Goal: Information Seeking & Learning: Learn about a topic

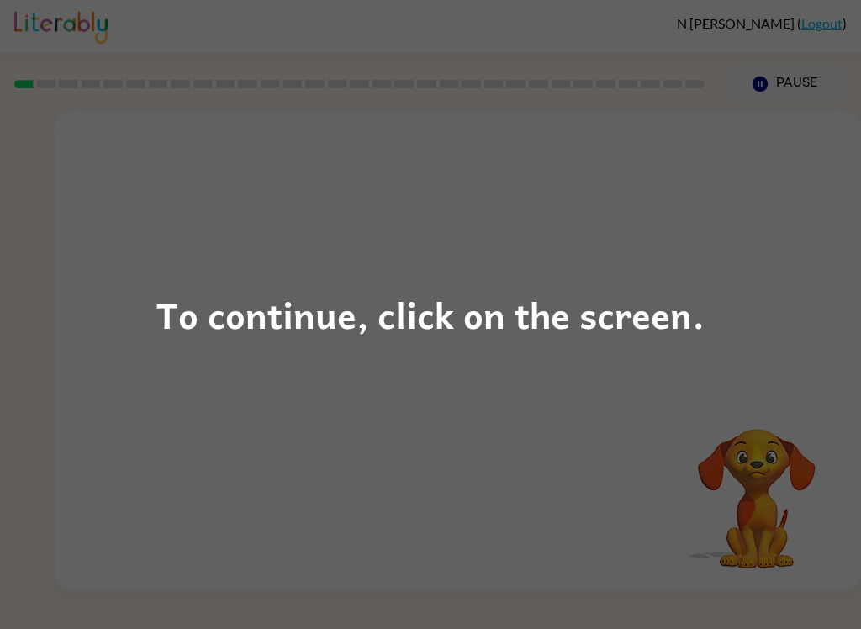
click at [515, 302] on div "To continue, click on the screen." at bounding box center [430, 314] width 548 height 57
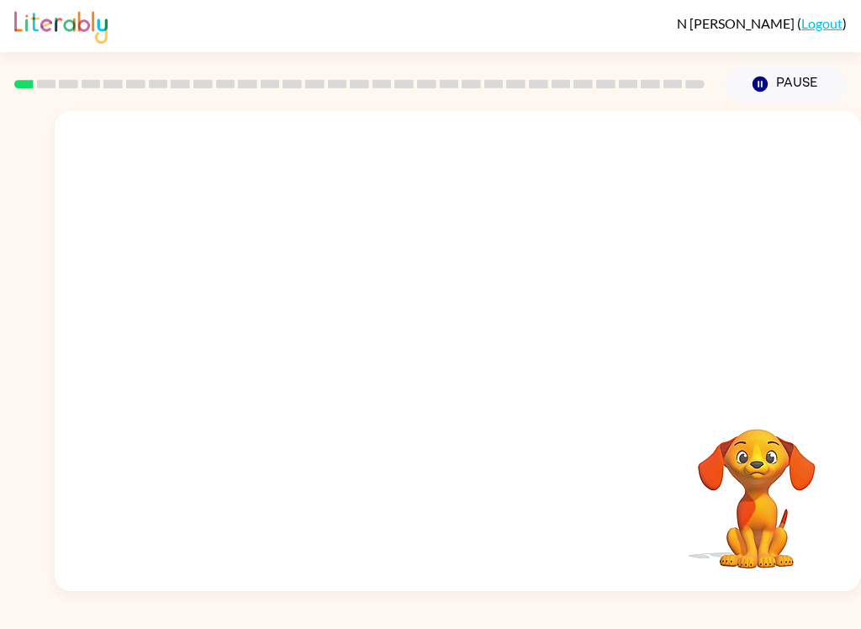
click at [532, 512] on div "Your browser must support playing .mp4 files to use Literably. Please try using…" at bounding box center [458, 351] width 806 height 480
click at [452, 333] on div at bounding box center [458, 252] width 806 height 282
click at [255, 417] on div "Your browser must support playing .mp4 files to use Literably. Please try using…" at bounding box center [458, 351] width 806 height 480
click at [523, 383] on div at bounding box center [458, 252] width 806 height 282
click at [738, 511] on video "Your browser must support playing .mp4 files to use Literably. Please try using…" at bounding box center [756, 487] width 168 height 168
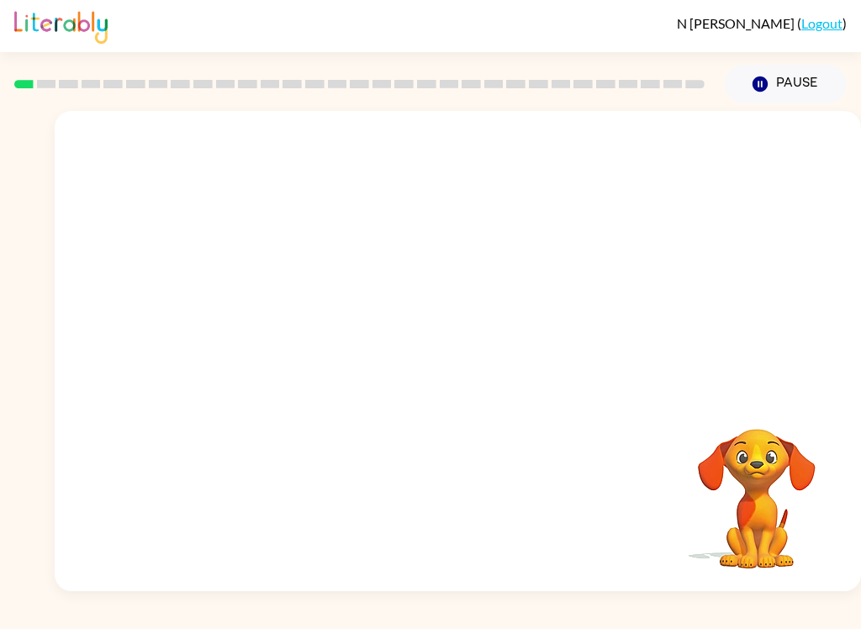
click at [775, 502] on video "Your browser must support playing .mp4 files to use Literably. Please try using…" at bounding box center [756, 487] width 168 height 168
click at [419, 266] on video "Your browser must support playing .mp4 files to use Literably. Please try using…" at bounding box center [458, 252] width 806 height 282
click at [456, 345] on button "button" at bounding box center [458, 359] width 108 height 61
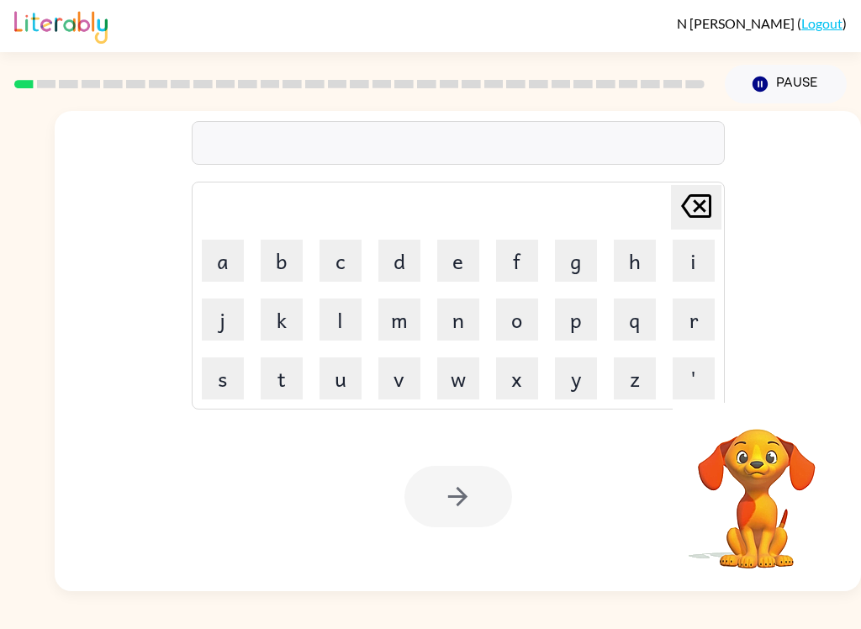
click at [276, 268] on button "b" at bounding box center [282, 261] width 42 height 42
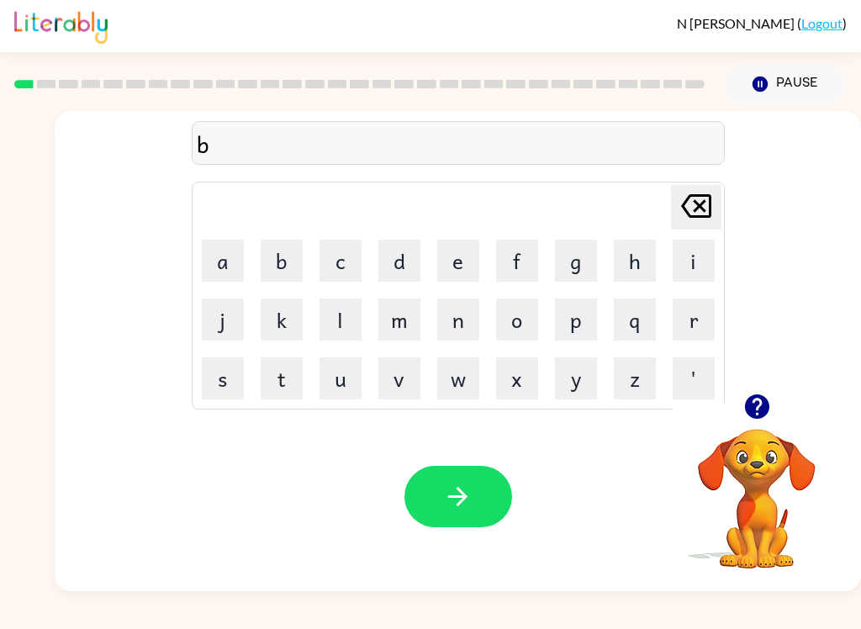
click at [523, 323] on button "o" at bounding box center [517, 319] width 42 height 42
click at [689, 334] on button "r" at bounding box center [693, 319] width 42 height 42
click at [403, 264] on button "d" at bounding box center [399, 261] width 42 height 42
click at [461, 253] on button "e" at bounding box center [458, 261] width 42 height 42
click at [697, 328] on button "r" at bounding box center [693, 319] width 42 height 42
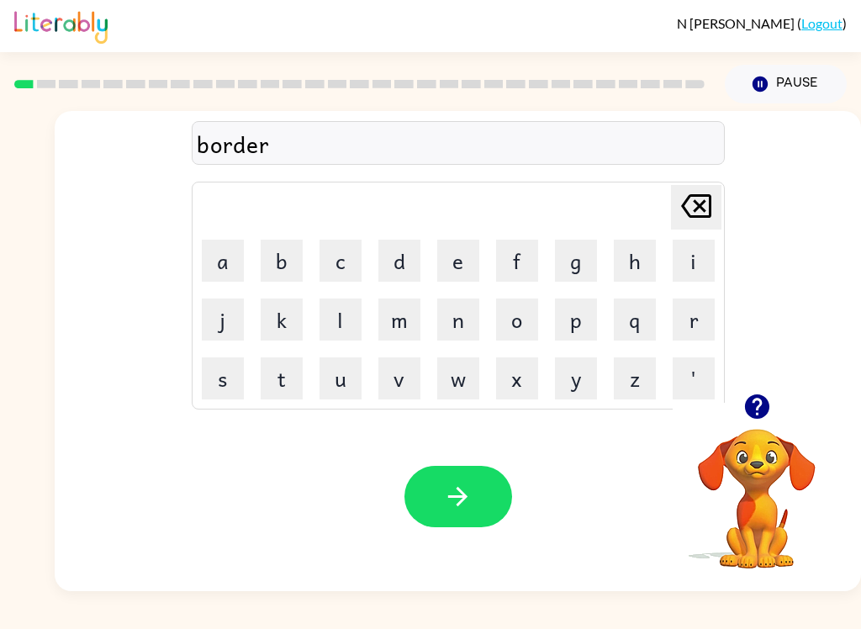
click at [456, 500] on icon "button" at bounding box center [457, 496] width 29 height 29
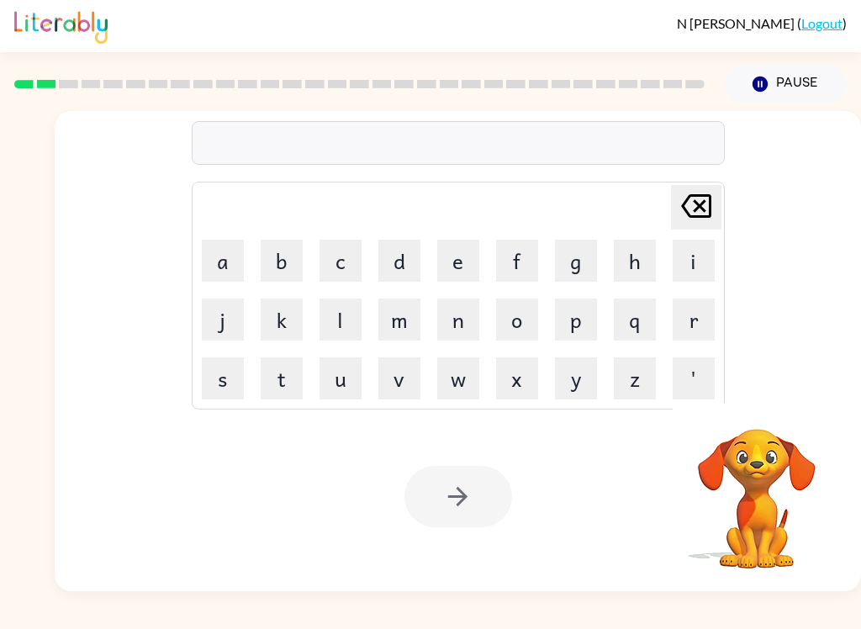
click at [693, 315] on button "r" at bounding box center [693, 319] width 42 height 42
click at [519, 321] on button "o" at bounding box center [517, 319] width 42 height 42
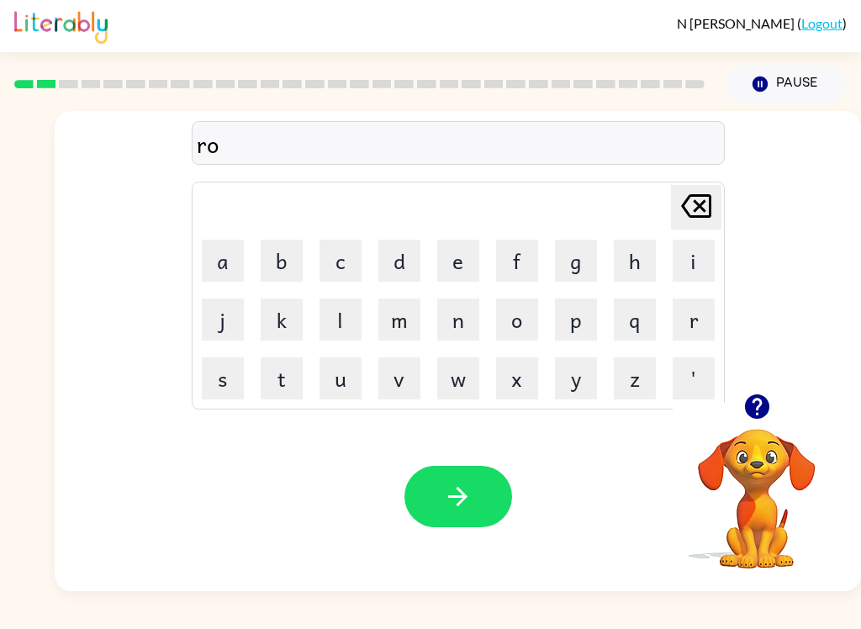
click at [354, 393] on button "u" at bounding box center [340, 378] width 42 height 42
click at [461, 313] on button "n" at bounding box center [458, 319] width 42 height 42
click at [398, 270] on button "d" at bounding box center [399, 261] width 42 height 42
click at [455, 471] on button "button" at bounding box center [458, 496] width 108 height 61
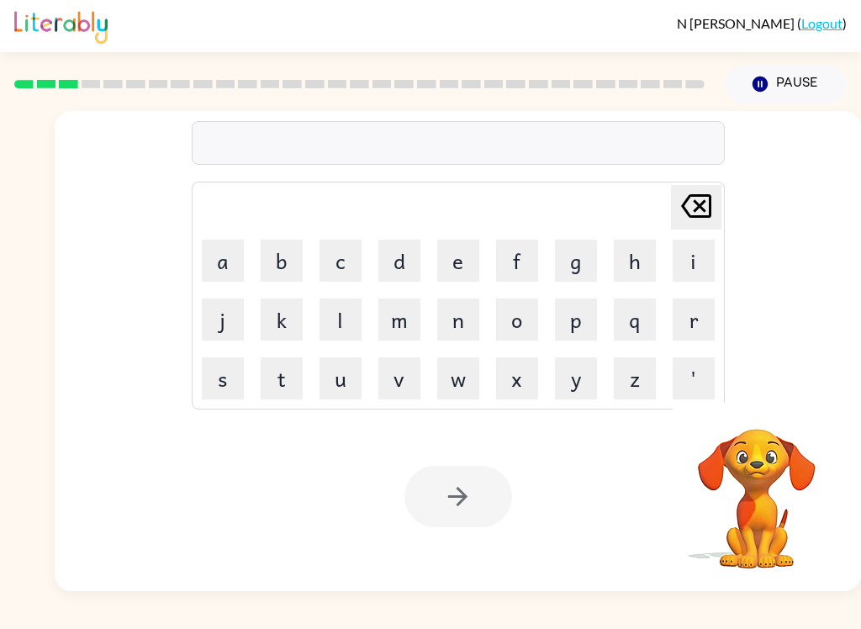
click at [408, 317] on button "m" at bounding box center [399, 319] width 42 height 42
click at [225, 266] on button "a" at bounding box center [223, 261] width 42 height 42
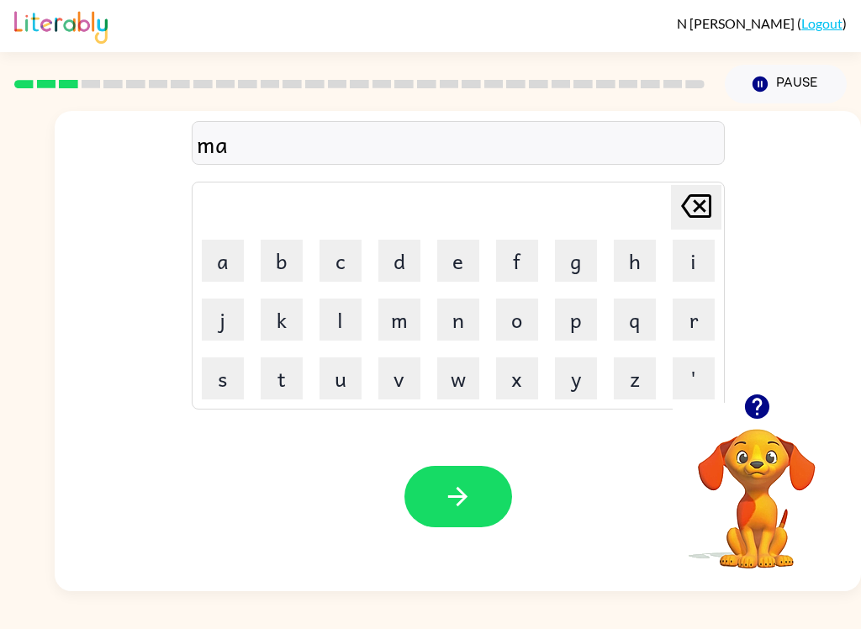
click at [355, 262] on button "c" at bounding box center [340, 261] width 42 height 42
click at [690, 265] on button "i" at bounding box center [693, 261] width 42 height 42
click at [463, 324] on button "n" at bounding box center [458, 319] width 42 height 42
click at [461, 261] on button "e" at bounding box center [458, 261] width 42 height 42
click at [456, 504] on icon "button" at bounding box center [457, 496] width 29 height 29
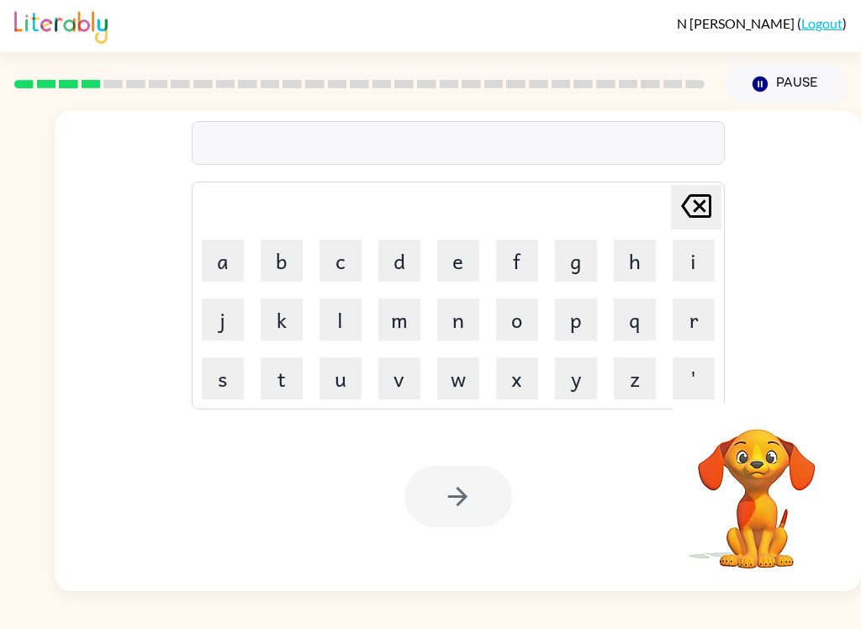
click at [292, 375] on button "t" at bounding box center [282, 378] width 42 height 42
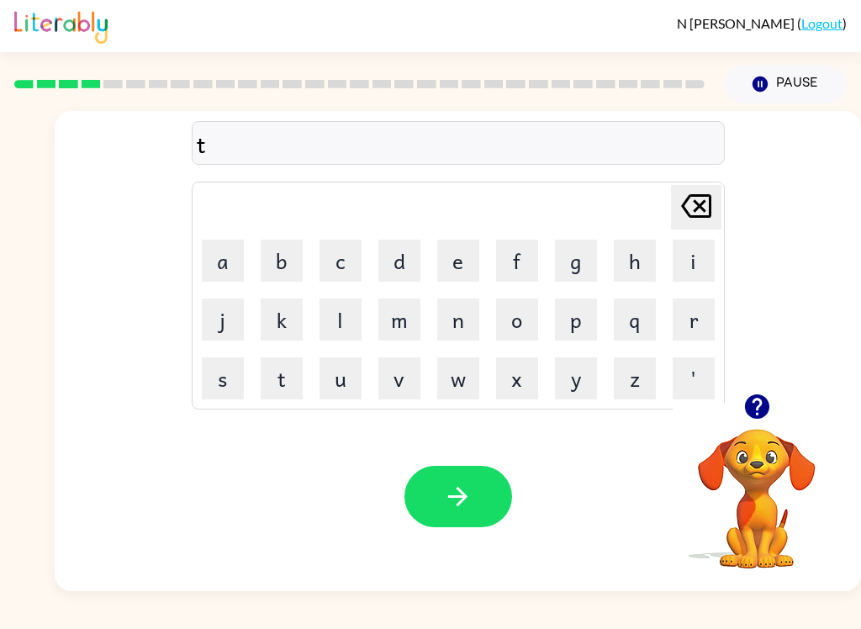
click at [711, 318] on button "r" at bounding box center [693, 319] width 42 height 42
click at [233, 266] on button "a" at bounding box center [223, 261] width 42 height 42
click at [698, 261] on button "i" at bounding box center [693, 261] width 42 height 42
click at [461, 322] on button "n" at bounding box center [458, 319] width 42 height 42
click at [464, 479] on button "button" at bounding box center [458, 496] width 108 height 61
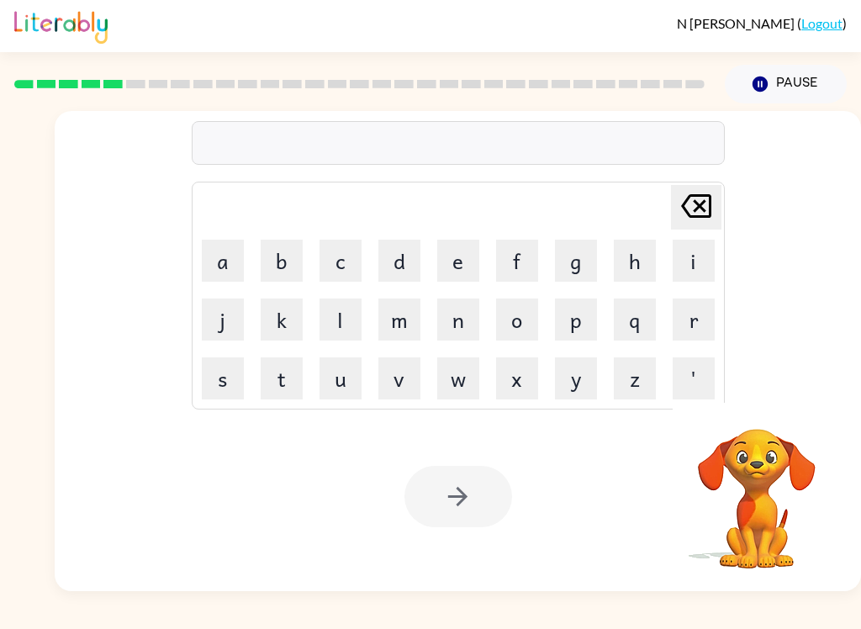
click at [400, 263] on button "d" at bounding box center [399, 261] width 42 height 42
click at [462, 262] on button "e" at bounding box center [458, 261] width 42 height 42
click at [517, 271] on button "f" at bounding box center [517, 261] width 42 height 42
click at [459, 266] on button "e" at bounding box center [458, 261] width 42 height 42
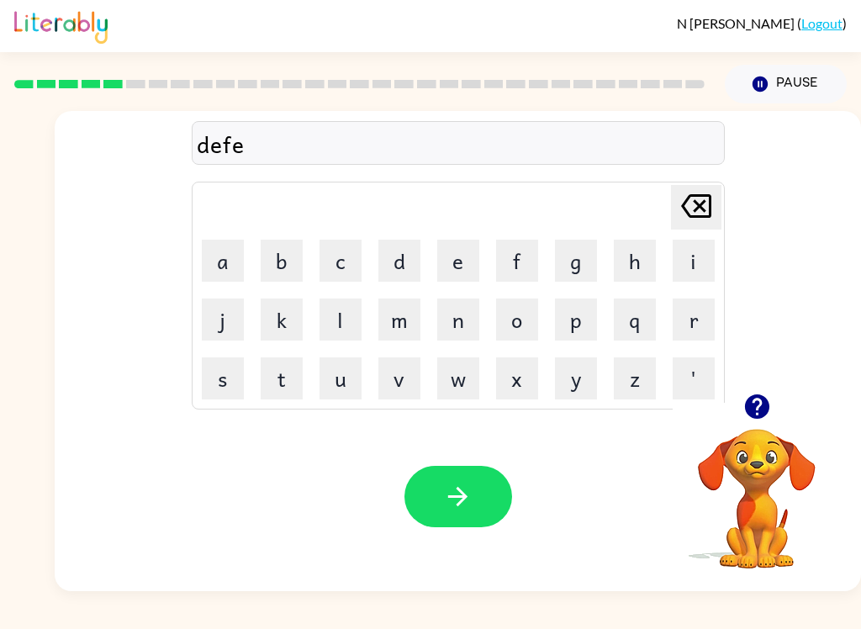
click at [458, 324] on button "n" at bounding box center [458, 319] width 42 height 42
click at [333, 266] on button "c" at bounding box center [340, 261] width 42 height 42
click at [463, 263] on button "e" at bounding box center [458, 261] width 42 height 42
click at [695, 215] on icon "[PERSON_NAME] last character input" at bounding box center [696, 206] width 40 height 40
click at [697, 267] on button "i" at bounding box center [693, 261] width 42 height 42
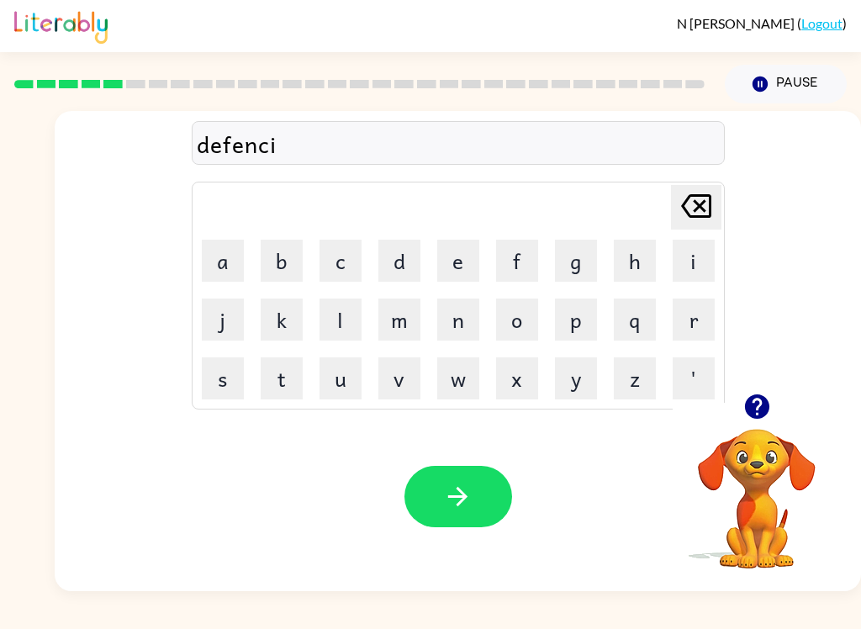
click at [411, 387] on button "v" at bounding box center [399, 378] width 42 height 42
click at [467, 261] on button "e" at bounding box center [458, 261] width 42 height 42
click at [445, 482] on icon "button" at bounding box center [457, 496] width 29 height 29
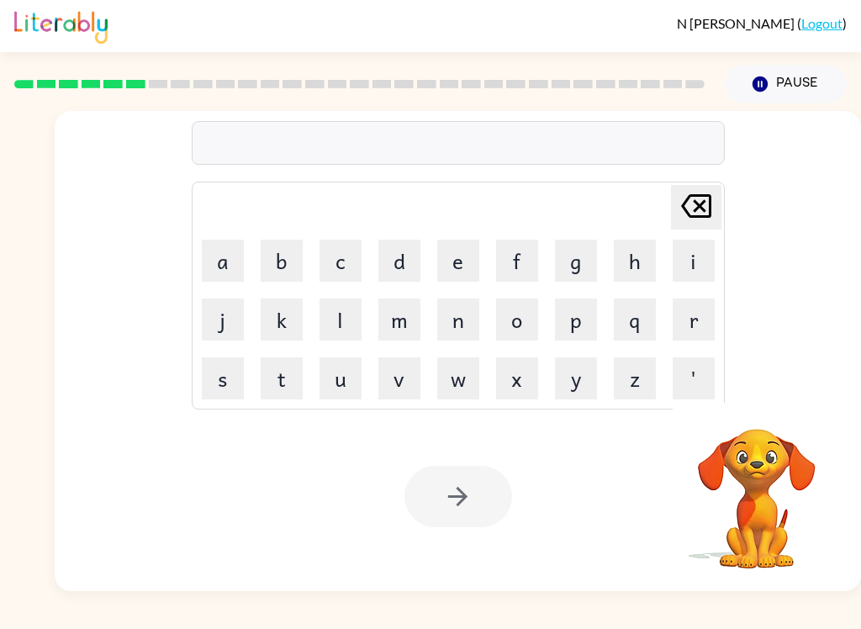
click at [408, 384] on button "v" at bounding box center [399, 378] width 42 height 42
click at [231, 263] on button "a" at bounding box center [223, 261] width 42 height 42
click at [345, 261] on button "c" at bounding box center [340, 261] width 42 height 42
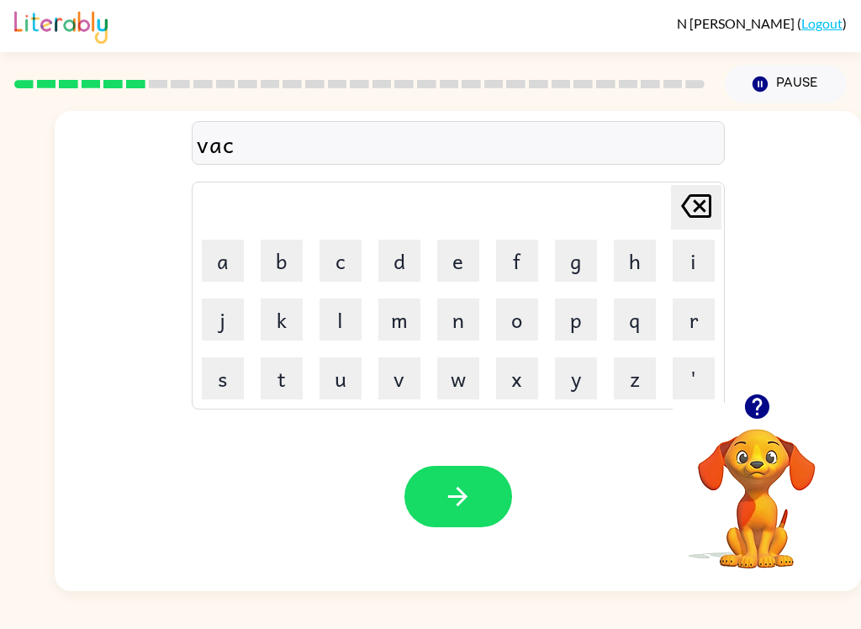
click at [280, 392] on button "t" at bounding box center [282, 378] width 42 height 42
click at [707, 260] on button "i" at bounding box center [693, 261] width 42 height 42
click at [571, 330] on button "p" at bounding box center [576, 319] width 42 height 42
click at [693, 214] on icon "[PERSON_NAME] last character input" at bounding box center [696, 206] width 40 height 40
click at [511, 310] on button "o" at bounding box center [517, 319] width 42 height 42
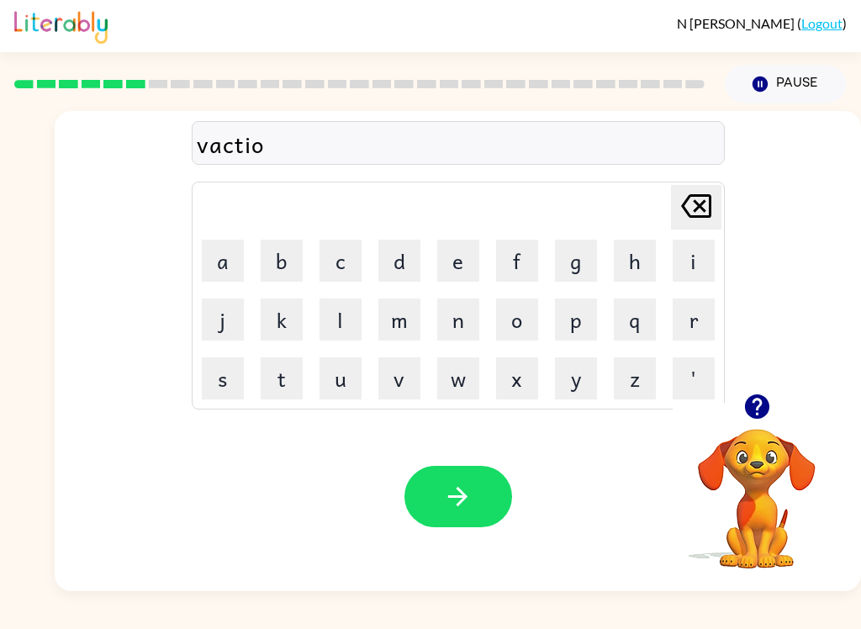
click at [460, 322] on button "n" at bounding box center [458, 319] width 42 height 42
click at [435, 490] on button "button" at bounding box center [458, 496] width 108 height 61
click at [417, 258] on button "d" at bounding box center [399, 261] width 42 height 42
click at [408, 264] on button "d" at bounding box center [399, 261] width 42 height 42
click at [692, 199] on icon "[PERSON_NAME] last character input" at bounding box center [696, 206] width 40 height 40
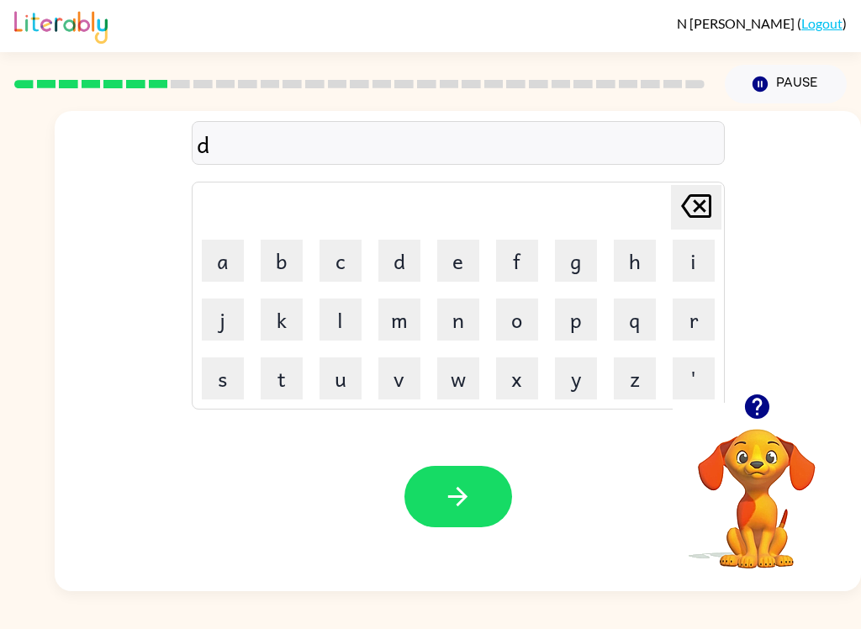
click at [691, 199] on icon "[PERSON_NAME] last character input" at bounding box center [696, 206] width 40 height 40
click at [574, 318] on button "p" at bounding box center [576, 319] width 42 height 42
click at [335, 381] on button "u" at bounding box center [340, 378] width 42 height 42
click at [403, 255] on button "d" at bounding box center [399, 261] width 42 height 42
click at [392, 250] on button "d" at bounding box center [399, 261] width 42 height 42
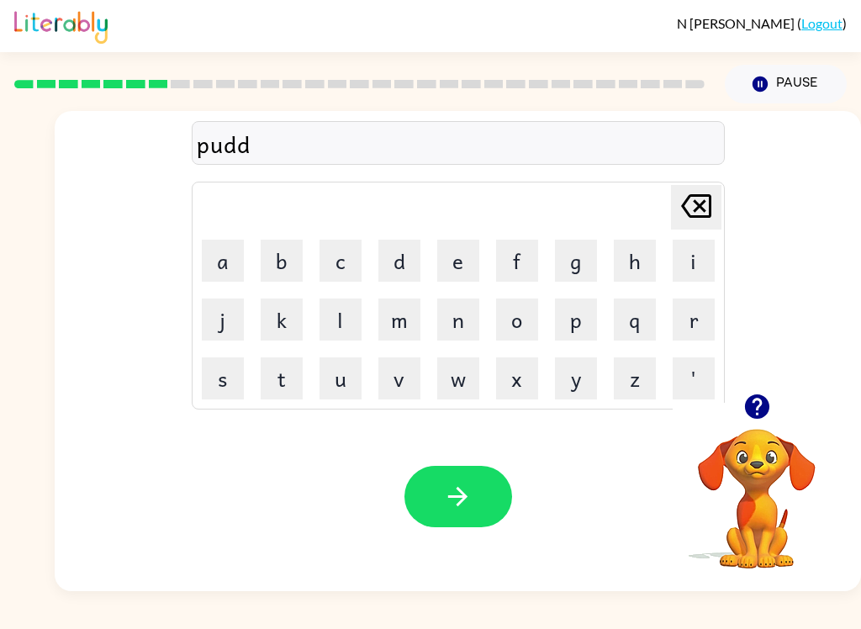
click at [341, 321] on button "l" at bounding box center [340, 319] width 42 height 42
click at [467, 264] on button "e" at bounding box center [458, 261] width 42 height 42
click at [472, 491] on button "button" at bounding box center [458, 496] width 108 height 61
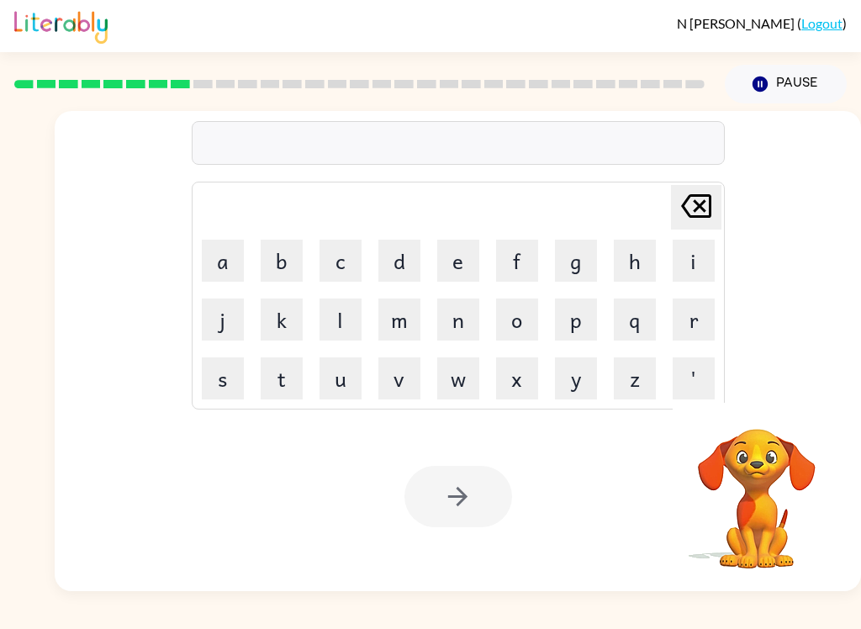
click at [401, 323] on button "m" at bounding box center [399, 319] width 42 height 42
click at [697, 259] on button "i" at bounding box center [693, 261] width 42 height 42
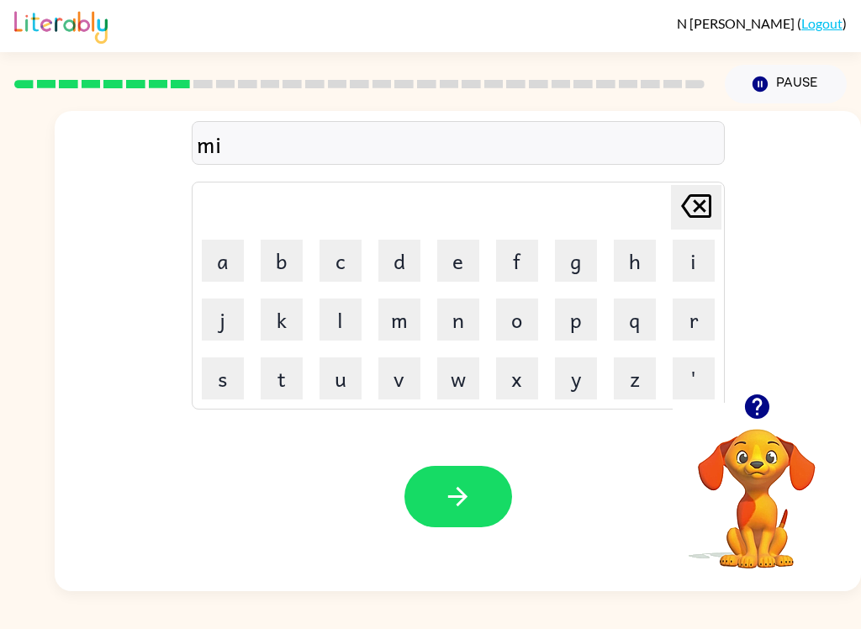
click at [710, 324] on button "r" at bounding box center [693, 319] width 42 height 42
click at [234, 272] on button "a" at bounding box center [223, 261] width 42 height 42
click at [352, 268] on button "c" at bounding box center [340, 261] width 42 height 42
click at [345, 320] on button "l" at bounding box center [340, 319] width 42 height 42
click at [456, 250] on button "e" at bounding box center [458, 261] width 42 height 42
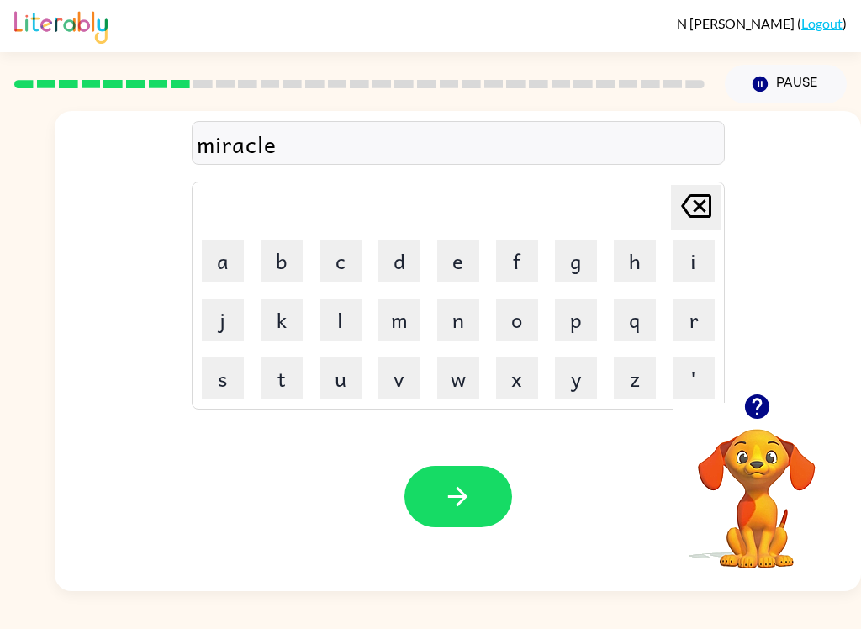
click at [461, 479] on button "button" at bounding box center [458, 496] width 108 height 61
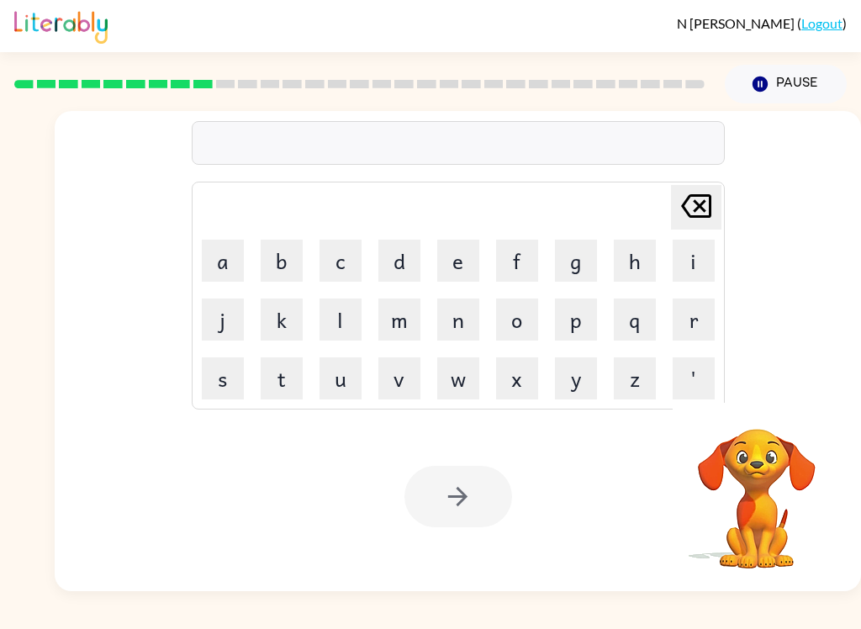
click at [395, 328] on button "m" at bounding box center [399, 319] width 42 height 42
click at [701, 272] on button "i" at bounding box center [693, 261] width 42 height 42
click at [404, 260] on button "d" at bounding box center [399, 261] width 42 height 42
click at [400, 332] on button "m" at bounding box center [399, 319] width 42 height 42
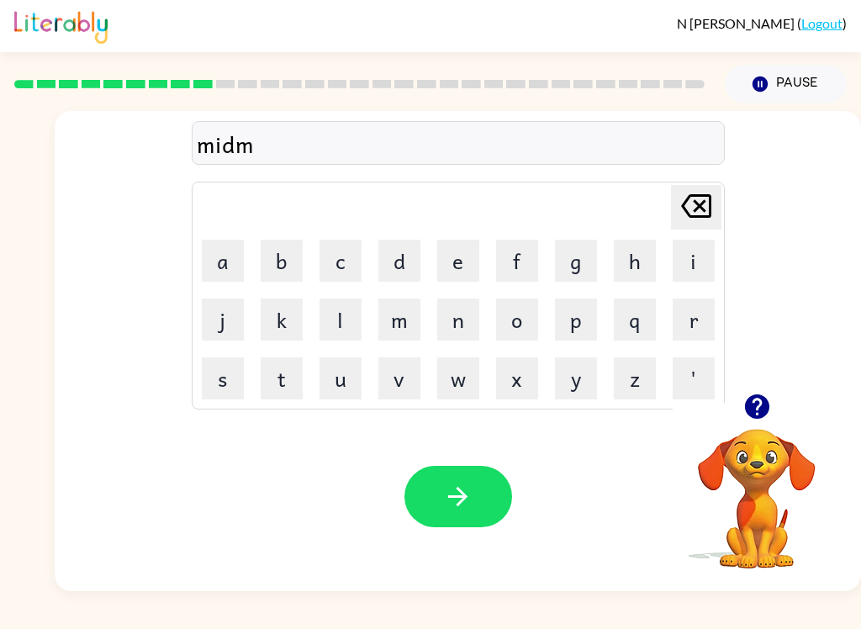
click at [510, 329] on button "o" at bounding box center [517, 319] width 42 height 42
click at [457, 330] on button "n" at bounding box center [458, 319] width 42 height 42
click at [691, 271] on button "i" at bounding box center [693, 261] width 42 height 42
click at [445, 315] on button "n" at bounding box center [458, 319] width 42 height 42
click at [584, 271] on button "g" at bounding box center [576, 261] width 42 height 42
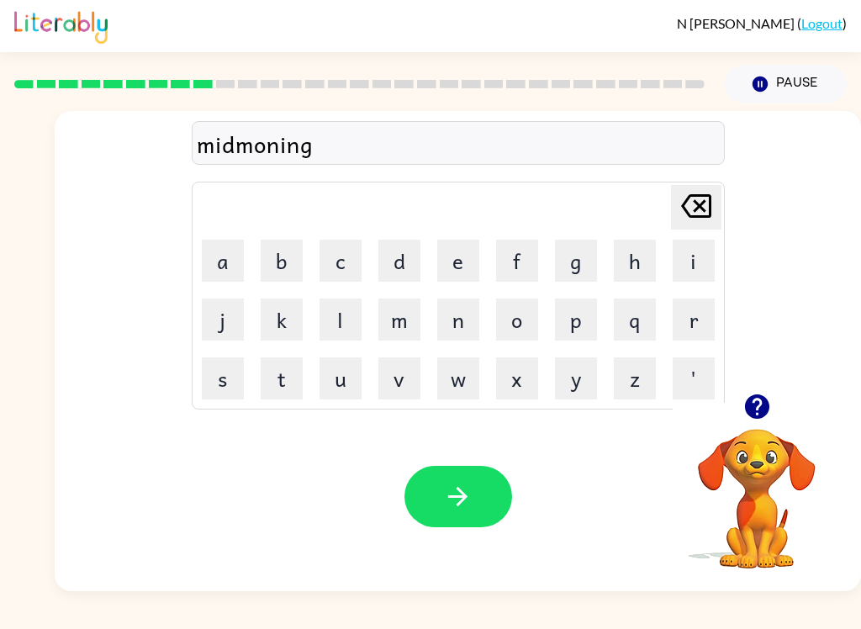
click at [431, 502] on button "button" at bounding box center [458, 496] width 108 height 61
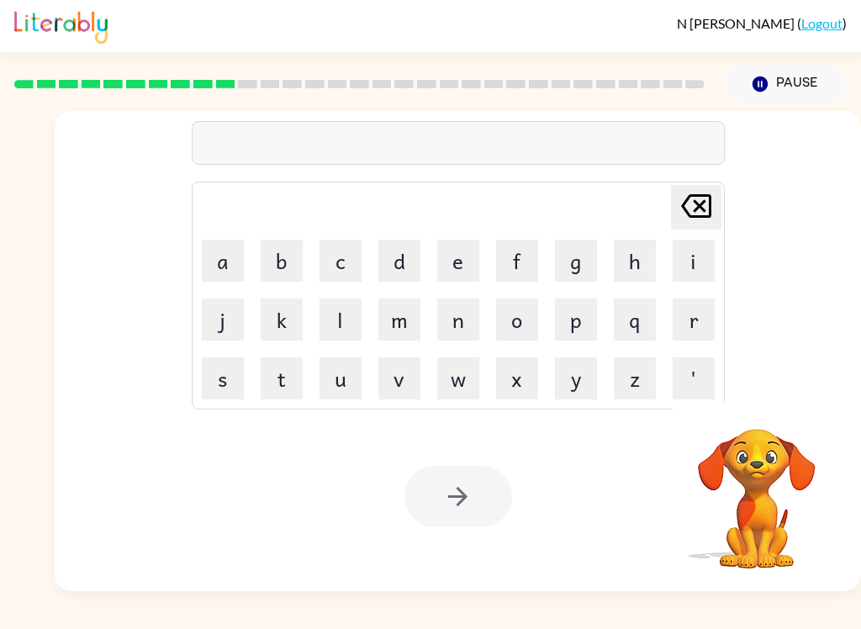
click at [391, 269] on button "d" at bounding box center [399, 261] width 42 height 42
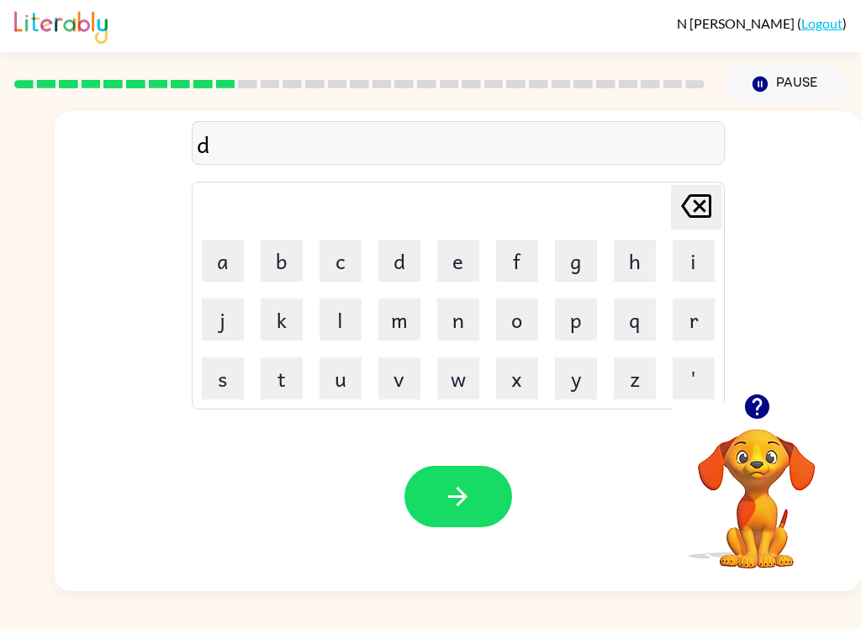
click at [687, 263] on button "i" at bounding box center [693, 261] width 42 height 42
click at [225, 389] on button "s" at bounding box center [223, 378] width 42 height 42
click at [284, 365] on button "t" at bounding box center [282, 378] width 42 height 42
click at [747, 415] on icon "button" at bounding box center [756, 406] width 24 height 24
click at [701, 325] on button "r" at bounding box center [693, 319] width 42 height 42
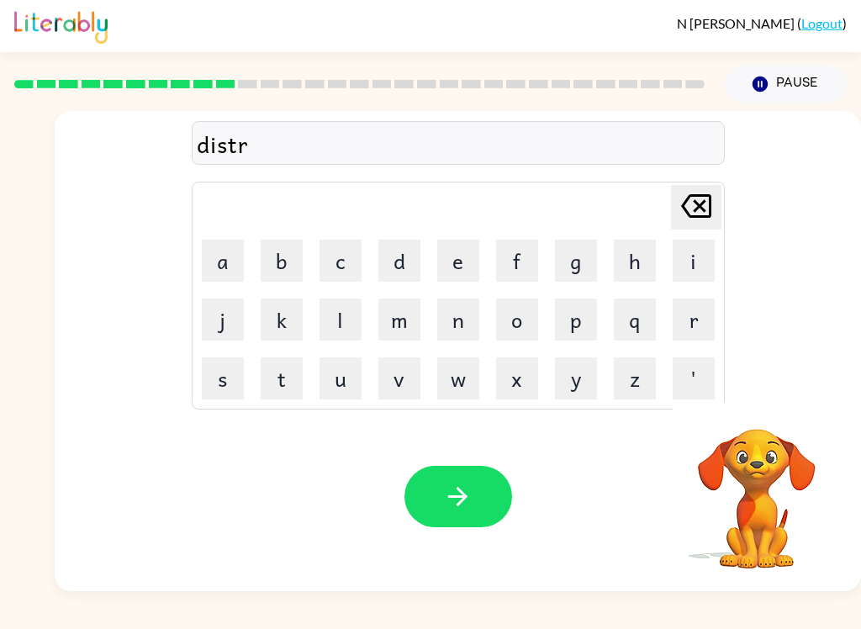
click at [357, 380] on button "u" at bounding box center [340, 378] width 42 height 42
click at [219, 376] on button "s" at bounding box center [223, 378] width 42 height 42
click at [290, 377] on button "t" at bounding box center [282, 378] width 42 height 42
click at [466, 492] on icon "button" at bounding box center [457, 496] width 29 height 29
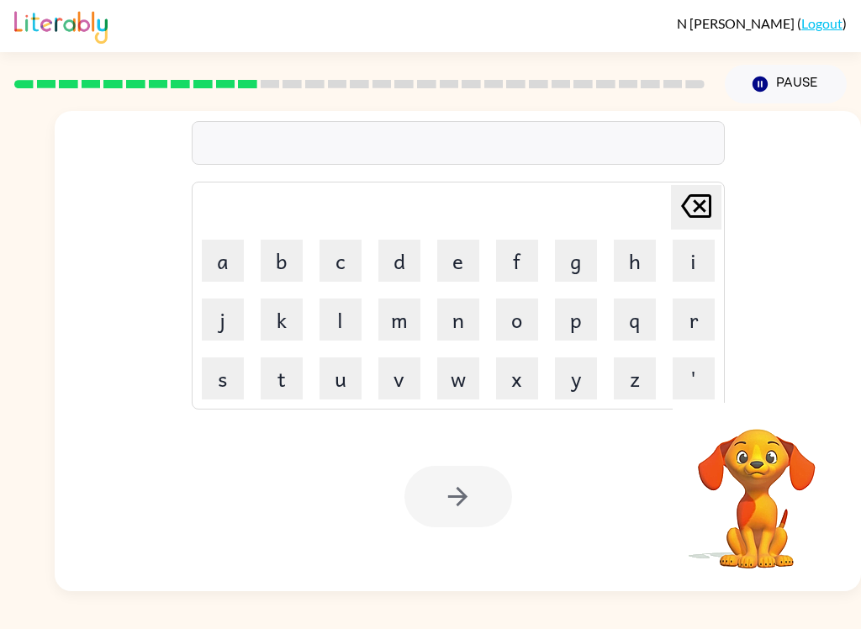
click at [691, 324] on button "r" at bounding box center [693, 319] width 42 height 42
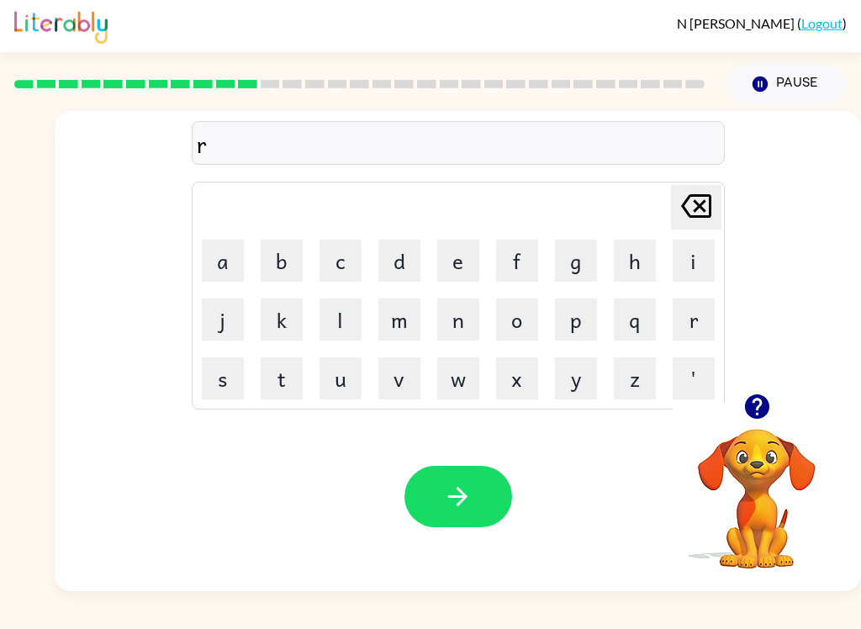
click at [517, 333] on button "o" at bounding box center [517, 319] width 42 height 42
click at [215, 263] on button "a" at bounding box center [223, 261] width 42 height 42
click at [396, 259] on button "d" at bounding box center [399, 261] width 42 height 42
click at [472, 493] on button "button" at bounding box center [458, 496] width 108 height 61
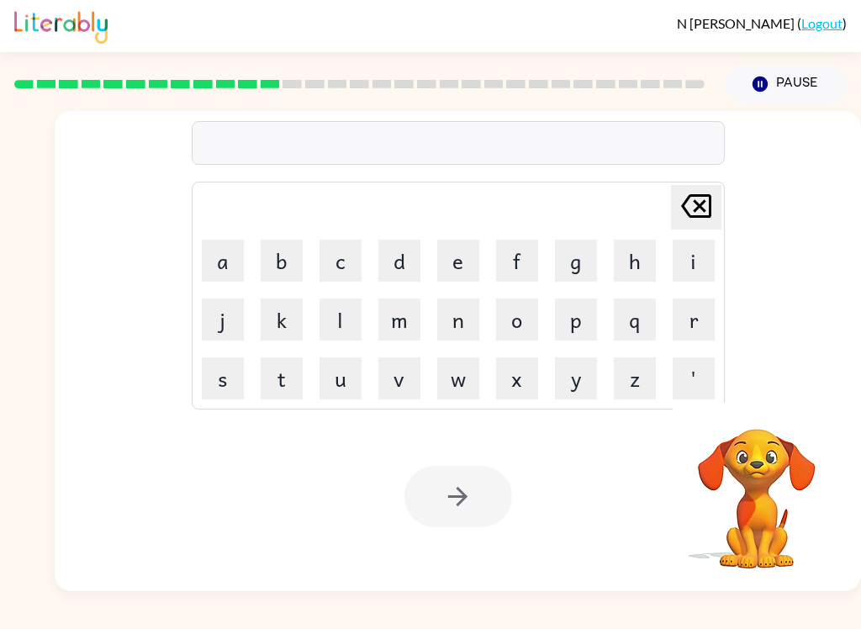
click at [351, 374] on button "u" at bounding box center [340, 378] width 42 height 42
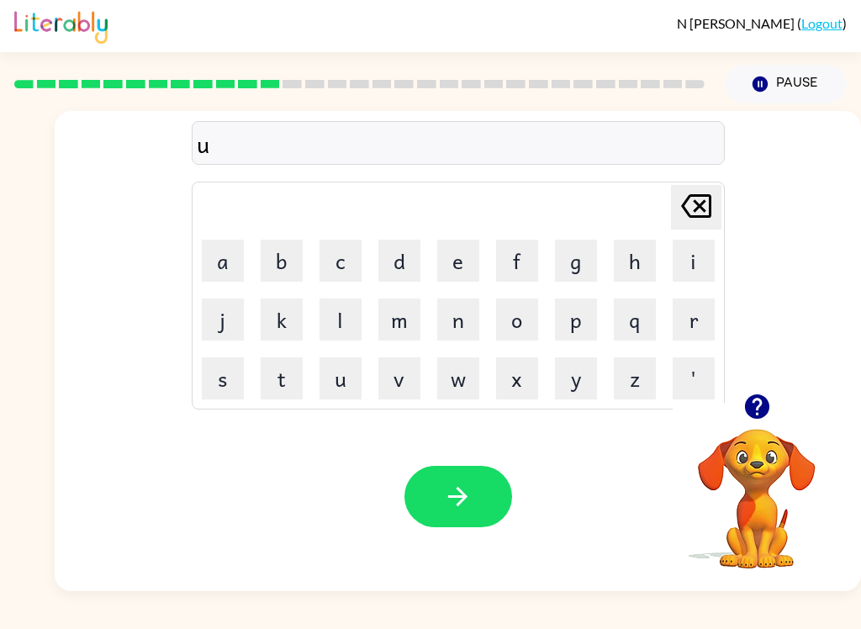
click at [575, 321] on button "p" at bounding box center [576, 319] width 42 height 42
click at [583, 268] on button "g" at bounding box center [576, 261] width 42 height 42
click at [694, 304] on button "r" at bounding box center [693, 319] width 42 height 42
click at [234, 281] on button "a" at bounding box center [223, 261] width 42 height 42
click at [401, 266] on button "d" at bounding box center [399, 261] width 42 height 42
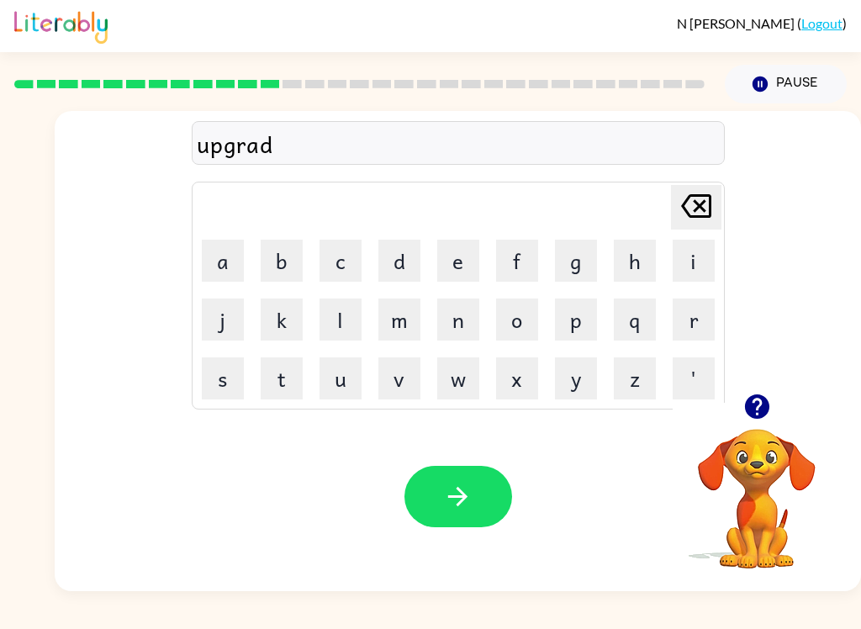
click at [401, 266] on button "d" at bounding box center [399, 261] width 42 height 42
click at [708, 220] on icon "[PERSON_NAME] last character input" at bounding box center [696, 206] width 40 height 40
click at [454, 257] on button "e" at bounding box center [458, 261] width 42 height 42
click at [459, 502] on icon "button" at bounding box center [457, 496] width 29 height 29
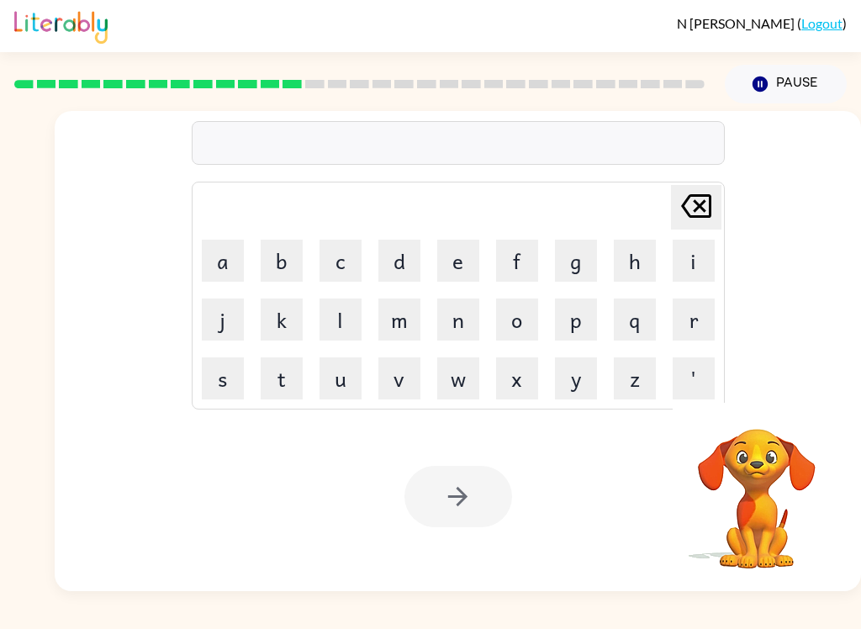
click at [398, 324] on button "m" at bounding box center [399, 319] width 42 height 42
click at [392, 272] on button "d" at bounding box center [399, 261] width 42 height 42
click at [687, 203] on icon "[PERSON_NAME] last character input" at bounding box center [696, 206] width 40 height 40
click at [226, 277] on button "a" at bounding box center [223, 261] width 42 height 42
click at [406, 268] on button "d" at bounding box center [399, 261] width 42 height 42
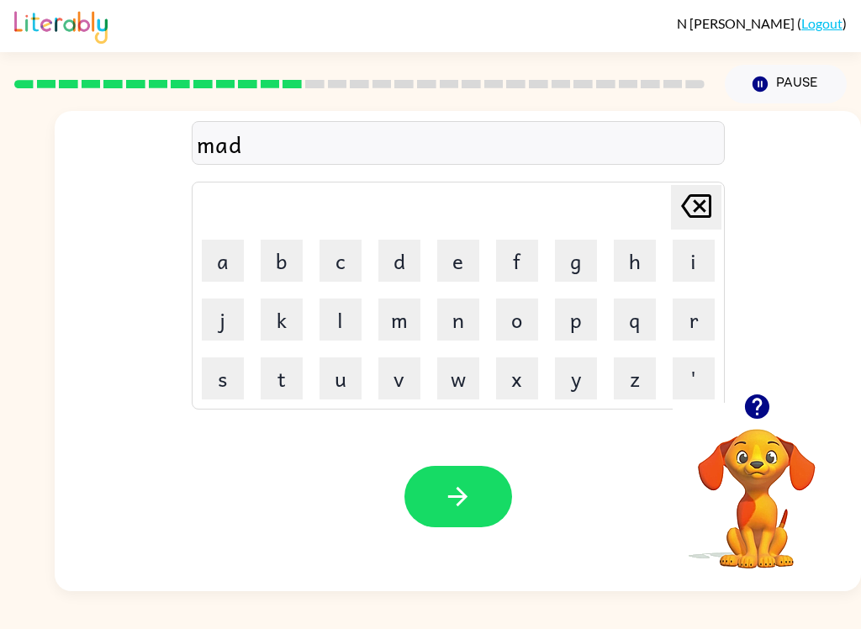
click at [459, 316] on button "n" at bounding box center [458, 319] width 42 height 42
click at [447, 275] on button "e" at bounding box center [458, 261] width 42 height 42
click at [227, 383] on button "s" at bounding box center [223, 378] width 42 height 42
click at [215, 375] on button "s" at bounding box center [223, 378] width 42 height 42
click at [462, 509] on icon "button" at bounding box center [457, 496] width 29 height 29
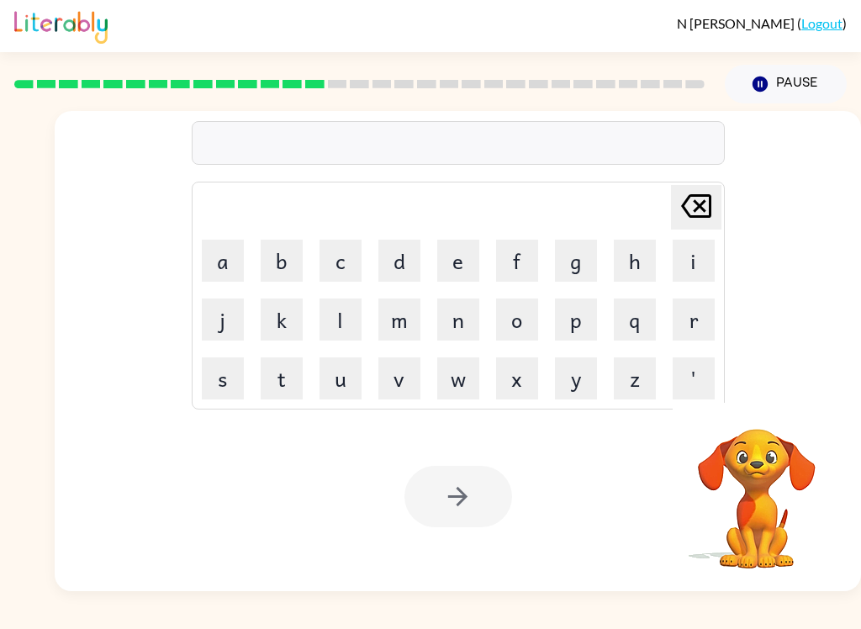
click at [284, 259] on button "b" at bounding box center [282, 261] width 42 height 42
click at [523, 318] on button "o" at bounding box center [517, 319] width 42 height 42
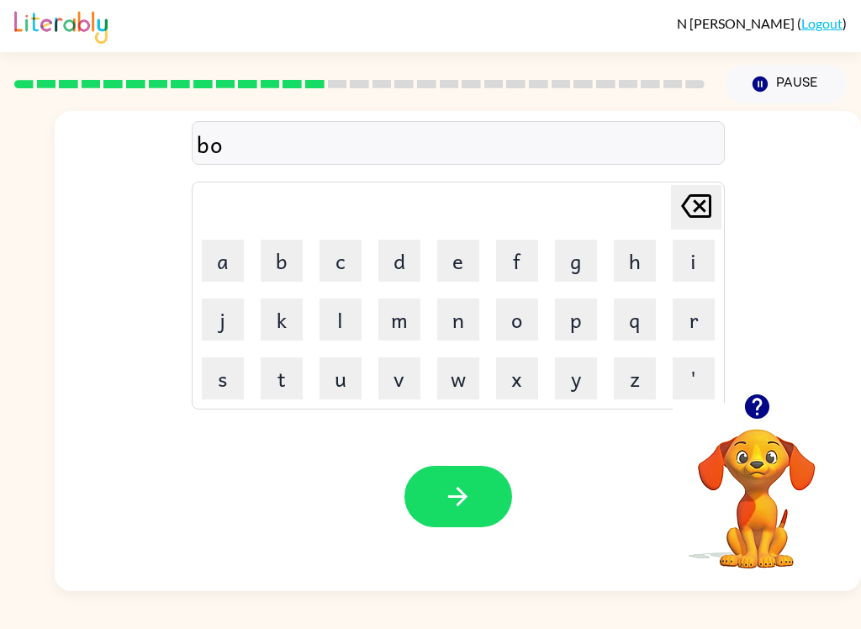
click at [455, 330] on button "n" at bounding box center [458, 319] width 42 height 42
click at [460, 266] on button "e" at bounding box center [458, 261] width 42 height 42
click at [228, 380] on button "s" at bounding box center [223, 378] width 42 height 42
click at [687, 215] on icon at bounding box center [696, 206] width 30 height 24
click at [687, 213] on icon at bounding box center [696, 206] width 30 height 24
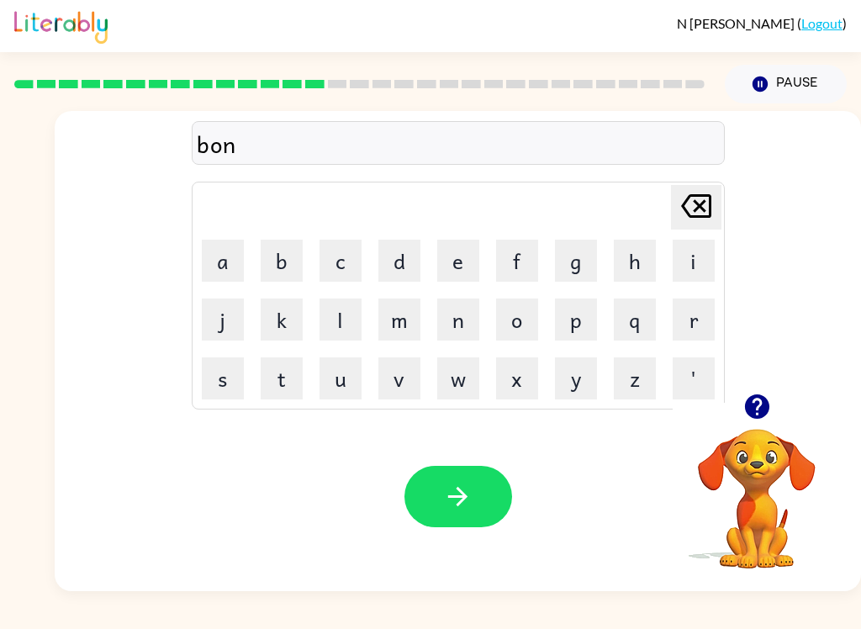
click at [458, 312] on button "n" at bounding box center [458, 319] width 42 height 42
click at [505, 333] on button "o" at bounding box center [517, 319] width 42 height 42
click at [694, 224] on icon "[PERSON_NAME] last character input" at bounding box center [696, 206] width 40 height 40
click at [458, 266] on button "e" at bounding box center [458, 261] width 42 height 42
click at [234, 363] on button "s" at bounding box center [223, 378] width 42 height 42
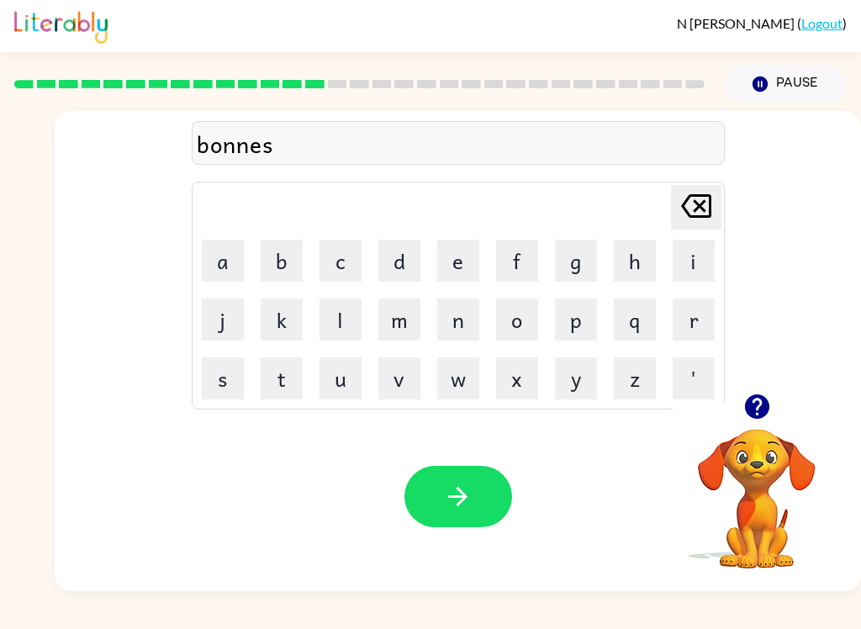
click at [474, 488] on button "button" at bounding box center [458, 496] width 108 height 61
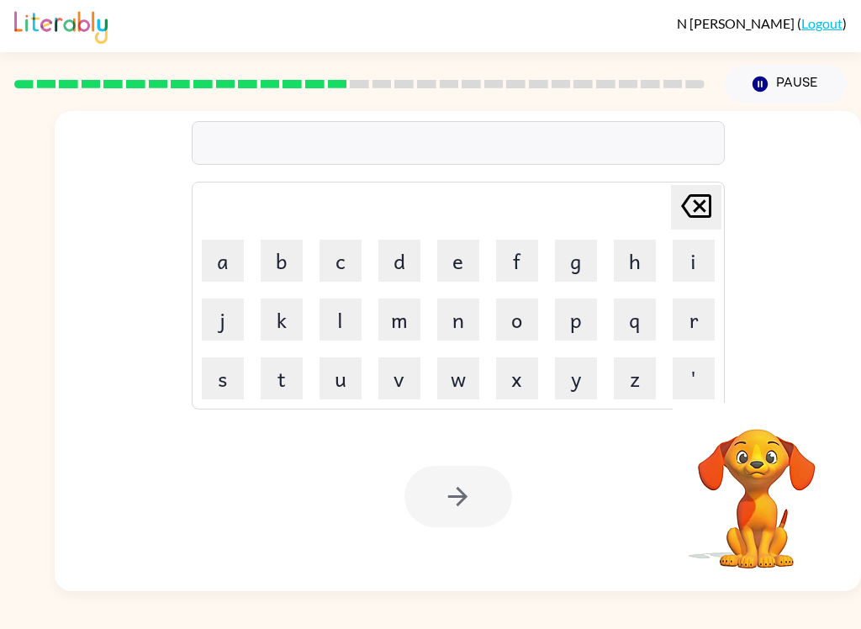
click at [239, 375] on button "s" at bounding box center [223, 378] width 42 height 42
click at [462, 379] on button "w" at bounding box center [458, 378] width 42 height 42
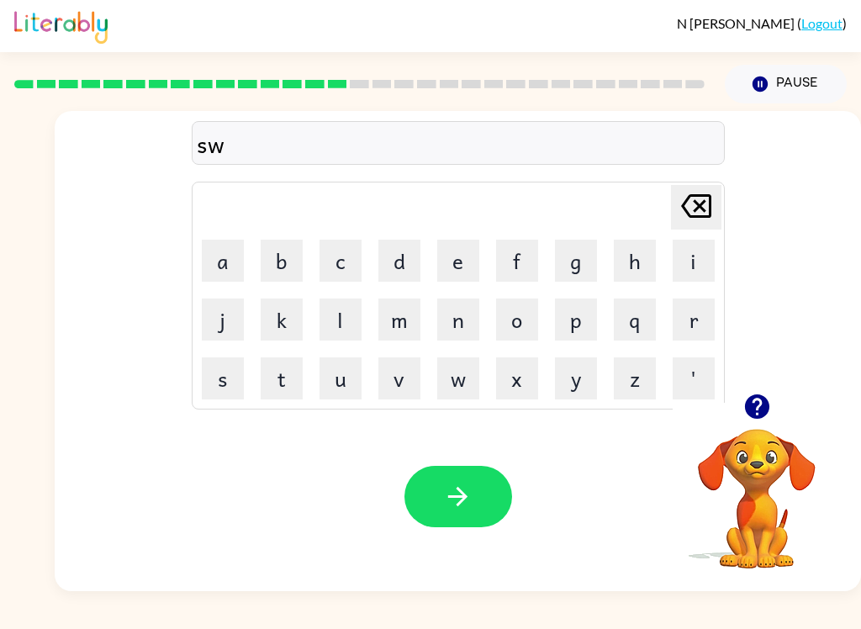
click at [220, 267] on button "a" at bounding box center [223, 261] width 42 height 42
click at [693, 313] on button "r" at bounding box center [693, 319] width 42 height 42
click at [408, 319] on button "m" at bounding box center [399, 319] width 42 height 42
click at [459, 508] on icon "button" at bounding box center [457, 496] width 29 height 29
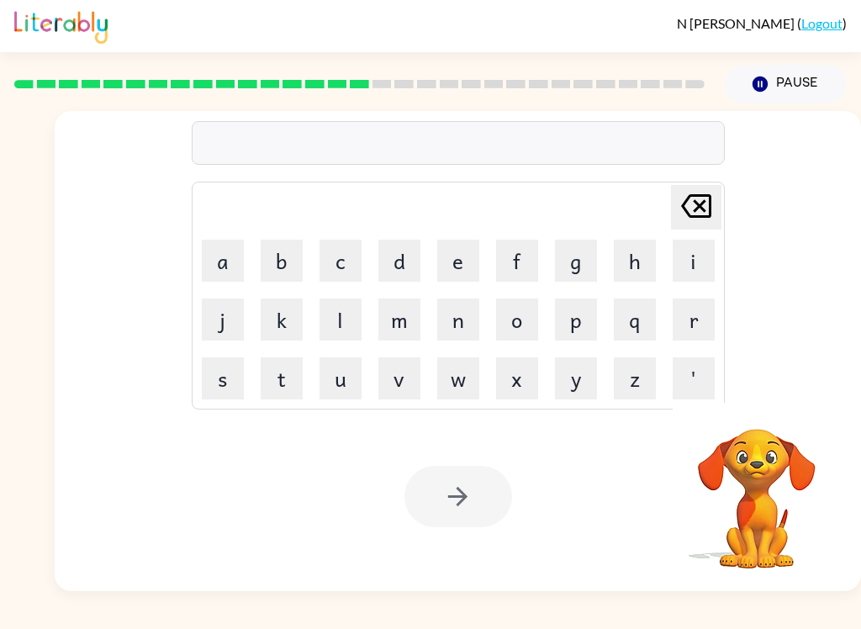
click at [684, 314] on button "r" at bounding box center [693, 319] width 42 height 42
click at [221, 260] on button "a" at bounding box center [223, 261] width 42 height 42
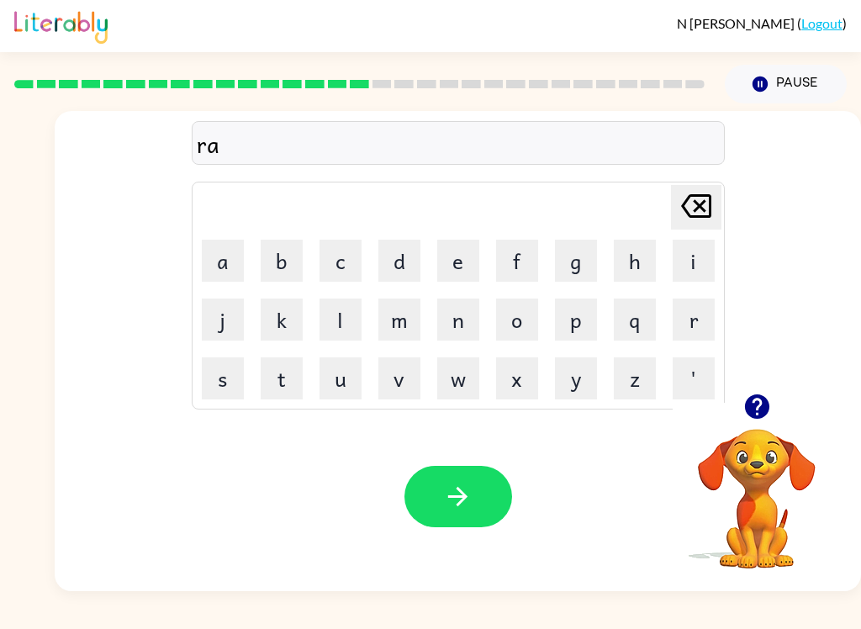
click at [387, 325] on button "m" at bounding box center [399, 319] width 42 height 42
click at [467, 489] on icon "button" at bounding box center [457, 496] width 29 height 29
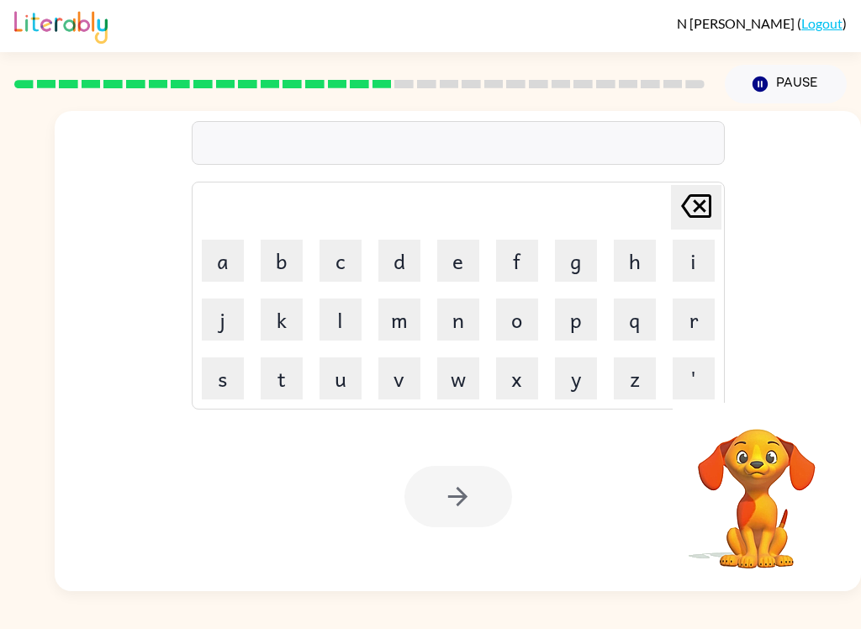
click at [286, 270] on button "b" at bounding box center [282, 261] width 42 height 42
click at [703, 315] on button "r" at bounding box center [693, 319] width 42 height 42
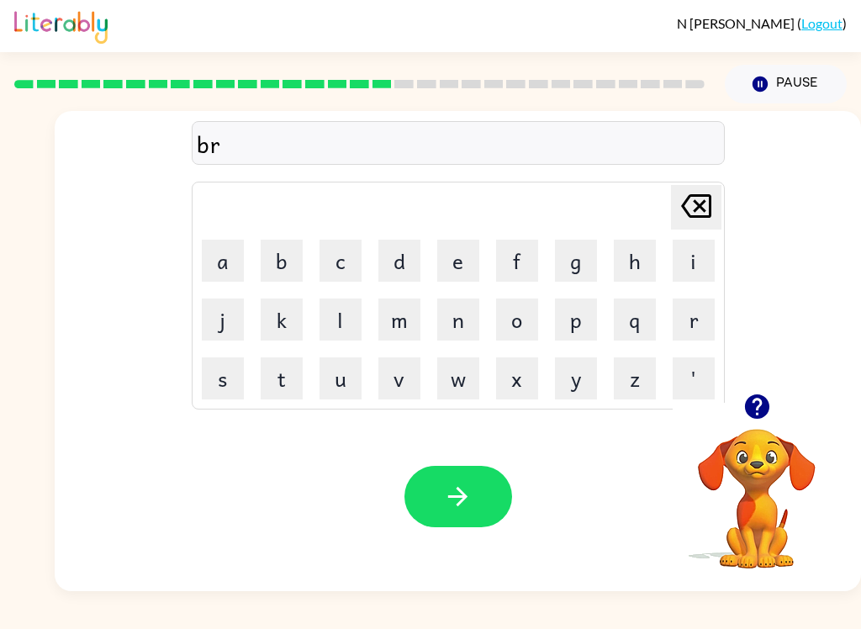
click at [700, 209] on icon at bounding box center [696, 206] width 30 height 24
click at [694, 313] on button "r" at bounding box center [693, 319] width 42 height 42
click at [694, 265] on button "i" at bounding box center [693, 261] width 42 height 42
click at [408, 331] on button "m" at bounding box center [399, 319] width 42 height 42
click at [691, 257] on button "i" at bounding box center [693, 261] width 42 height 42
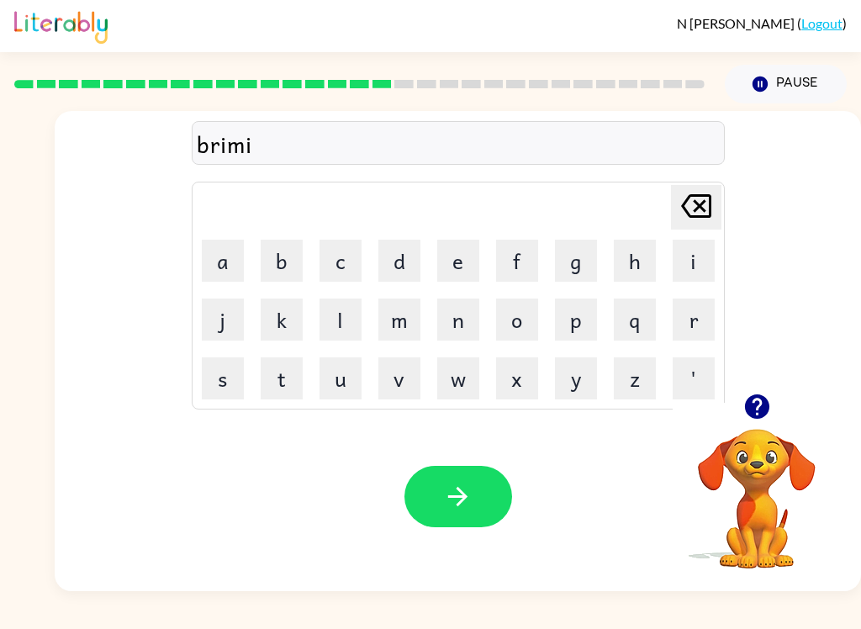
click at [460, 315] on button "n" at bounding box center [458, 319] width 42 height 42
click at [580, 265] on button "g" at bounding box center [576, 261] width 42 height 42
click at [448, 507] on icon "button" at bounding box center [457, 496] width 29 height 29
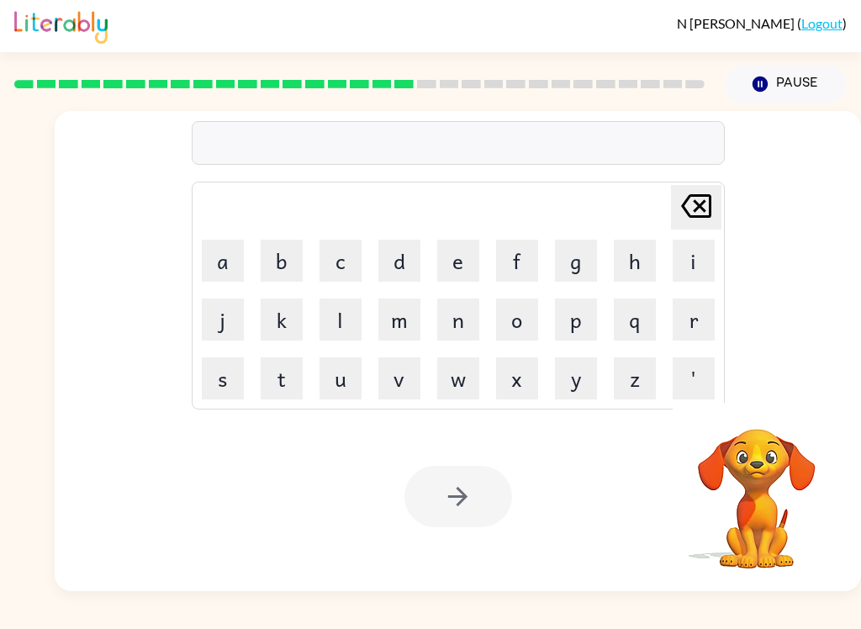
click at [698, 315] on button "r" at bounding box center [693, 319] width 42 height 42
click at [692, 267] on button "i" at bounding box center [693, 261] width 42 height 42
click at [221, 378] on button "s" at bounding box center [223, 378] width 42 height 42
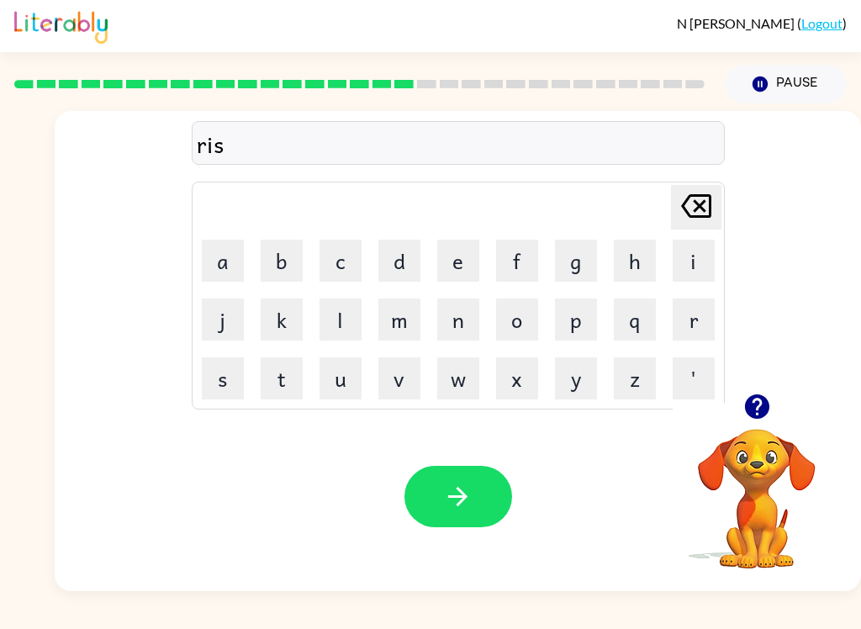
click at [282, 329] on button "k" at bounding box center [282, 319] width 42 height 42
click at [456, 272] on button "e" at bounding box center [458, 261] width 42 height 42
click at [573, 387] on button "y" at bounding box center [576, 378] width 42 height 42
click at [461, 255] on button "e" at bounding box center [458, 261] width 42 height 42
click at [230, 375] on button "s" at bounding box center [223, 378] width 42 height 42
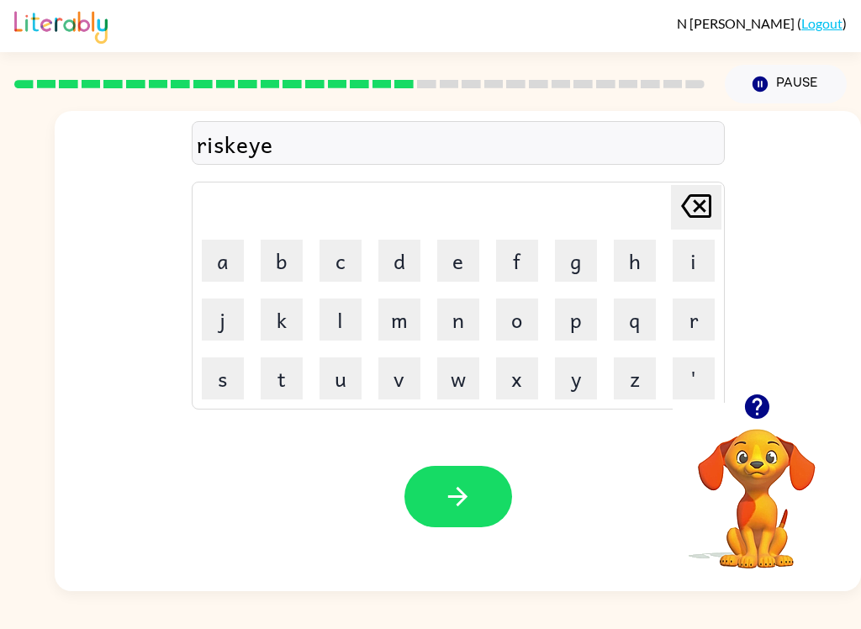
click at [282, 377] on button "t" at bounding box center [282, 378] width 42 height 42
click at [689, 227] on div "[PERSON_NAME] last character input" at bounding box center [696, 207] width 40 height 43
click at [687, 211] on icon at bounding box center [696, 206] width 30 height 24
click at [677, 216] on icon "[PERSON_NAME] last character input" at bounding box center [696, 206] width 40 height 40
click at [682, 217] on icon "[PERSON_NAME] last character input" at bounding box center [696, 206] width 40 height 40
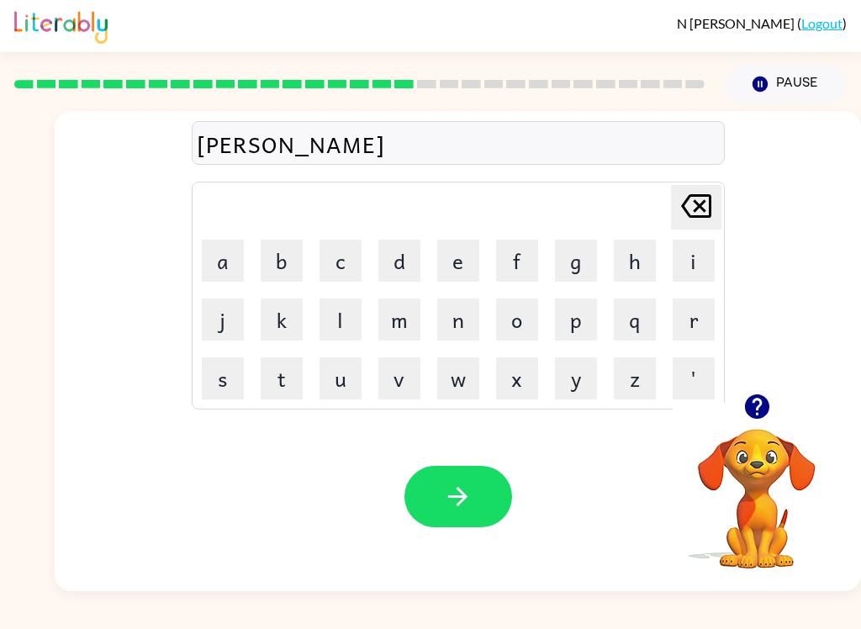
click at [677, 203] on icon "[PERSON_NAME] last character input" at bounding box center [696, 206] width 40 height 40
click at [579, 379] on button "y" at bounding box center [576, 378] width 42 height 42
click at [456, 273] on button "e" at bounding box center [458, 261] width 42 height 42
click at [229, 380] on button "s" at bounding box center [223, 378] width 42 height 42
click at [275, 370] on button "t" at bounding box center [282, 378] width 42 height 42
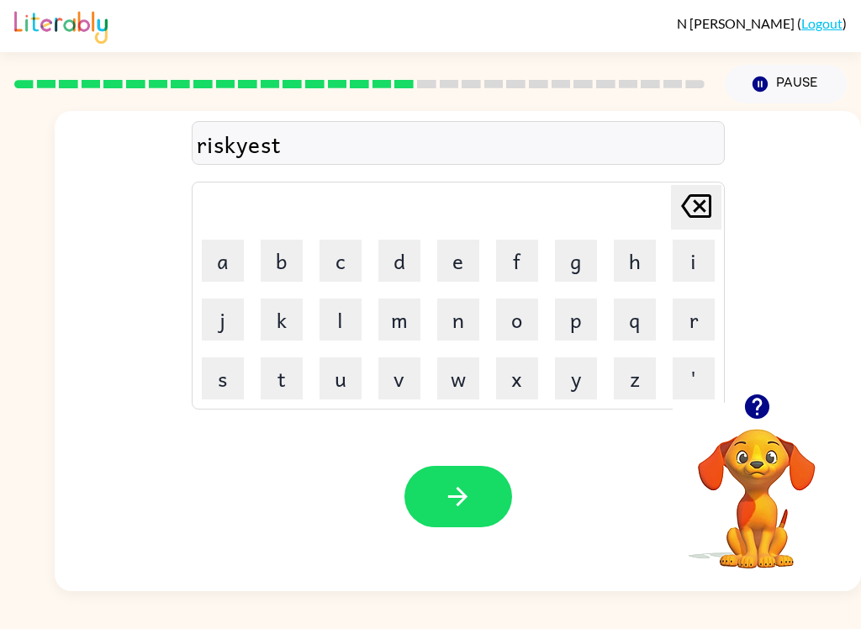
click at [445, 487] on icon "button" at bounding box center [457, 496] width 29 height 29
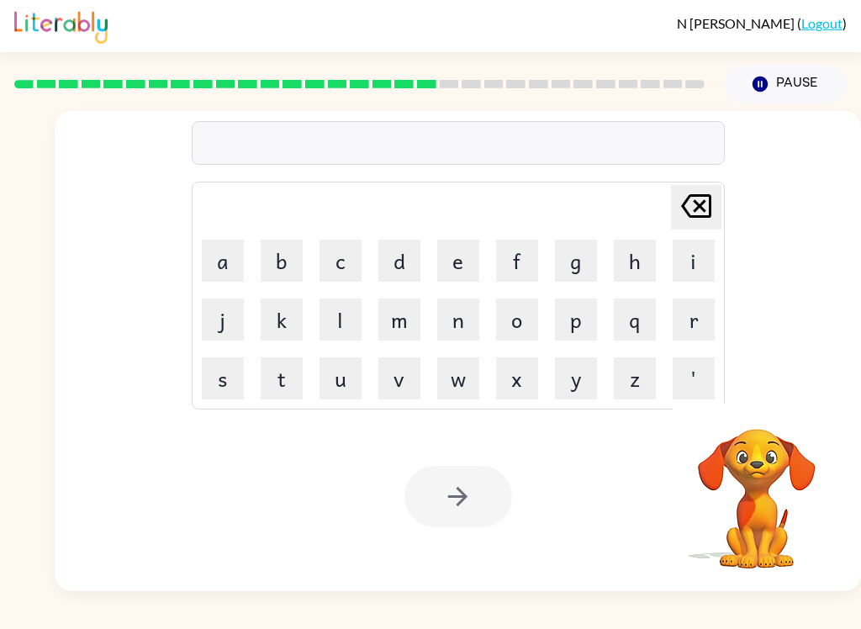
click at [234, 272] on button "a" at bounding box center [223, 261] width 42 height 42
click at [695, 321] on button "r" at bounding box center [693, 319] width 42 height 42
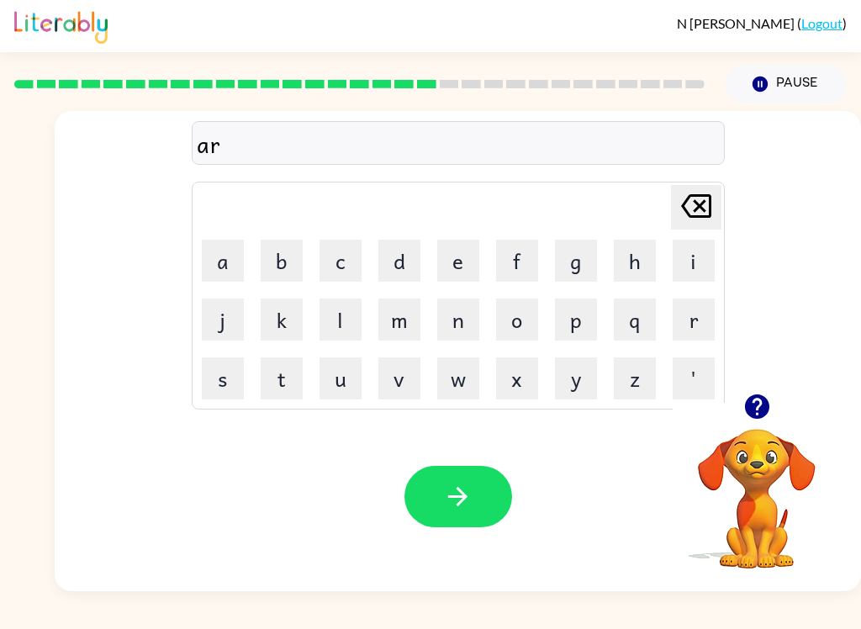
click at [333, 268] on button "c" at bounding box center [340, 261] width 42 height 42
click at [640, 271] on button "h" at bounding box center [635, 261] width 42 height 42
click at [458, 376] on button "w" at bounding box center [458, 378] width 42 height 42
click at [237, 261] on button "a" at bounding box center [223, 261] width 42 height 42
click at [587, 376] on button "y" at bounding box center [576, 378] width 42 height 42
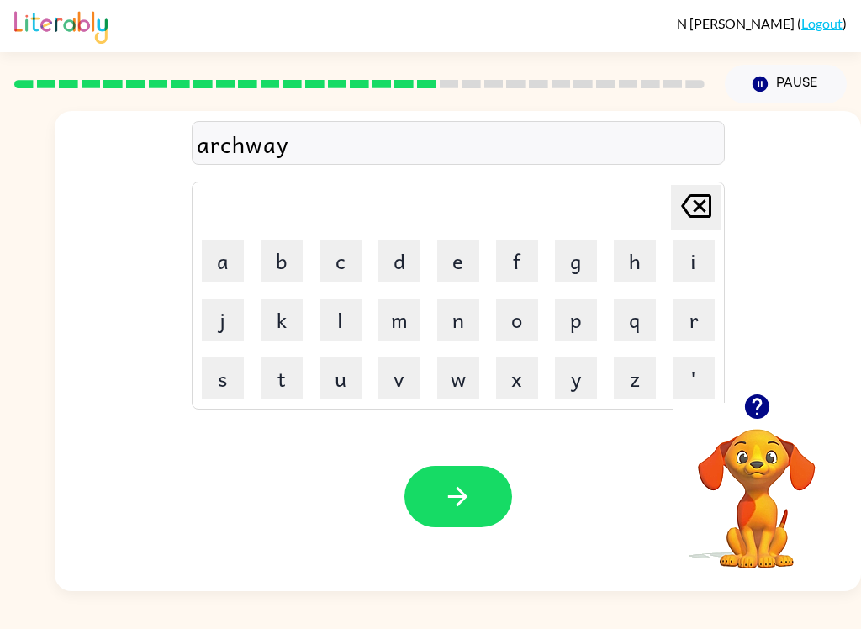
click at [443, 494] on icon "button" at bounding box center [457, 496] width 29 height 29
click at [524, 266] on button "f" at bounding box center [517, 261] width 42 height 42
click at [523, 329] on button "o" at bounding box center [517, 319] width 42 height 42
click at [347, 321] on button "l" at bounding box center [340, 319] width 42 height 42
click at [522, 324] on button "o" at bounding box center [517, 319] width 42 height 42
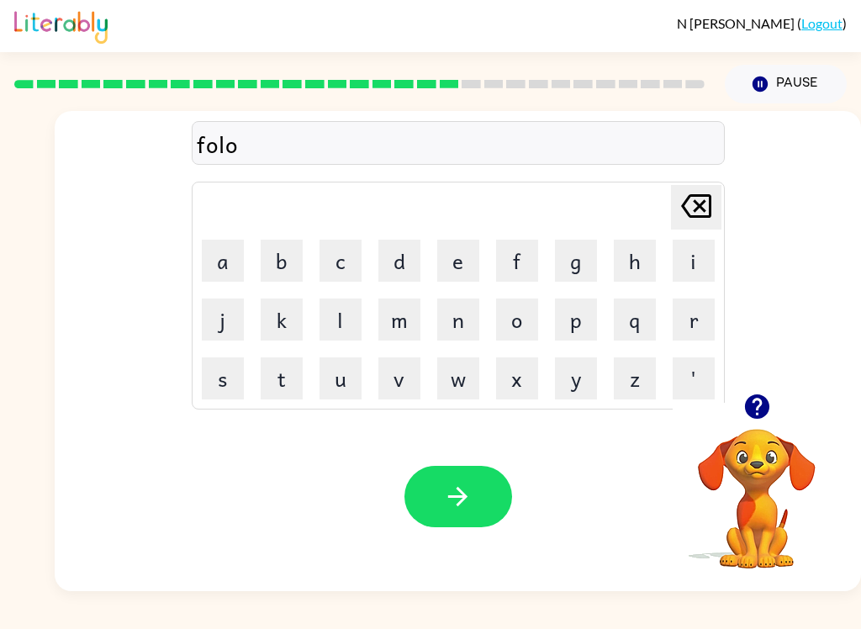
click at [694, 204] on icon "[PERSON_NAME] last character input" at bounding box center [696, 206] width 40 height 40
click at [336, 324] on button "l" at bounding box center [340, 319] width 42 height 42
click at [518, 325] on button "o" at bounding box center [517, 319] width 42 height 42
click at [462, 378] on button "w" at bounding box center [458, 378] width 42 height 42
click at [453, 255] on button "e" at bounding box center [458, 261] width 42 height 42
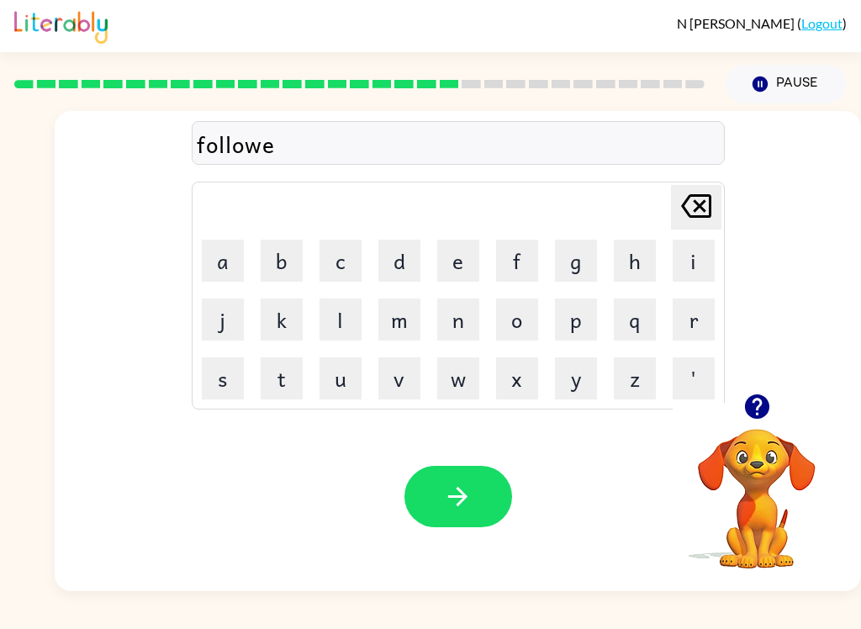
click at [394, 267] on button "d" at bounding box center [399, 261] width 42 height 42
click at [757, 421] on icon "button" at bounding box center [756, 406] width 29 height 29
click at [477, 503] on button "button" at bounding box center [458, 496] width 108 height 61
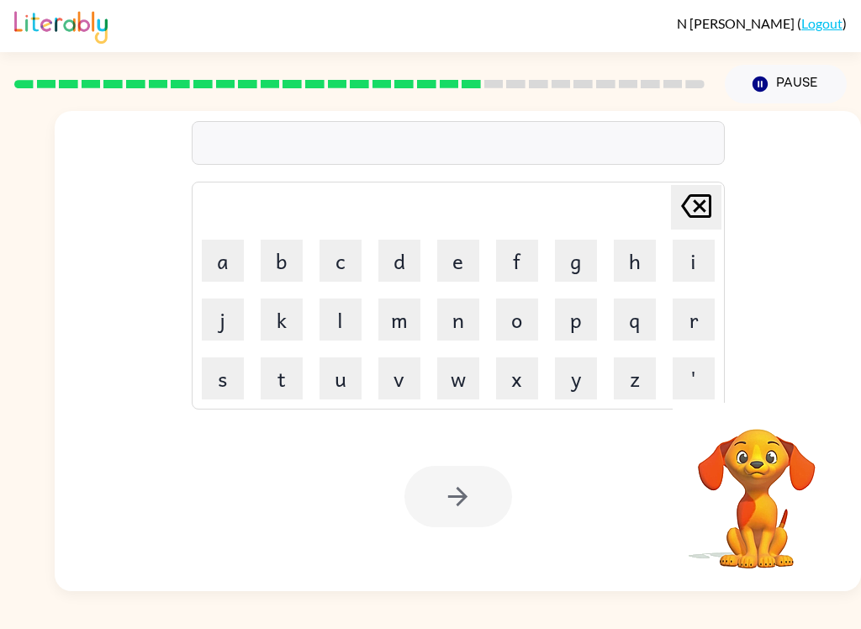
click at [345, 261] on button "c" at bounding box center [340, 261] width 42 height 42
click at [451, 268] on button "e" at bounding box center [458, 261] width 42 height 42
click at [457, 312] on button "n" at bounding box center [458, 319] width 42 height 42
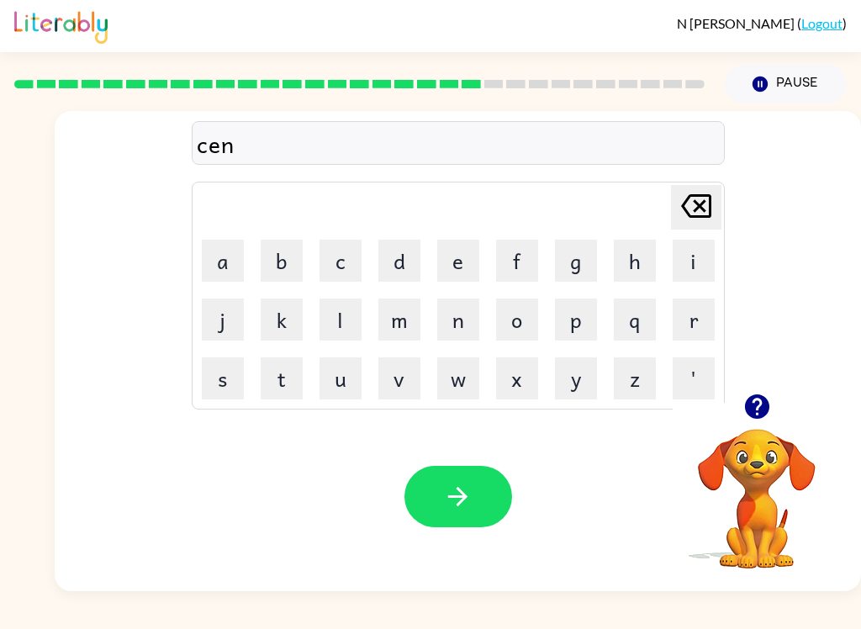
click at [266, 387] on button "t" at bounding box center [282, 378] width 42 height 42
click at [686, 264] on button "i" at bounding box center [693, 261] width 42 height 42
click at [571, 318] on button "p" at bounding box center [576, 319] width 42 height 42
click at [450, 272] on button "e" at bounding box center [458, 261] width 42 height 42
click at [402, 266] on button "d" at bounding box center [399, 261] width 42 height 42
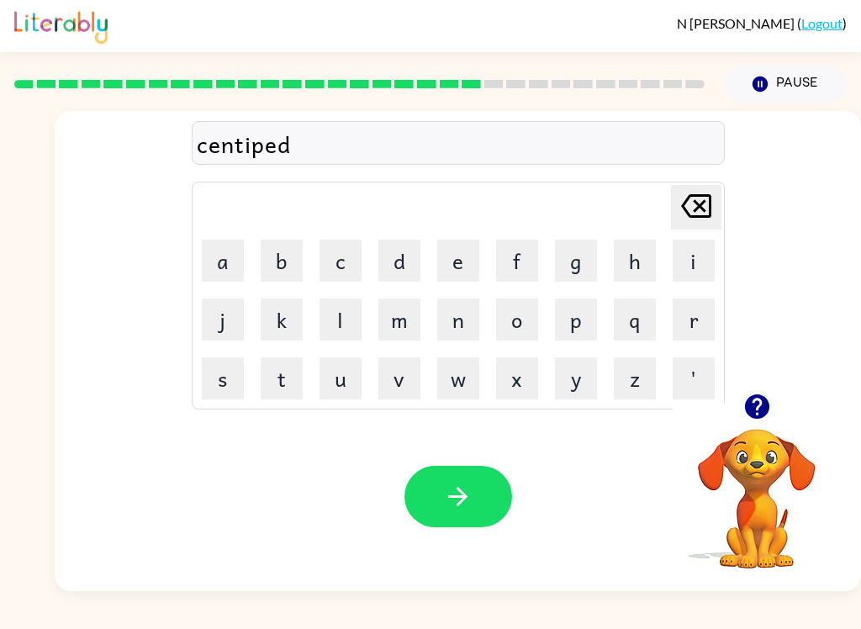
click at [455, 263] on button "e" at bounding box center [458, 261] width 42 height 42
click at [477, 512] on button "button" at bounding box center [458, 496] width 108 height 61
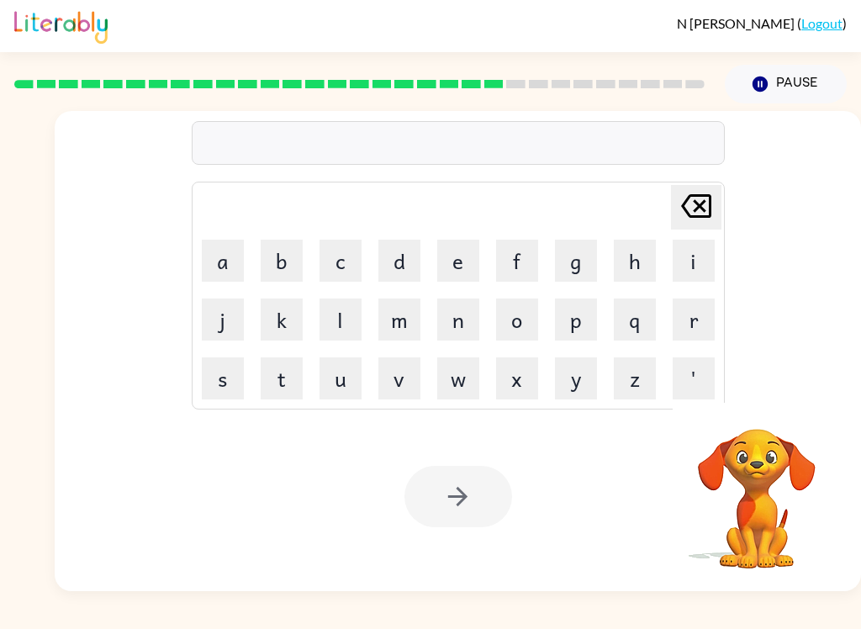
click at [229, 392] on button "s" at bounding box center [223, 378] width 42 height 42
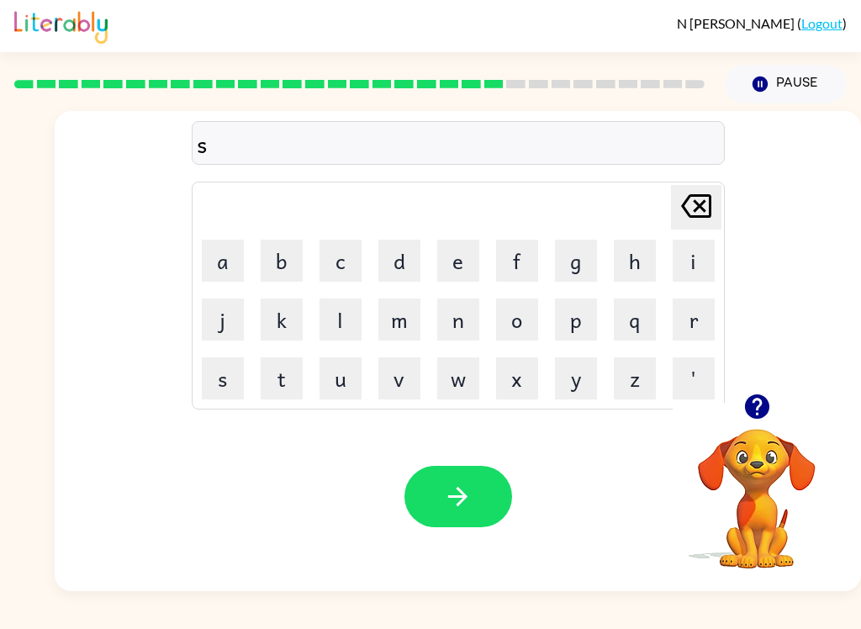
click at [347, 384] on button "u" at bounding box center [340, 378] width 42 height 42
click at [240, 374] on button "s" at bounding box center [223, 378] width 42 height 42
click at [295, 370] on button "t" at bounding box center [282, 378] width 42 height 42
click at [234, 271] on button "a" at bounding box center [223, 261] width 42 height 42
click at [688, 251] on button "i" at bounding box center [693, 261] width 42 height 42
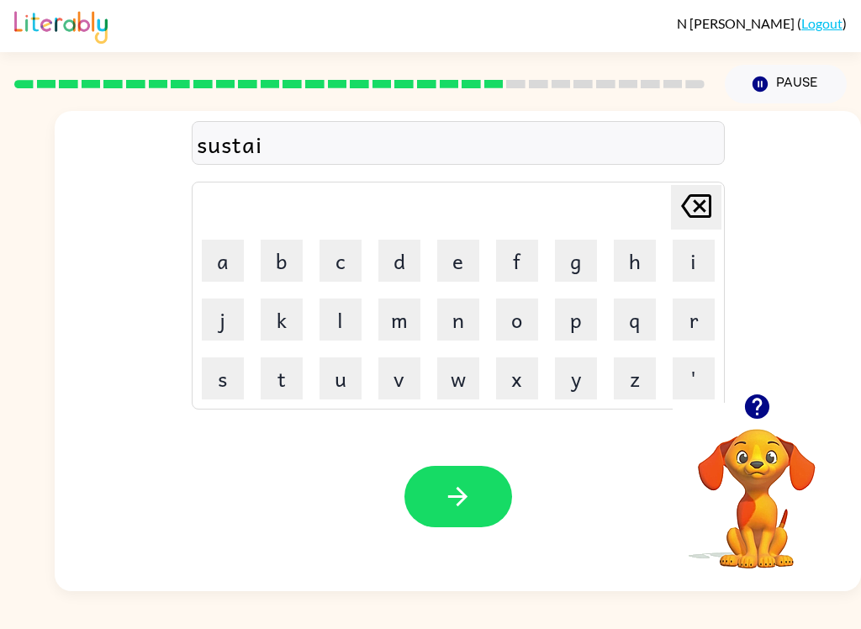
click at [478, 322] on button "n" at bounding box center [458, 319] width 42 height 42
click at [455, 500] on icon "button" at bounding box center [457, 496] width 29 height 29
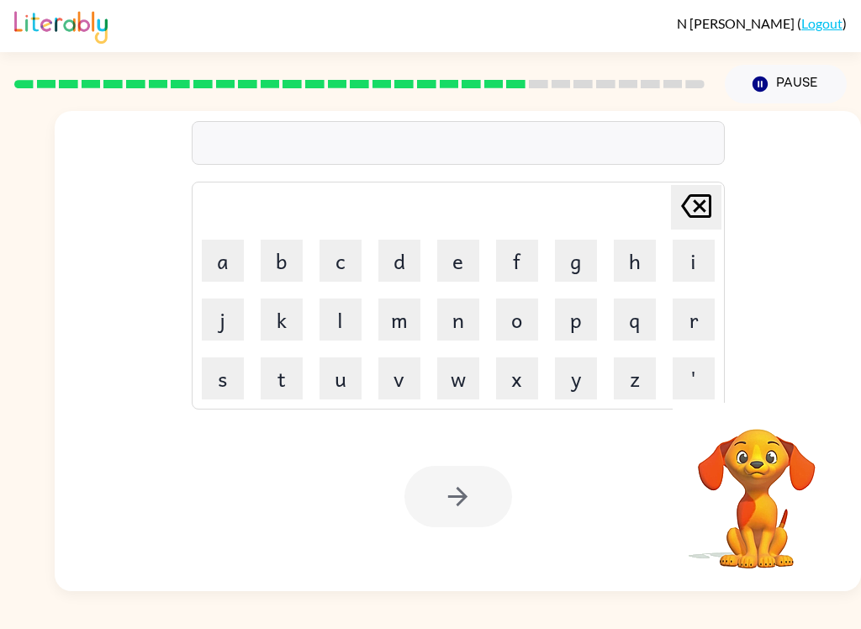
click at [515, 264] on button "f" at bounding box center [517, 261] width 42 height 42
click at [497, 340] on button "o" at bounding box center [517, 319] width 42 height 42
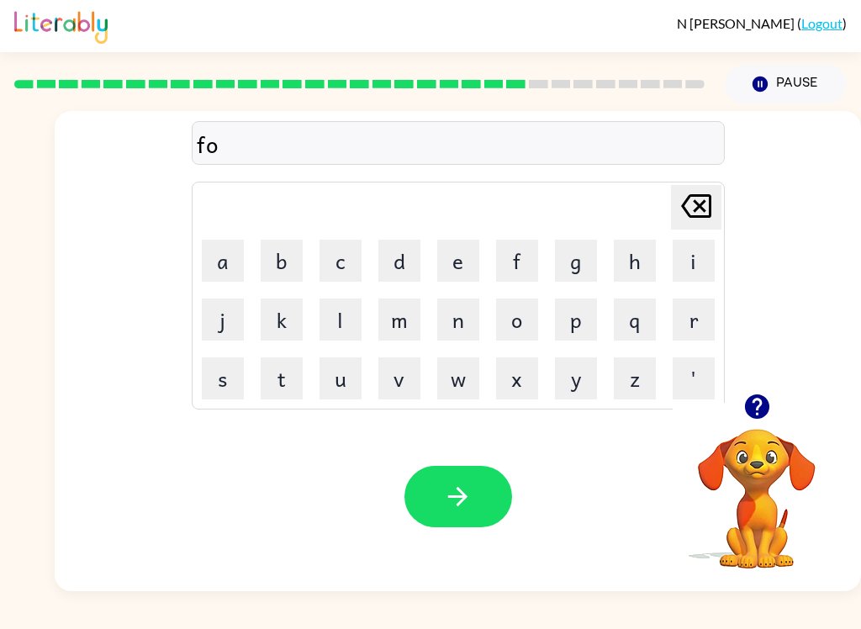
click at [687, 319] on button "r" at bounding box center [693, 319] width 42 height 42
click at [456, 381] on button "w" at bounding box center [458, 378] width 42 height 42
click at [230, 260] on button "a" at bounding box center [223, 261] width 42 height 42
click at [691, 317] on button "r" at bounding box center [693, 319] width 42 height 42
click at [395, 254] on button "d" at bounding box center [399, 261] width 42 height 42
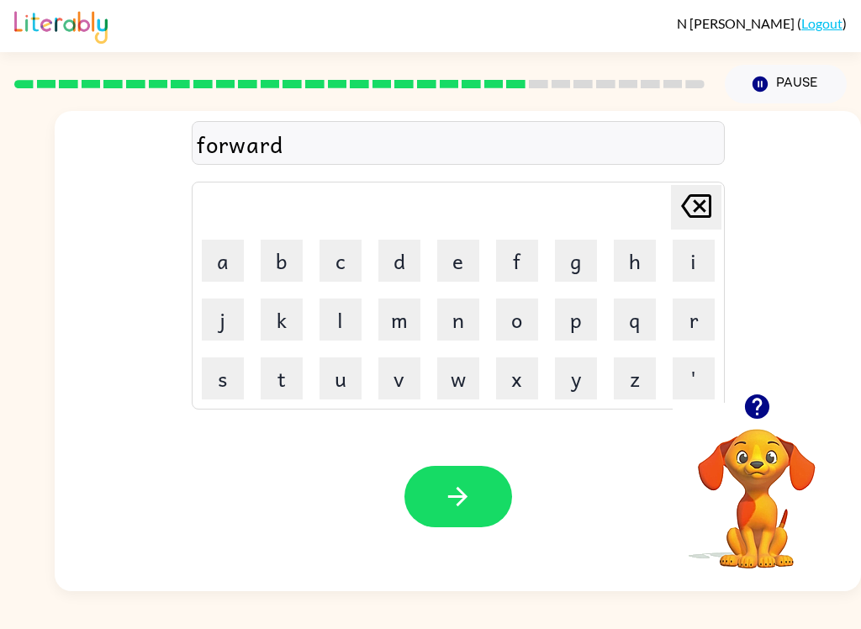
click at [462, 515] on button "button" at bounding box center [458, 496] width 108 height 61
click at [674, 304] on button "r" at bounding box center [693, 319] width 42 height 42
click at [469, 248] on button "e" at bounding box center [458, 261] width 42 height 42
click at [703, 210] on icon at bounding box center [696, 206] width 30 height 24
click at [466, 251] on button "e" at bounding box center [458, 261] width 42 height 42
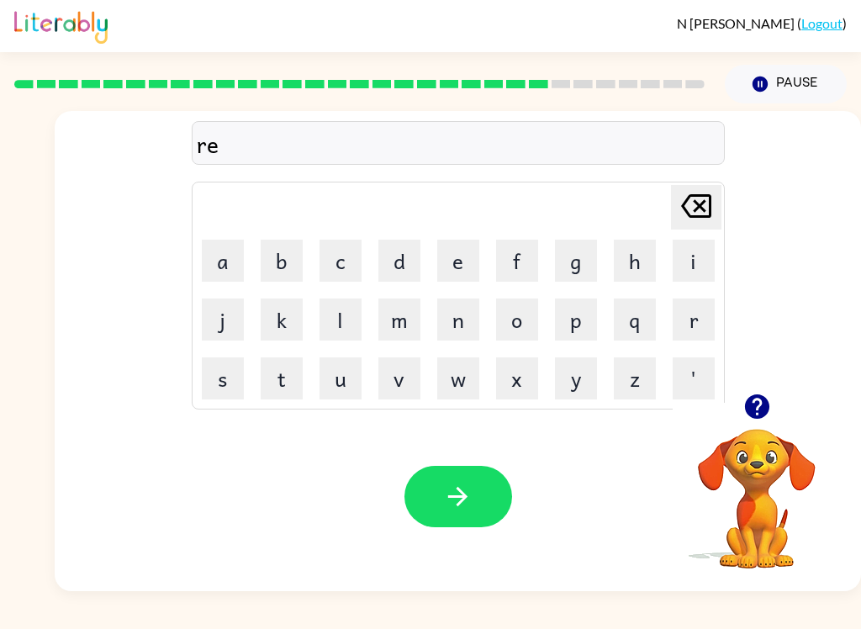
click at [352, 324] on button "l" at bounding box center [340, 319] width 42 height 42
click at [235, 273] on button "a" at bounding box center [223, 261] width 42 height 42
click at [280, 378] on button "t" at bounding box center [282, 378] width 42 height 42
click at [452, 261] on button "e" at bounding box center [458, 261] width 42 height 42
click at [398, 259] on button "d" at bounding box center [399, 261] width 42 height 42
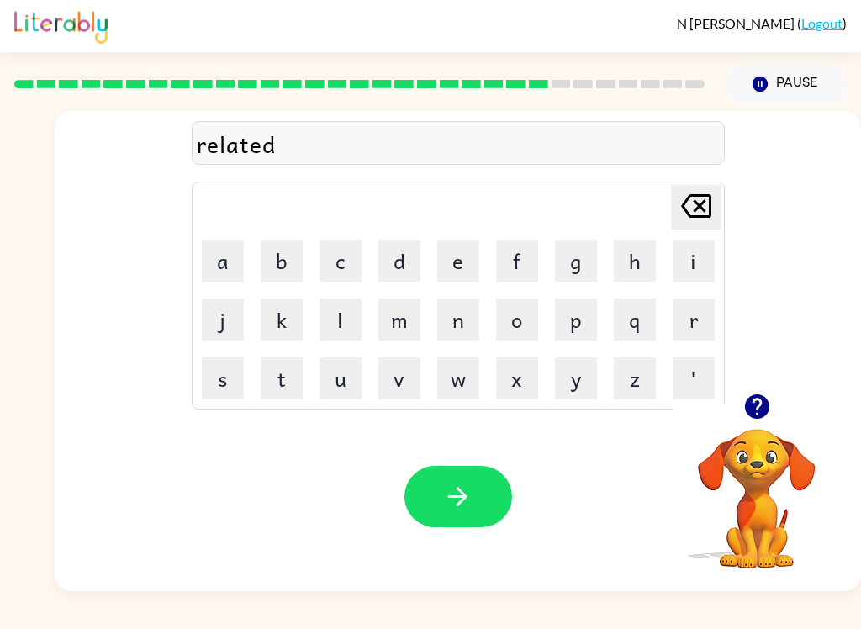
click at [476, 518] on button "button" at bounding box center [458, 496] width 108 height 61
click at [592, 264] on button "g" at bounding box center [576, 261] width 42 height 42
click at [529, 325] on button "o" at bounding box center [517, 319] width 42 height 42
click at [275, 262] on button "b" at bounding box center [282, 261] width 42 height 42
click at [682, 271] on button "i" at bounding box center [693, 261] width 42 height 42
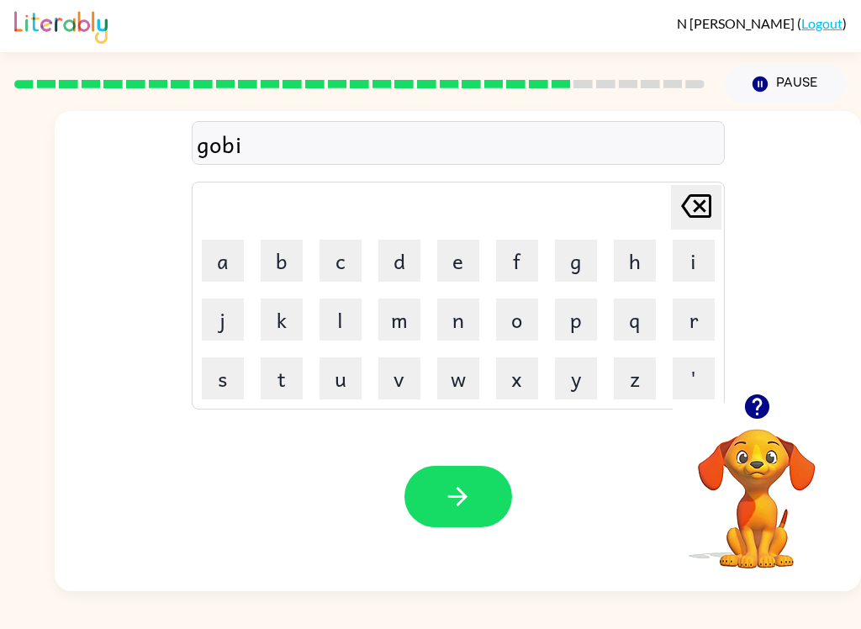
click at [702, 221] on icon "[PERSON_NAME] last character input" at bounding box center [696, 206] width 40 height 40
click at [353, 320] on button "l" at bounding box center [340, 319] width 42 height 42
click at [689, 266] on button "i" at bounding box center [693, 261] width 42 height 42
click at [466, 320] on button "n" at bounding box center [458, 319] width 42 height 42
click at [477, 502] on button "button" at bounding box center [458, 496] width 108 height 61
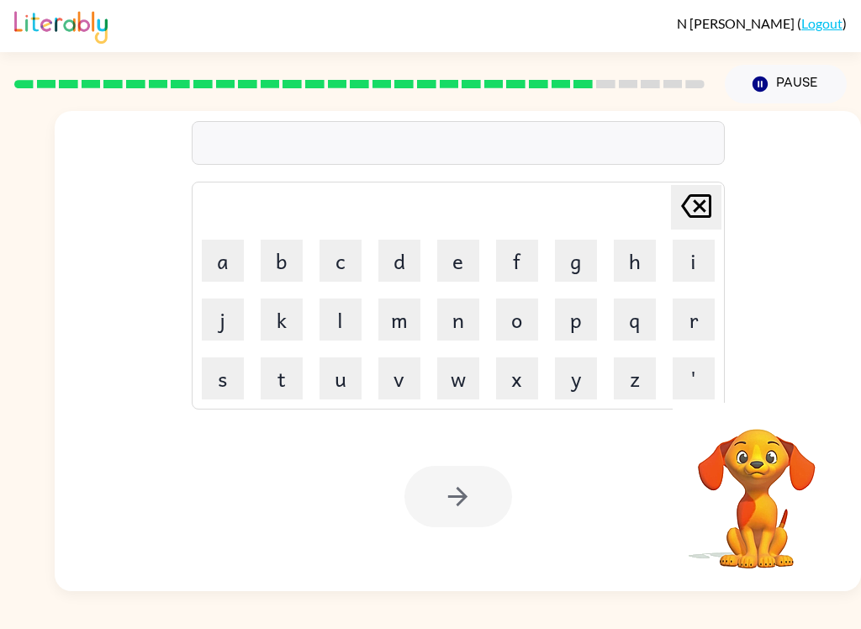
click at [345, 325] on button "l" at bounding box center [340, 319] width 42 height 42
click at [340, 380] on button "u" at bounding box center [340, 378] width 42 height 42
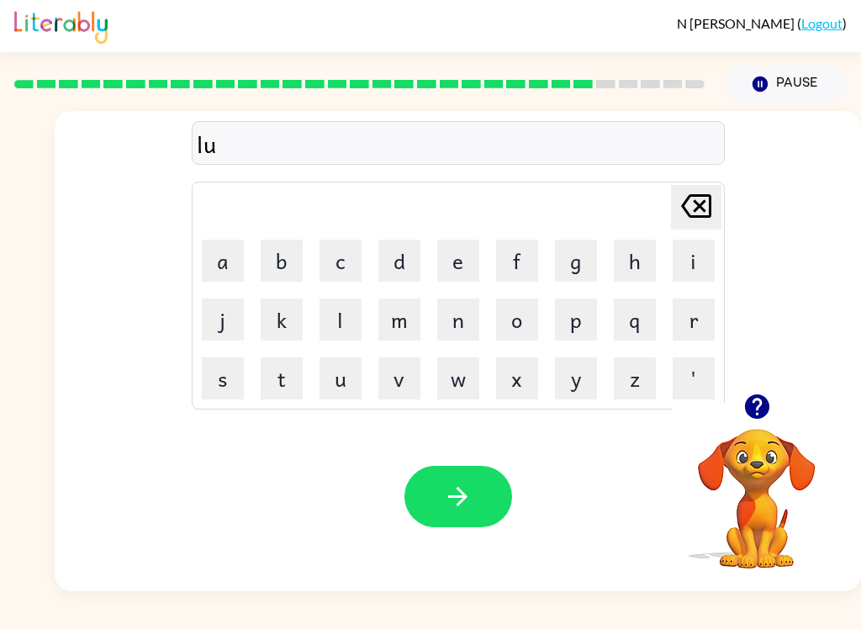
click at [411, 328] on button "m" at bounding box center [399, 319] width 42 height 42
click at [285, 262] on button "b" at bounding box center [282, 261] width 42 height 42
click at [476, 248] on button "e" at bounding box center [458, 261] width 42 height 42
click at [682, 327] on button "r" at bounding box center [693, 319] width 42 height 42
click at [208, 315] on button "j" at bounding box center [223, 319] width 42 height 42
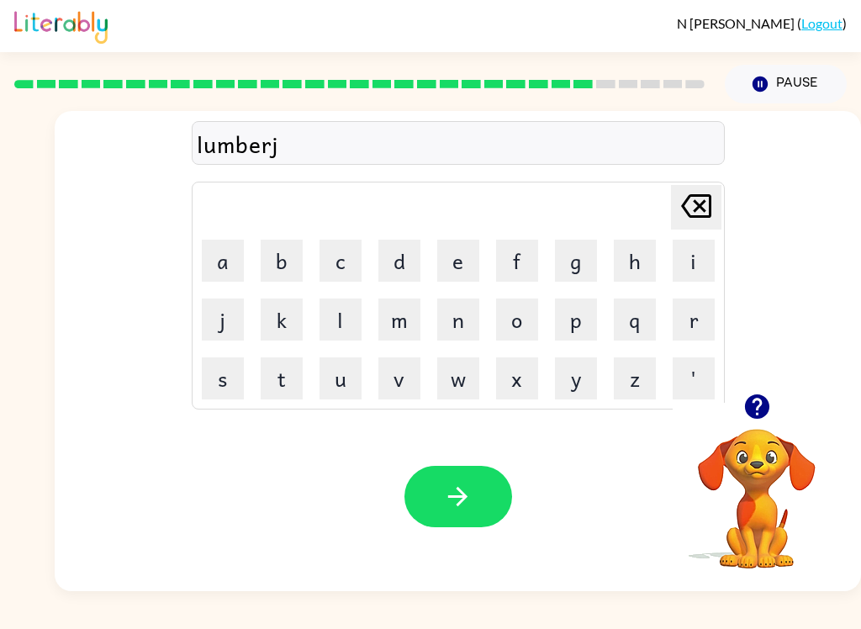
click at [224, 267] on button "a" at bounding box center [223, 261] width 42 height 42
click at [346, 261] on button "c" at bounding box center [340, 261] width 42 height 42
click at [268, 321] on button "k" at bounding box center [282, 319] width 42 height 42
click at [465, 495] on icon "button" at bounding box center [457, 496] width 19 height 19
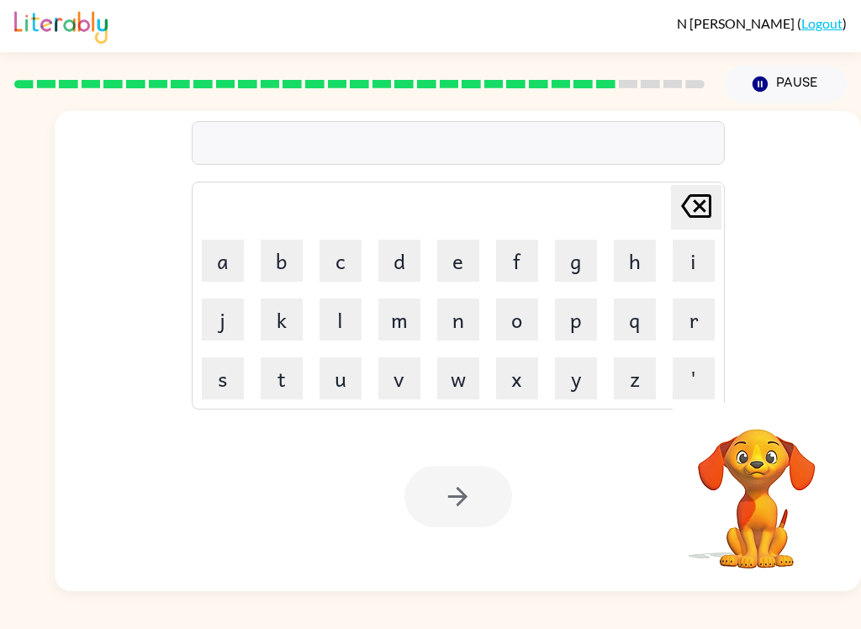
click at [571, 321] on button "p" at bounding box center [576, 319] width 42 height 42
click at [461, 269] on button "e" at bounding box center [458, 261] width 42 height 42
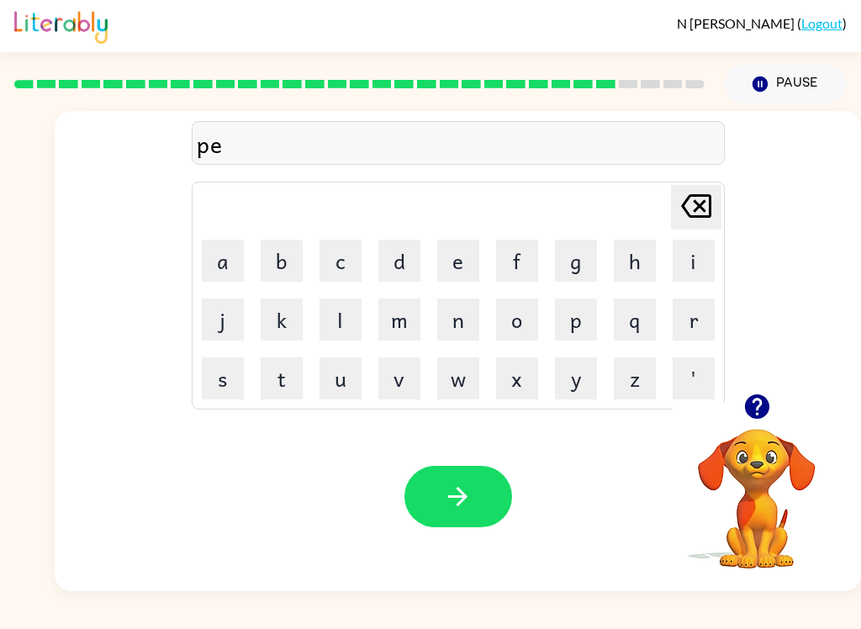
click at [692, 271] on button "i" at bounding box center [693, 261] width 42 height 42
click at [708, 329] on button "r" at bounding box center [693, 319] width 42 height 42
click at [358, 252] on button "c" at bounding box center [340, 261] width 42 height 42
click at [450, 272] on button "e" at bounding box center [458, 261] width 42 height 42
click at [471, 493] on icon "button" at bounding box center [457, 496] width 29 height 29
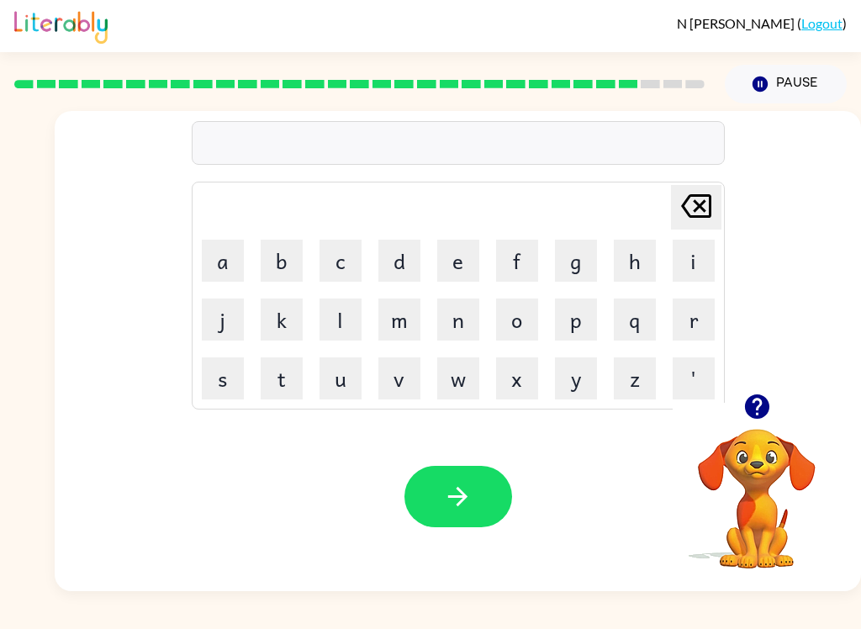
click at [280, 382] on button "t" at bounding box center [282, 378] width 42 height 42
click at [640, 259] on button "h" at bounding box center [635, 261] width 42 height 42
click at [691, 260] on button "i" at bounding box center [693, 261] width 42 height 42
click at [457, 302] on button "n" at bounding box center [458, 319] width 42 height 42
click at [466, 466] on button "button" at bounding box center [458, 496] width 108 height 61
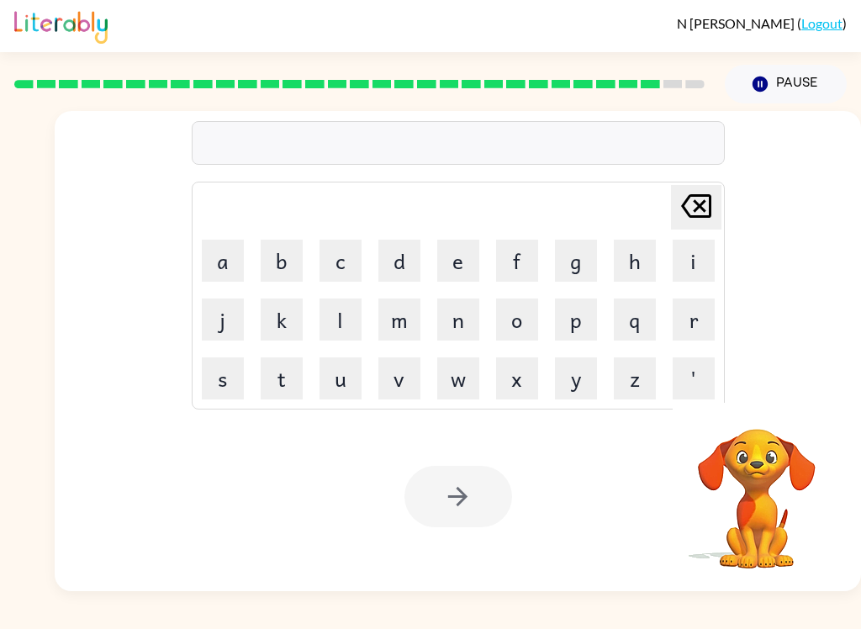
click at [219, 383] on button "s" at bounding box center [223, 378] width 42 height 42
click at [685, 255] on button "i" at bounding box center [693, 261] width 42 height 42
click at [355, 322] on button "l" at bounding box center [340, 319] width 42 height 42
click at [404, 376] on button "v" at bounding box center [399, 378] width 42 height 42
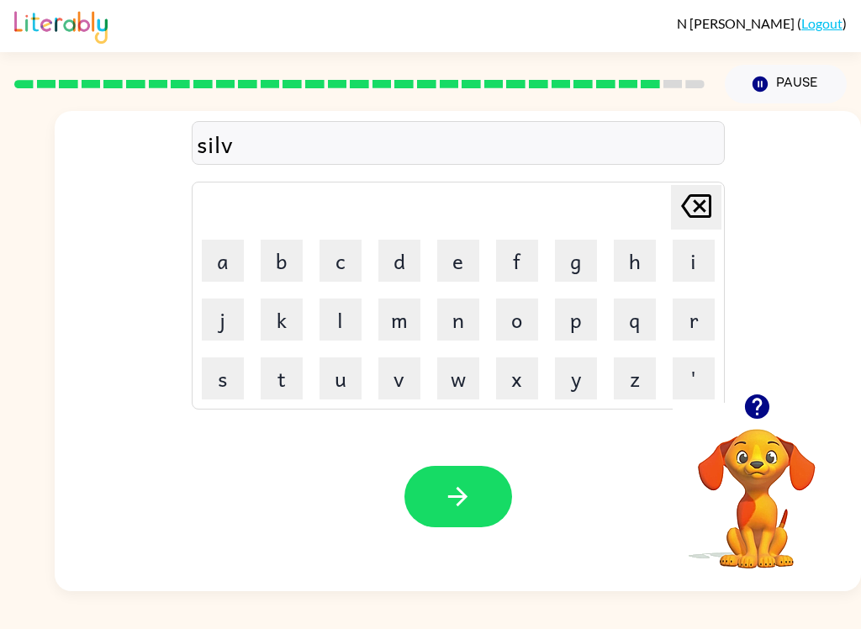
click at [457, 271] on button "e" at bounding box center [458, 261] width 42 height 42
click at [684, 325] on button "r" at bounding box center [693, 319] width 42 height 42
click at [457, 393] on button "w" at bounding box center [458, 378] width 42 height 42
click at [235, 262] on button "a" at bounding box center [223, 261] width 42 height 42
click at [698, 310] on button "r" at bounding box center [693, 319] width 42 height 42
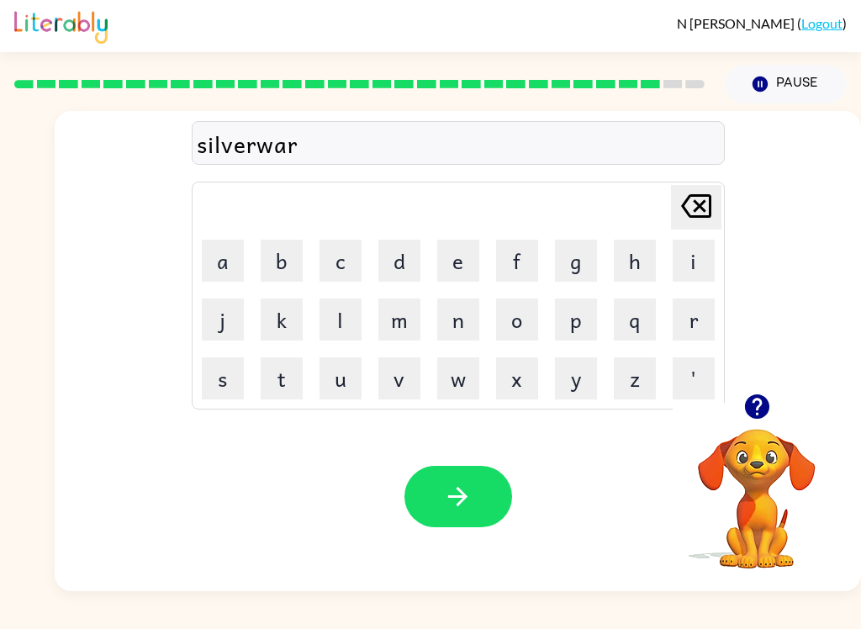
click at [438, 271] on button "e" at bounding box center [458, 261] width 42 height 42
click at [453, 509] on icon "button" at bounding box center [457, 496] width 29 height 29
click at [331, 368] on button "u" at bounding box center [340, 378] width 42 height 42
click at [472, 308] on button "n" at bounding box center [458, 319] width 42 height 42
click at [229, 271] on button "a" at bounding box center [223, 261] width 42 height 42
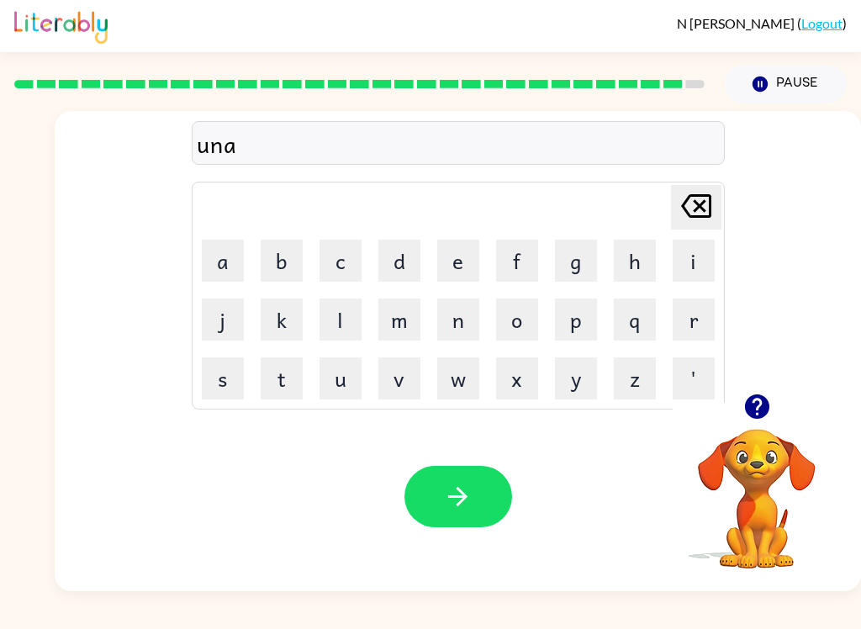
click at [522, 269] on button "f" at bounding box center [517, 261] width 42 height 42
click at [691, 314] on button "r" at bounding box center [693, 319] width 42 height 42
click at [234, 271] on button "a" at bounding box center [223, 261] width 42 height 42
click at [687, 263] on button "i" at bounding box center [693, 261] width 42 height 42
click at [400, 261] on button "d" at bounding box center [399, 261] width 42 height 42
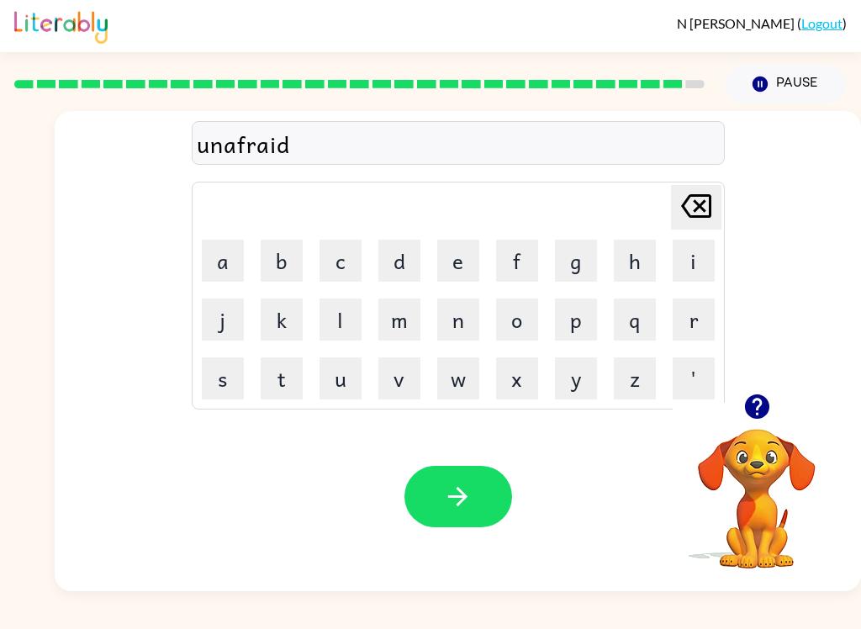
click at [442, 501] on button "button" at bounding box center [458, 496] width 108 height 61
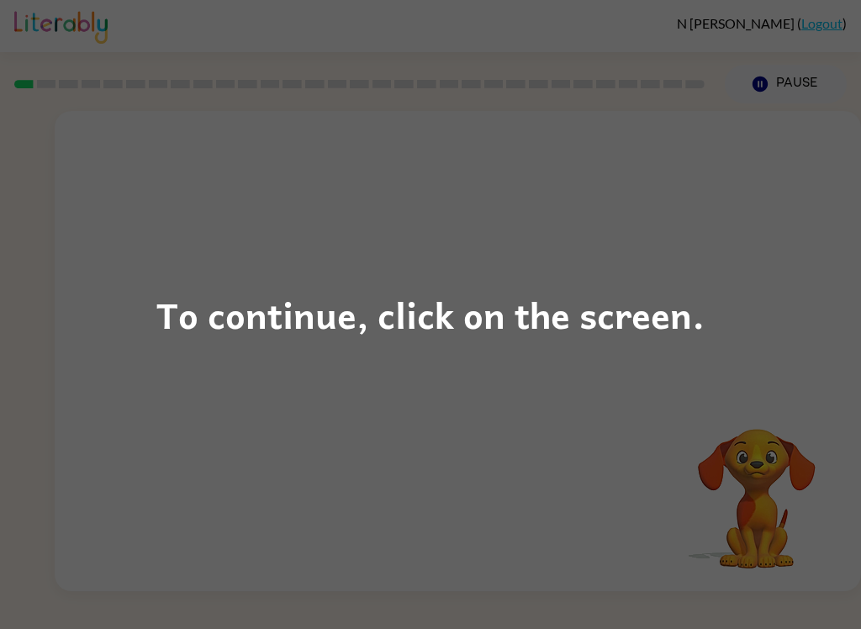
click at [481, 308] on div "To continue, click on the screen." at bounding box center [430, 314] width 548 height 57
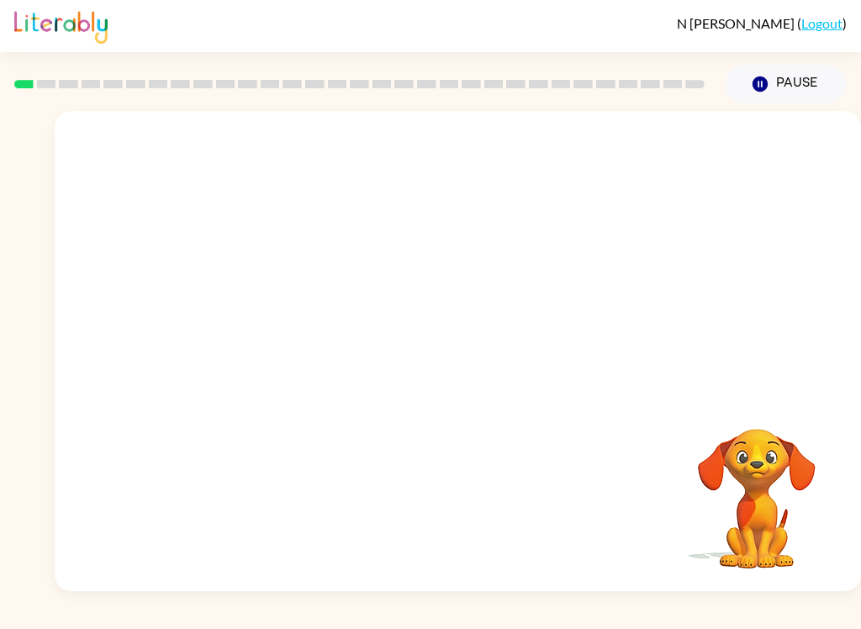
click at [513, 428] on div "Your browser must support playing .mp4 files to use Literably. Please try using…" at bounding box center [458, 351] width 806 height 480
click at [142, 604] on div "N Adreani ( Logout ) Pause Pause Your browser must support playing .mp4 files t…" at bounding box center [430, 314] width 861 height 629
click at [506, 376] on video "Your browser must support playing .mp4 files to use Literably. Please try using…" at bounding box center [458, 252] width 806 height 282
click at [275, 284] on video "Your browser must support playing .mp4 files to use Literably. Please try using…" at bounding box center [458, 252] width 806 height 282
click at [468, 355] on icon "button" at bounding box center [457, 359] width 29 height 29
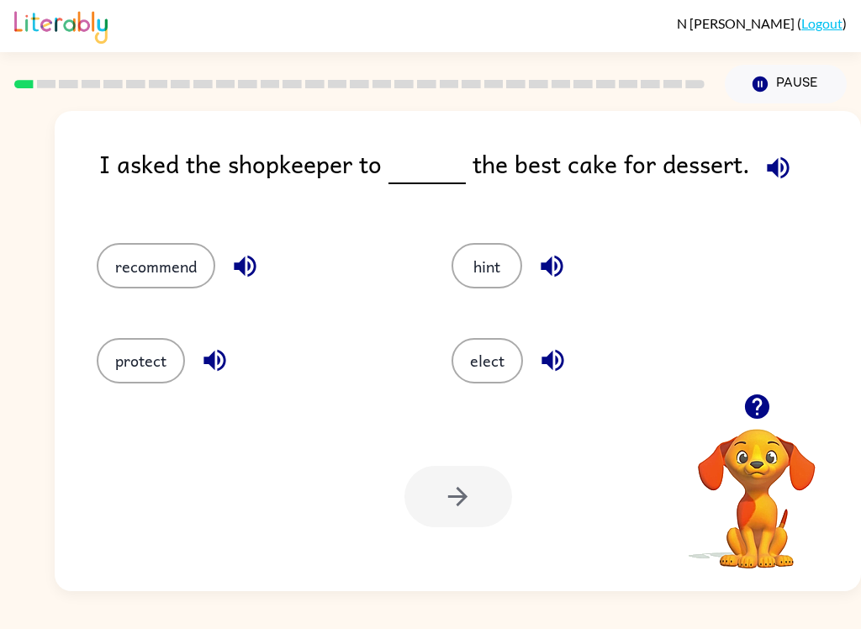
click at [155, 270] on button "recommend" at bounding box center [156, 265] width 118 height 45
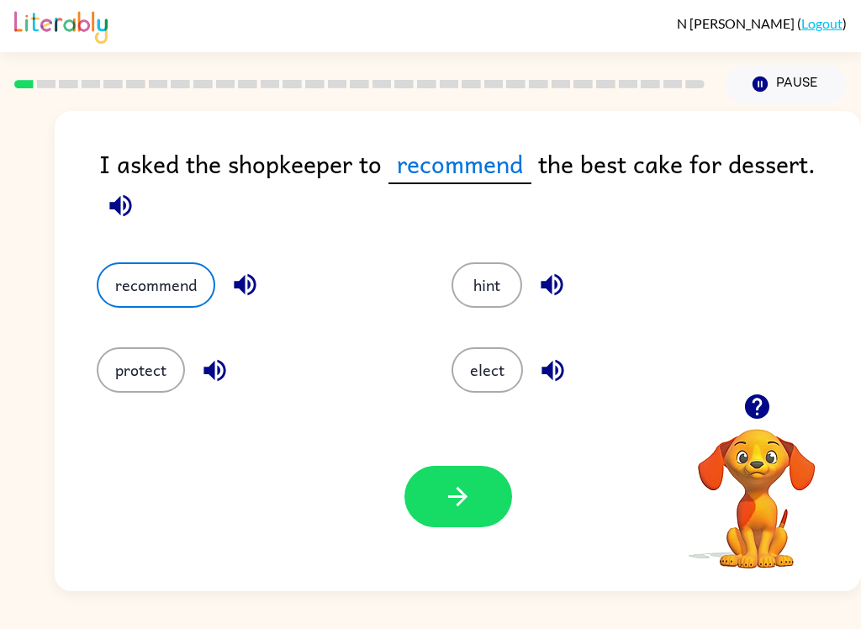
click at [119, 211] on icon "button" at bounding box center [120, 205] width 22 height 22
click at [442, 503] on button "button" at bounding box center [458, 496] width 108 height 61
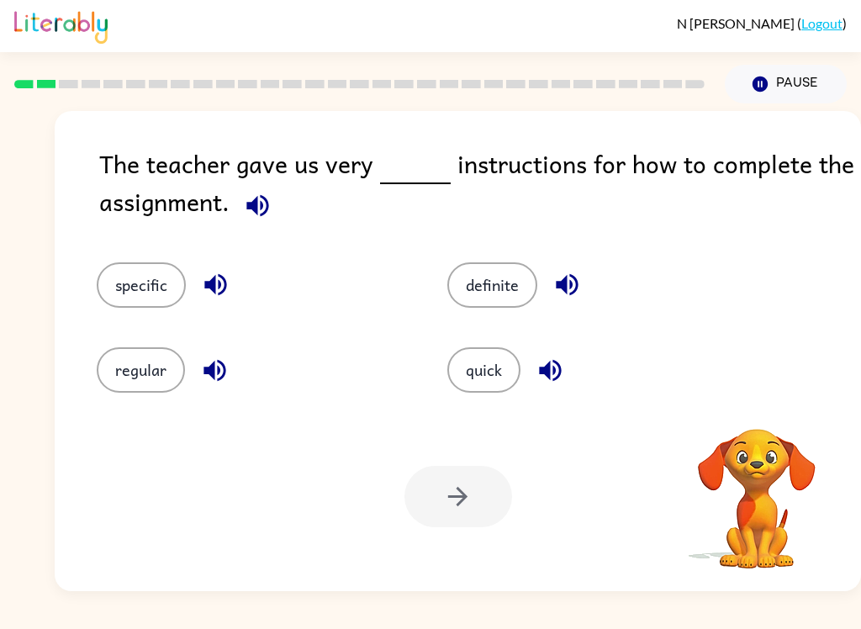
click at [129, 304] on button "specific" at bounding box center [141, 284] width 89 height 45
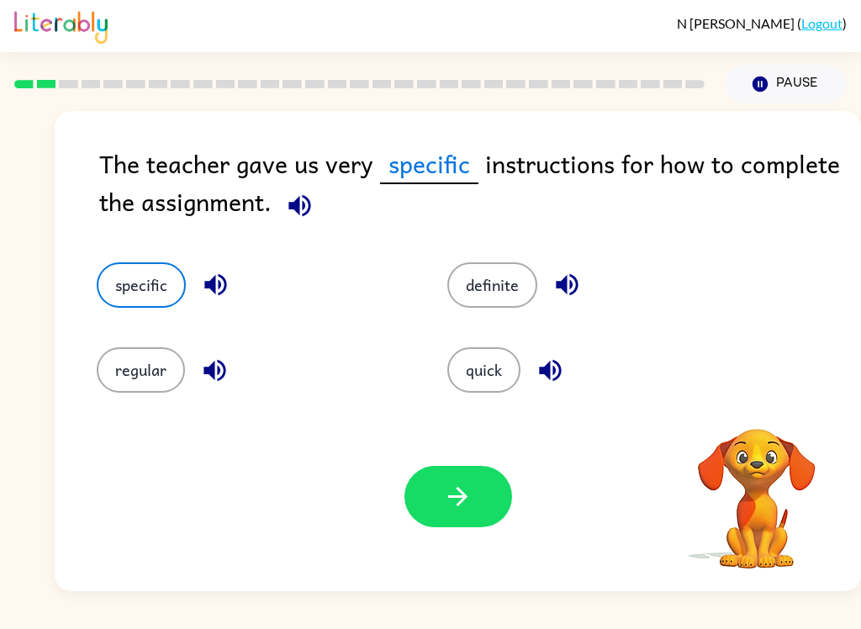
click at [443, 505] on icon "button" at bounding box center [457, 496] width 29 height 29
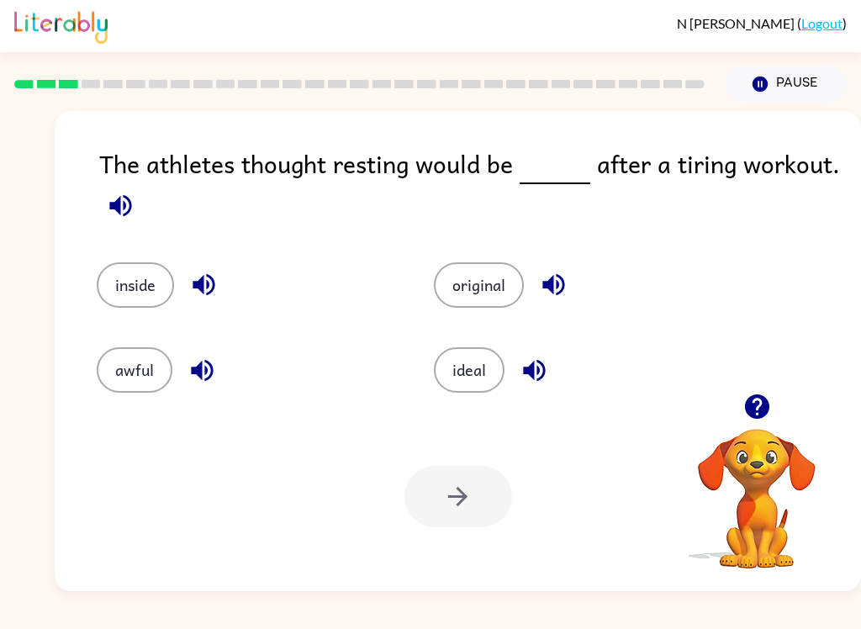
click at [464, 358] on button "ideal" at bounding box center [469, 369] width 71 height 45
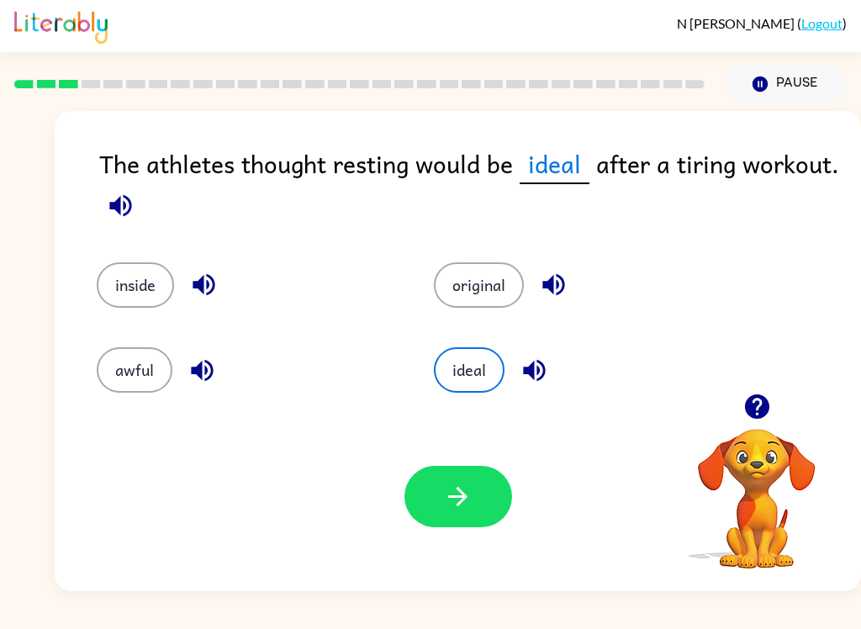
click at [473, 500] on button "button" at bounding box center [458, 496] width 108 height 61
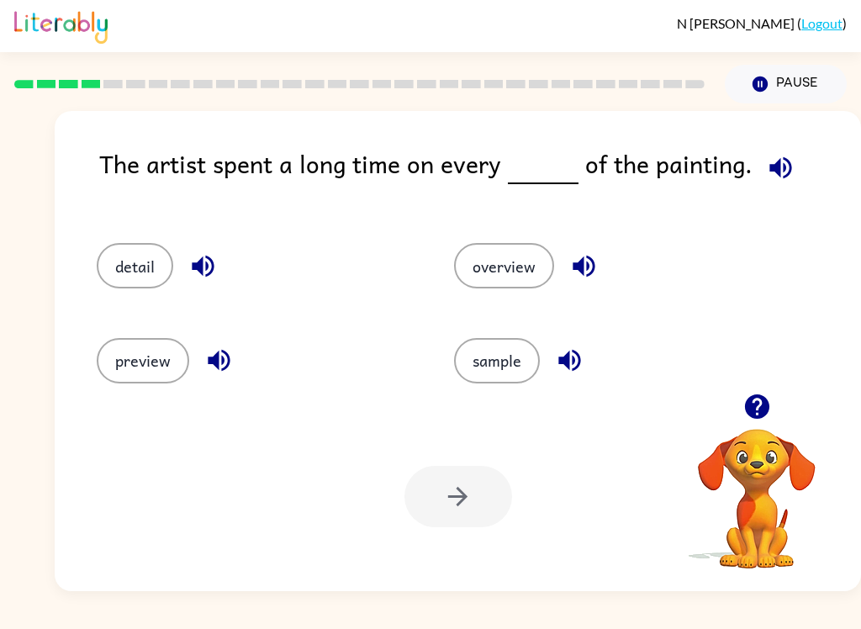
click at [118, 272] on button "detail" at bounding box center [135, 265] width 76 height 45
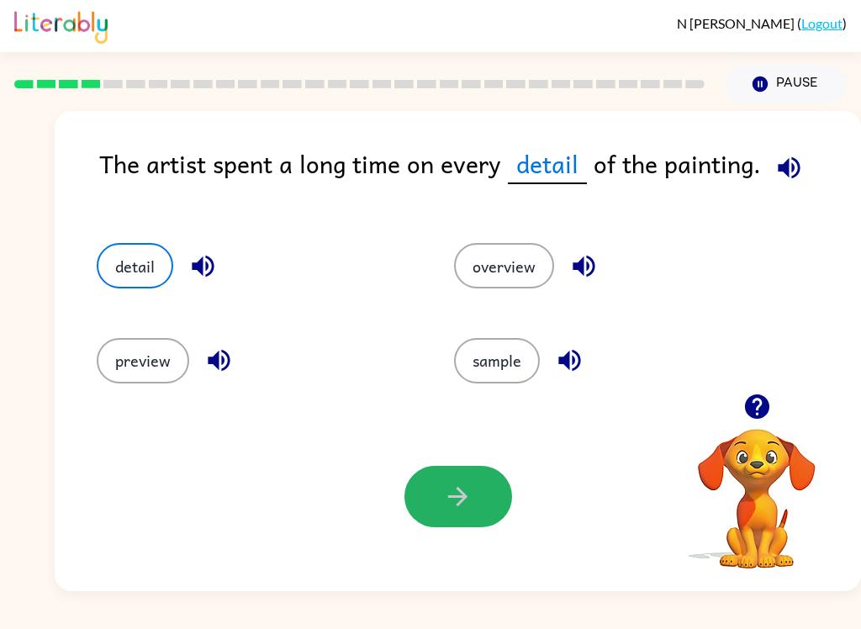
click at [424, 486] on button "button" at bounding box center [458, 496] width 108 height 61
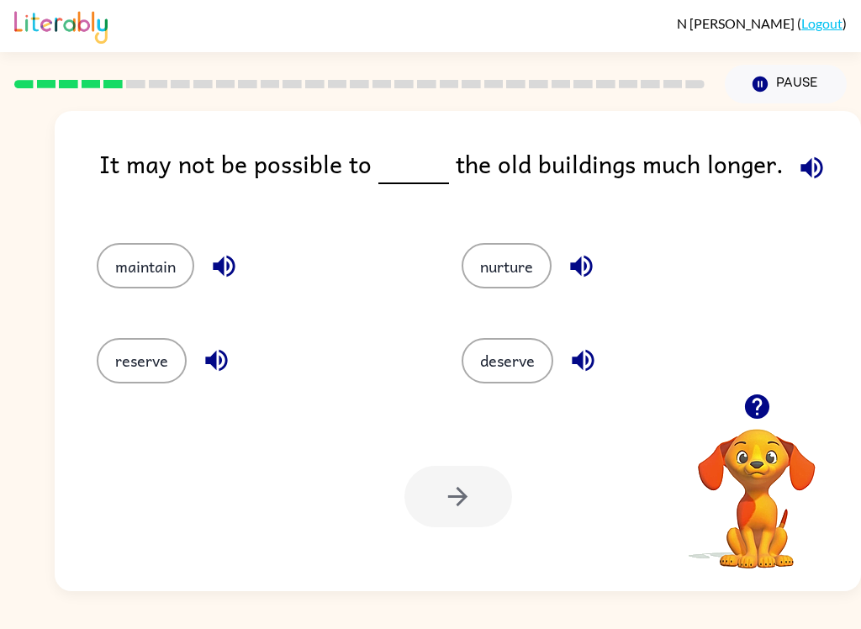
click at [506, 269] on button "nurture" at bounding box center [506, 265] width 90 height 45
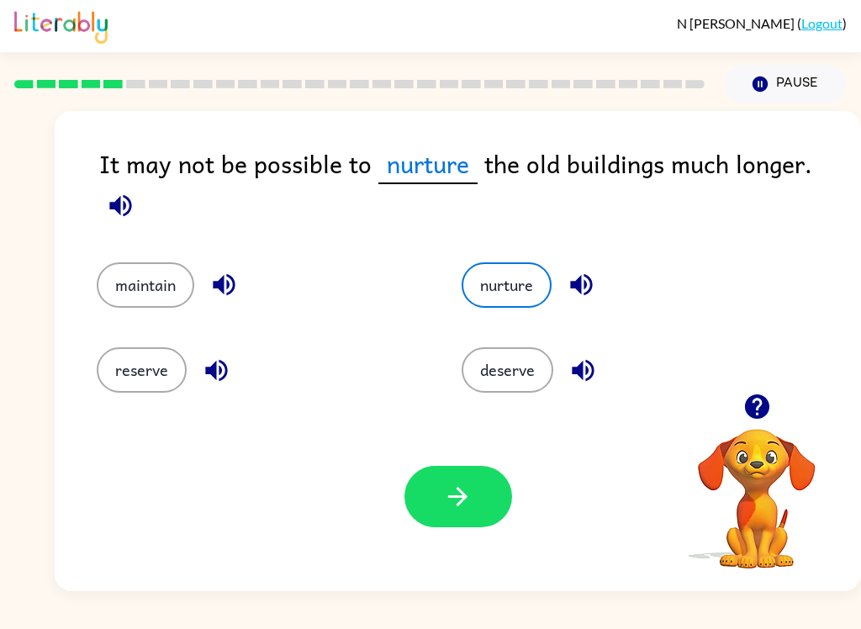
click at [486, 491] on button "button" at bounding box center [458, 496] width 108 height 61
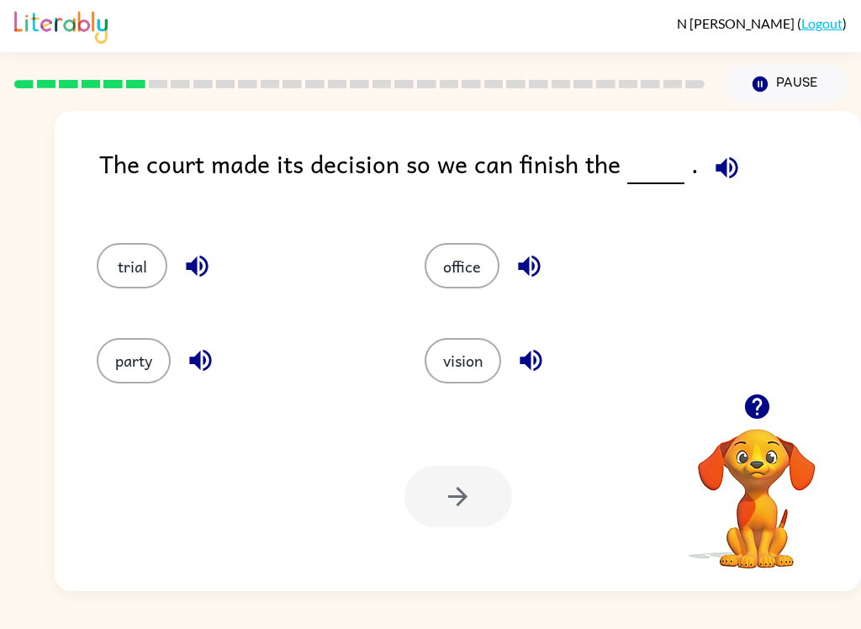
click at [105, 263] on button "trial" at bounding box center [132, 265] width 71 height 45
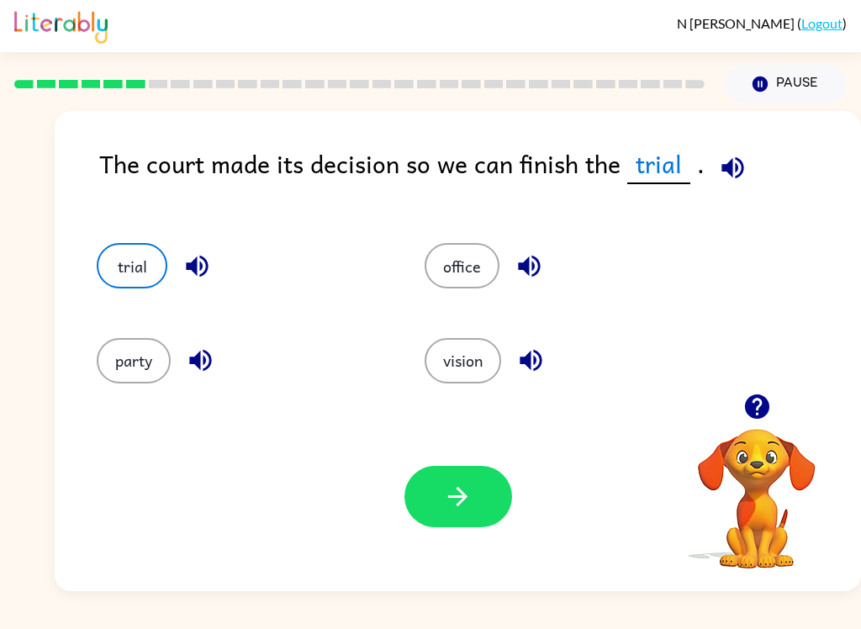
click at [448, 491] on icon "button" at bounding box center [457, 496] width 29 height 29
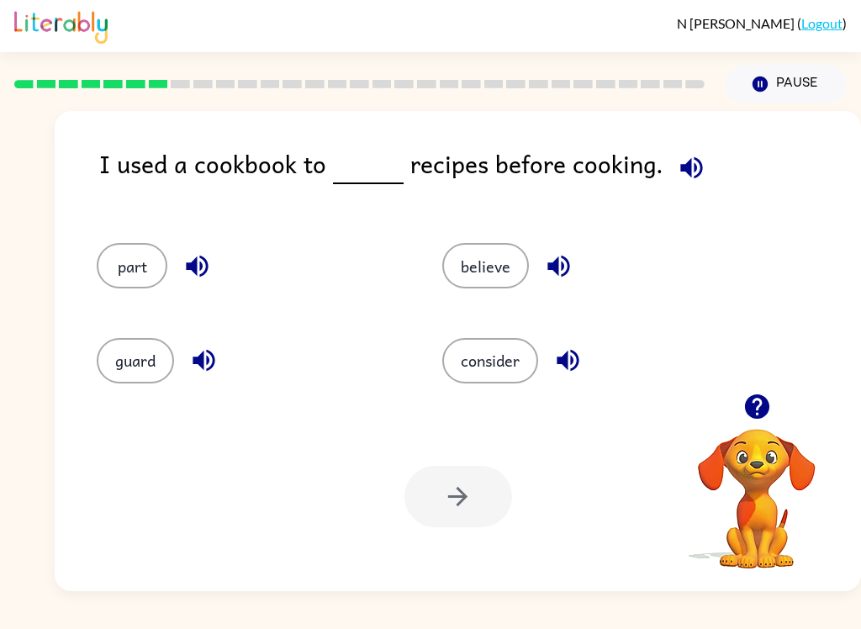
click at [274, 587] on div "Your browser must support playing .mp4 files to use Literably. Please try using…" at bounding box center [458, 496] width 806 height 189
click at [497, 355] on button "consider" at bounding box center [490, 360] width 96 height 45
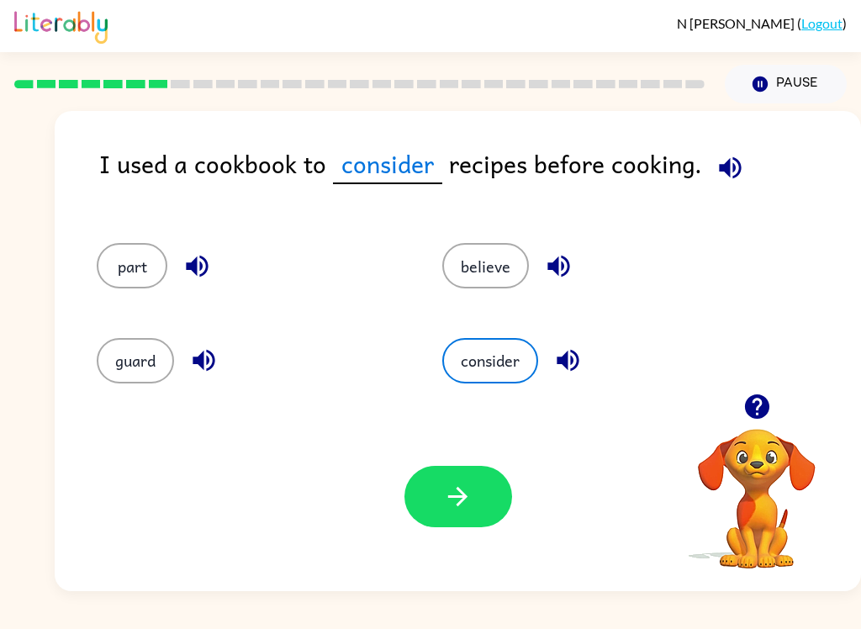
click at [473, 505] on button "button" at bounding box center [458, 496] width 108 height 61
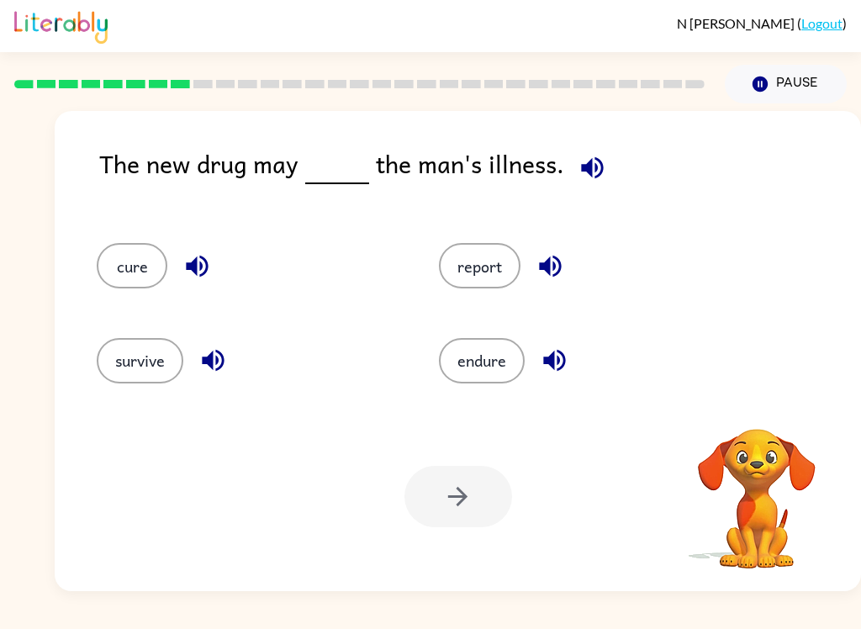
click at [125, 271] on button "cure" at bounding box center [132, 265] width 71 height 45
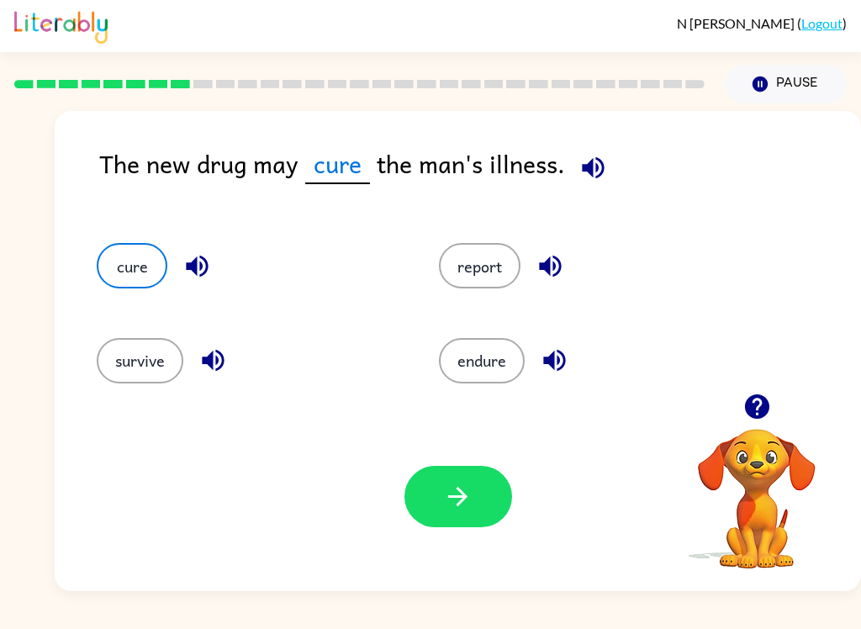
click at [470, 488] on icon "button" at bounding box center [457, 496] width 29 height 29
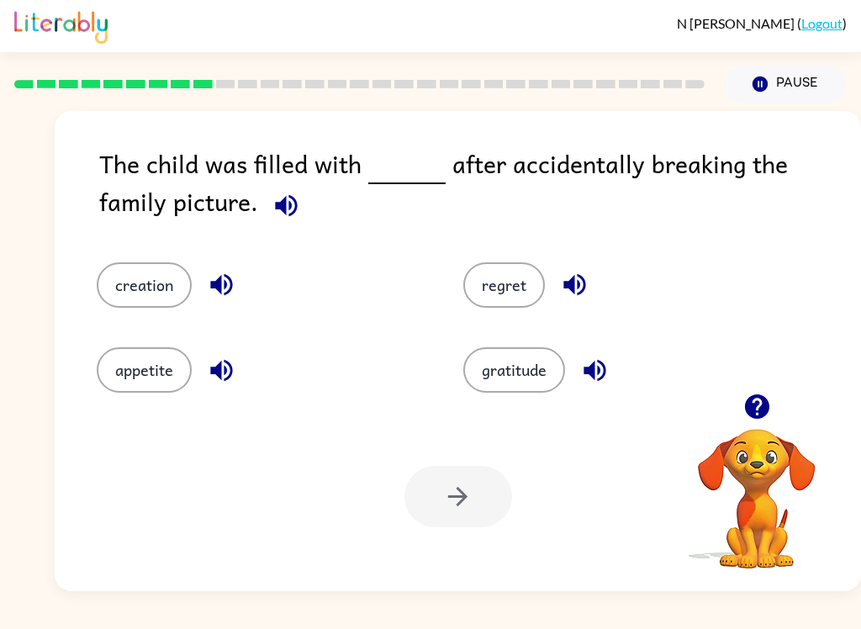
click at [505, 283] on button "regret" at bounding box center [504, 284] width 82 height 45
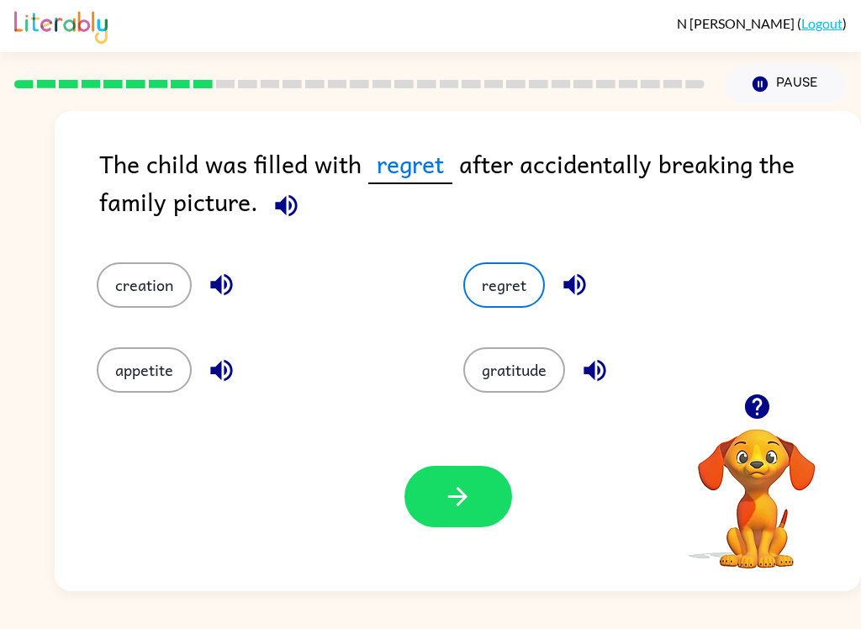
click at [482, 510] on button "button" at bounding box center [458, 496] width 108 height 61
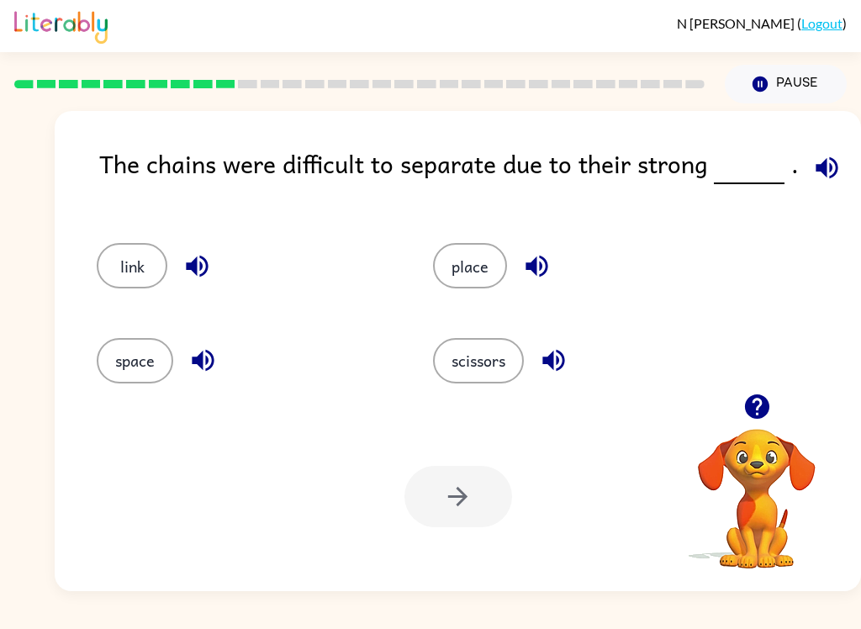
click at [145, 276] on button "link" at bounding box center [132, 265] width 71 height 45
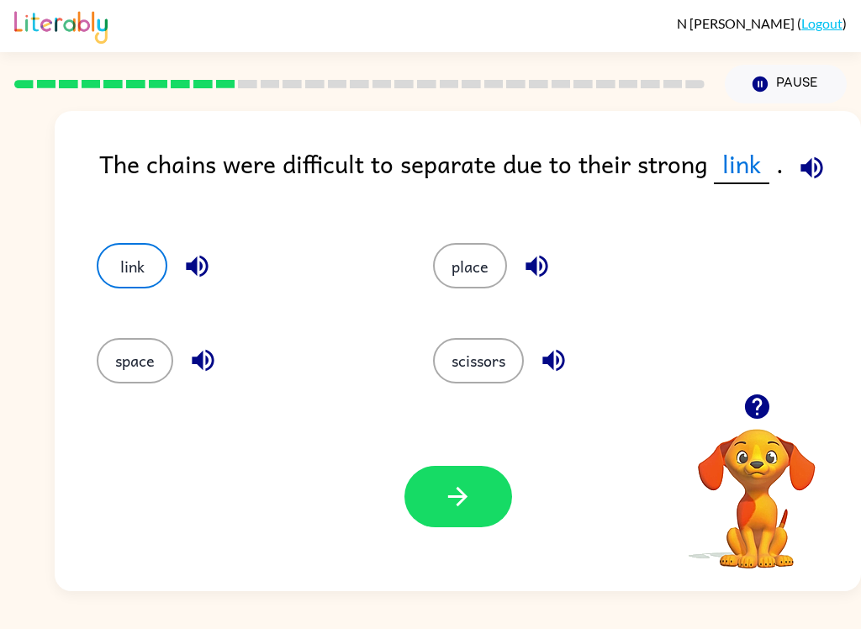
click at [443, 481] on button "button" at bounding box center [458, 496] width 108 height 61
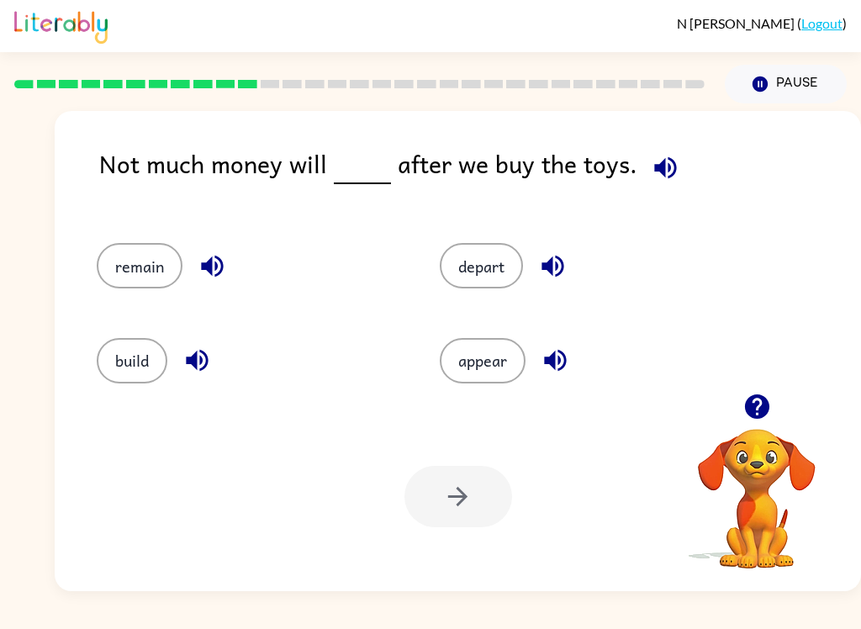
click at [458, 507] on div at bounding box center [458, 496] width 108 height 61
click at [120, 269] on button "remain" at bounding box center [140, 265] width 86 height 45
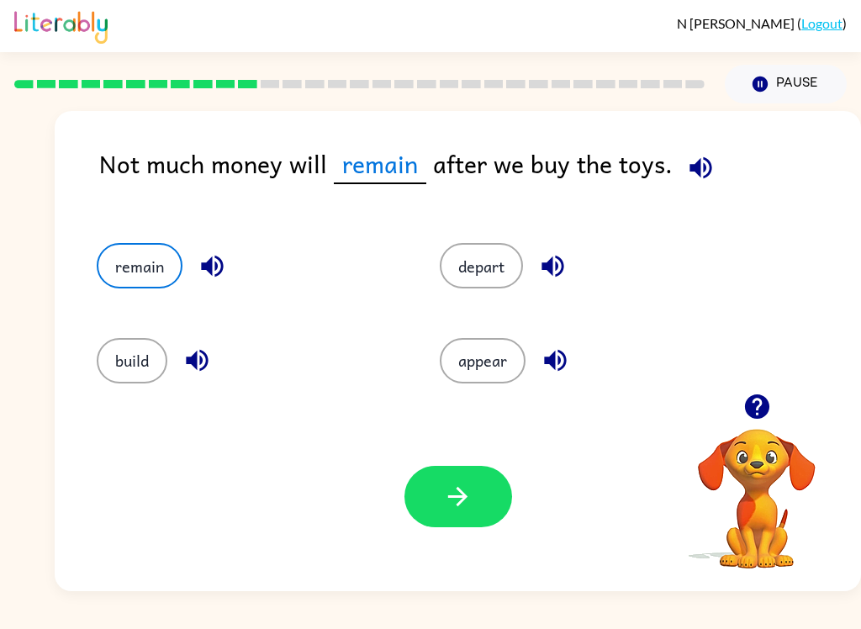
click at [470, 494] on icon "button" at bounding box center [457, 496] width 29 height 29
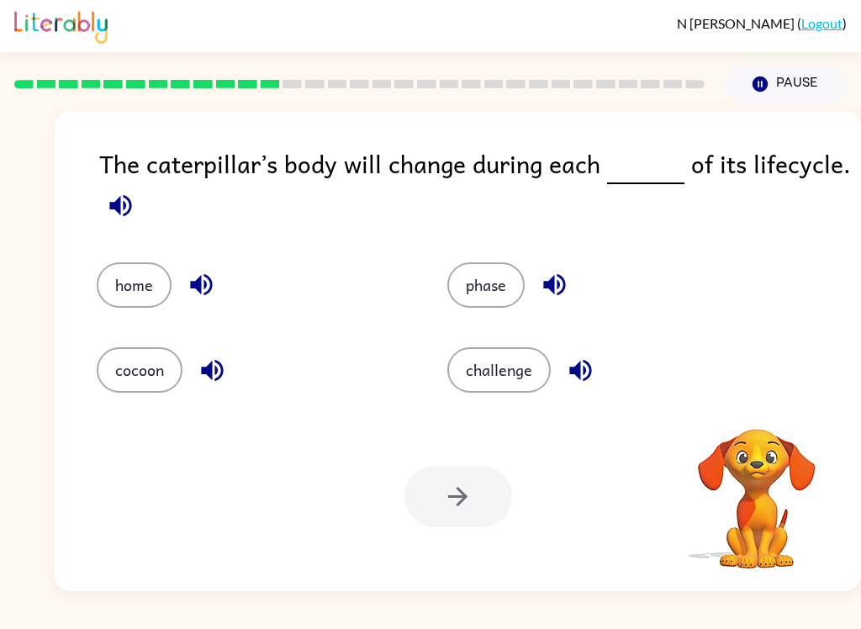
click at [464, 286] on button "phase" at bounding box center [485, 284] width 77 height 45
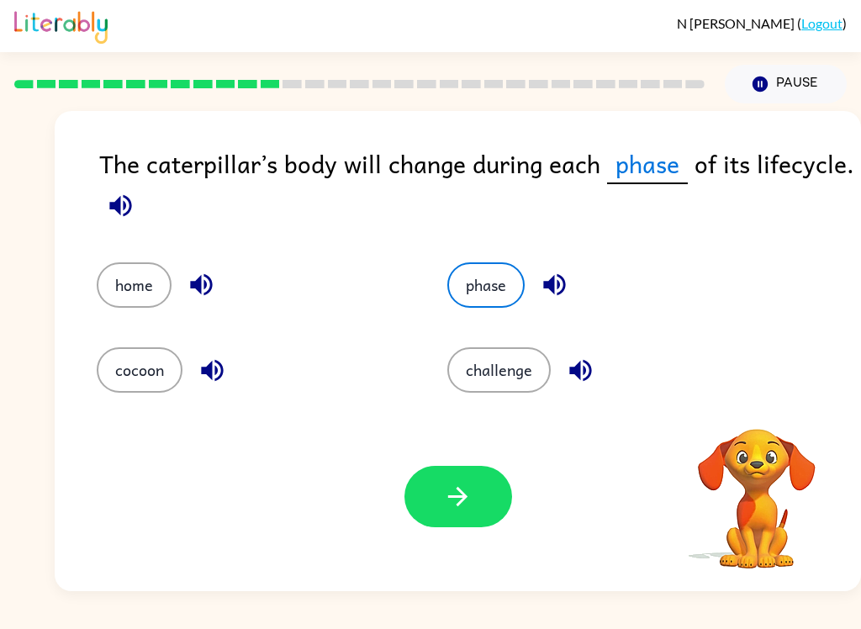
click at [466, 499] on icon "button" at bounding box center [457, 496] width 29 height 29
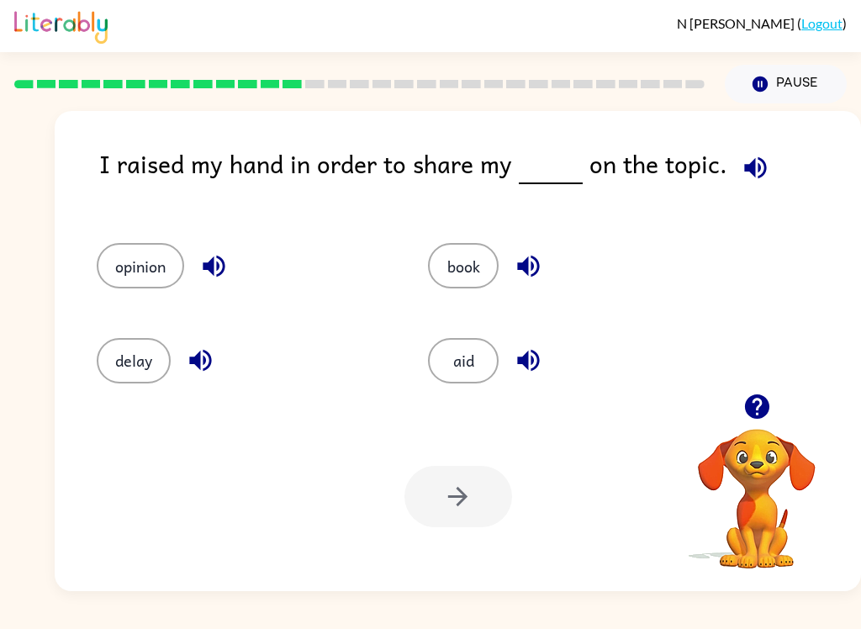
click at [124, 255] on button "opinion" at bounding box center [140, 265] width 87 height 45
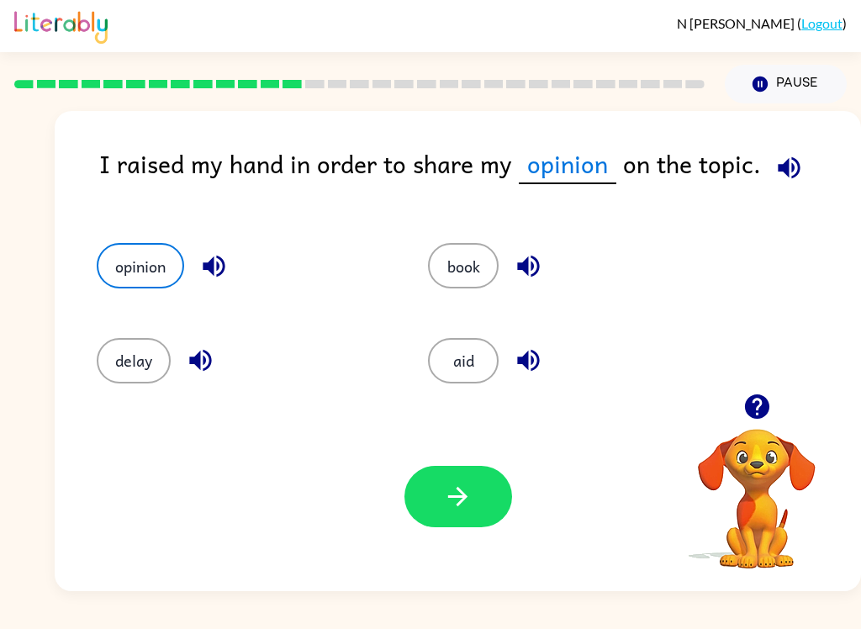
click at [492, 495] on button "button" at bounding box center [458, 496] width 108 height 61
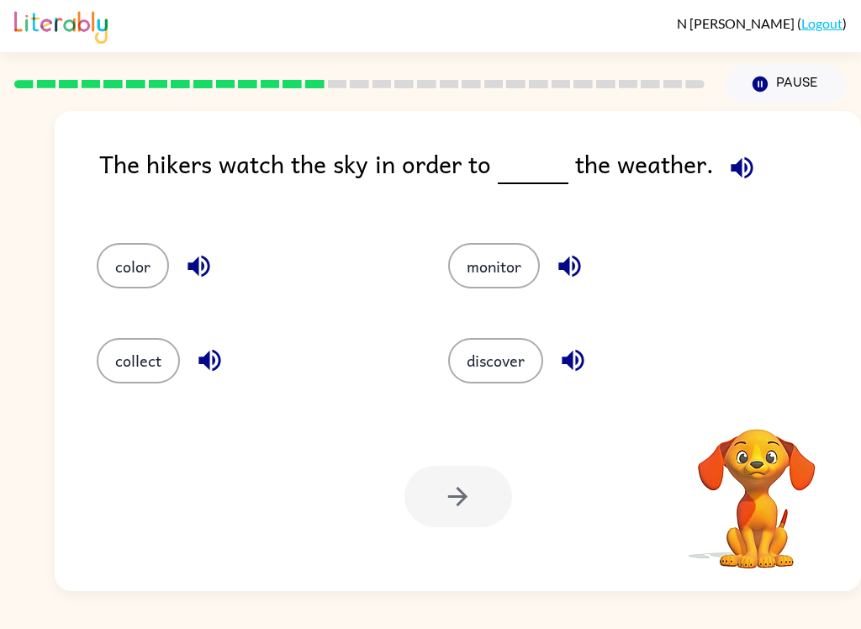
click at [509, 262] on button "monitor" at bounding box center [494, 265] width 92 height 45
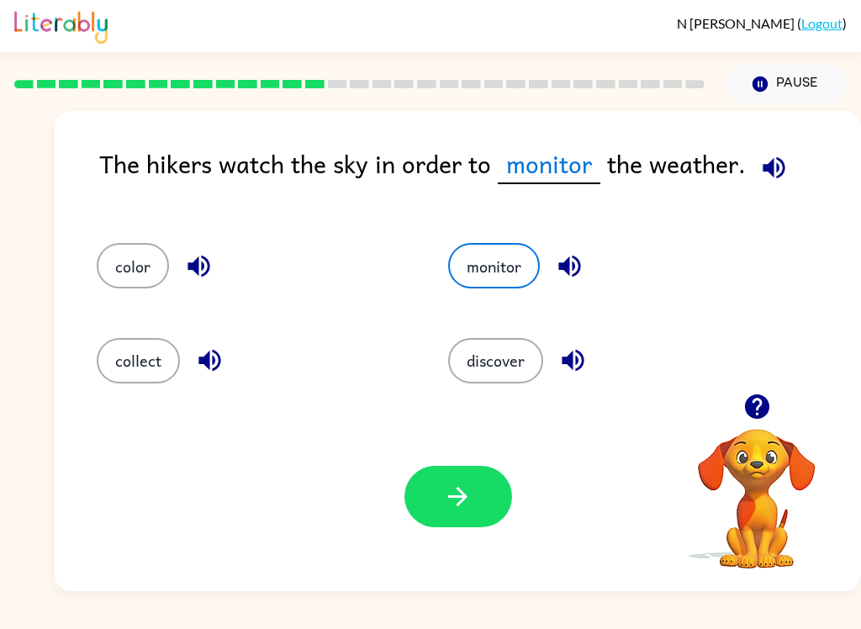
click at [482, 492] on button "button" at bounding box center [458, 496] width 108 height 61
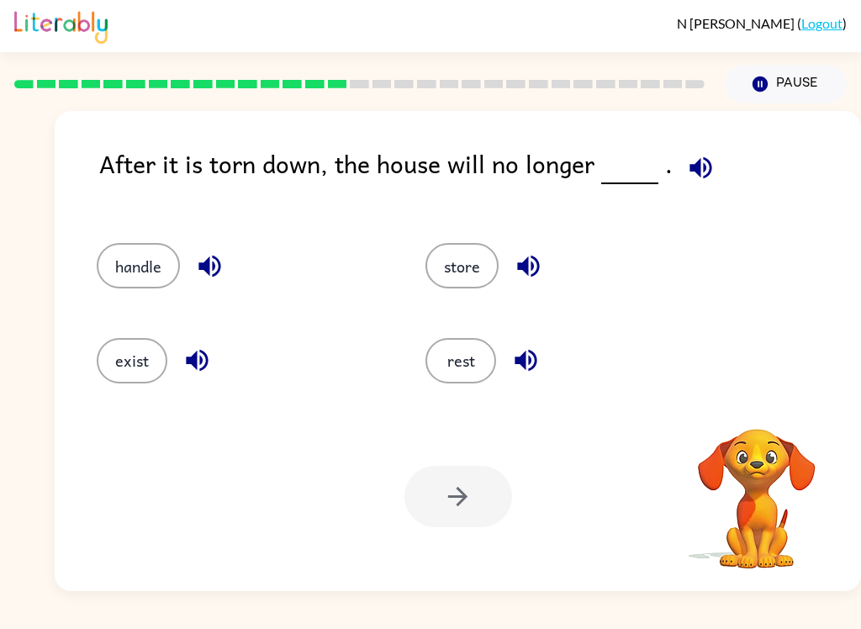
click at [111, 346] on button "exist" at bounding box center [132, 360] width 71 height 45
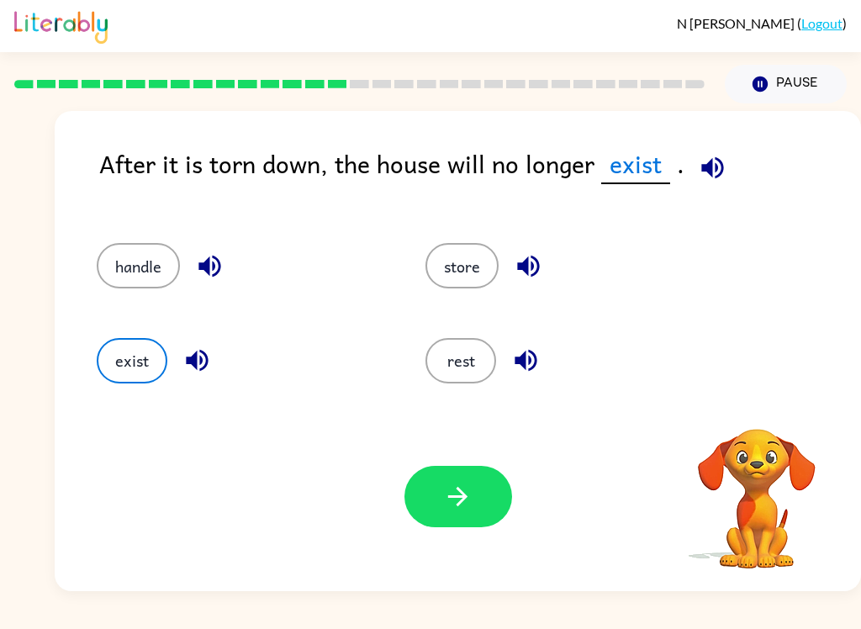
click at [459, 512] on button "button" at bounding box center [458, 496] width 108 height 61
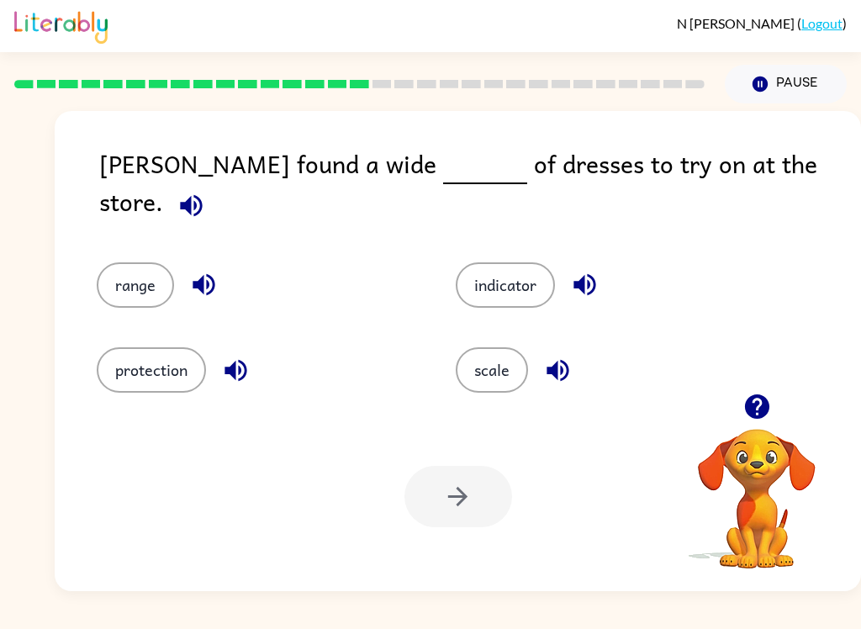
click at [108, 271] on button "range" at bounding box center [135, 284] width 77 height 45
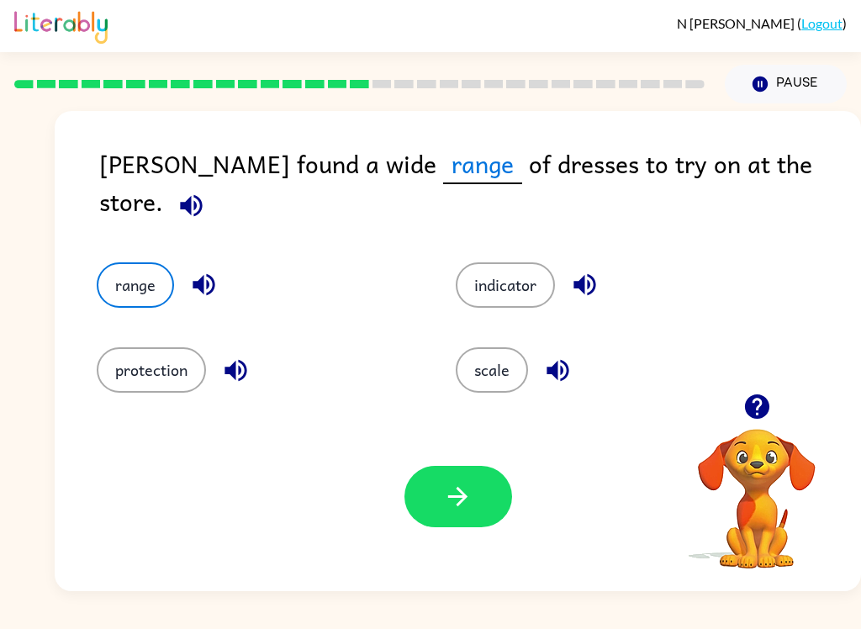
click at [475, 504] on button "button" at bounding box center [458, 496] width 108 height 61
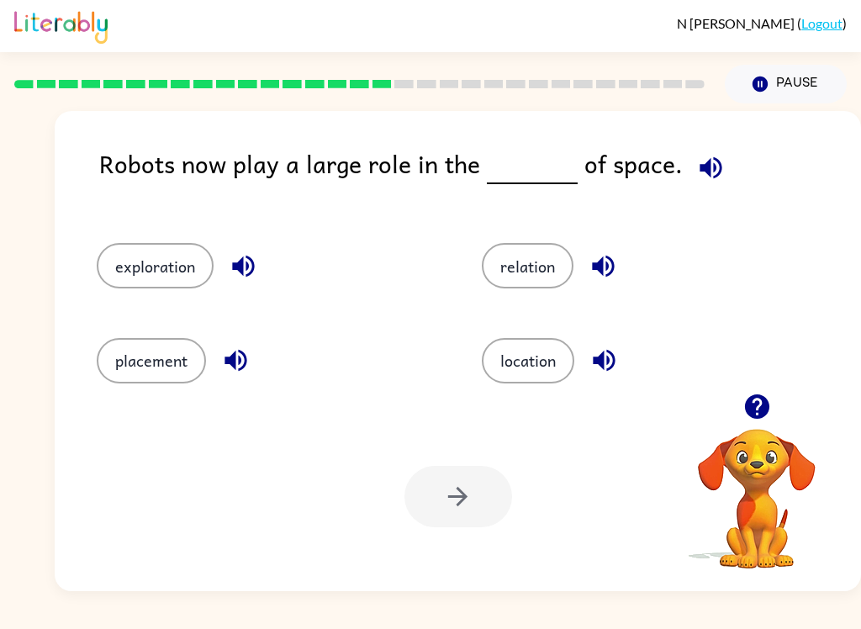
click at [149, 286] on button "exploration" at bounding box center [155, 265] width 117 height 45
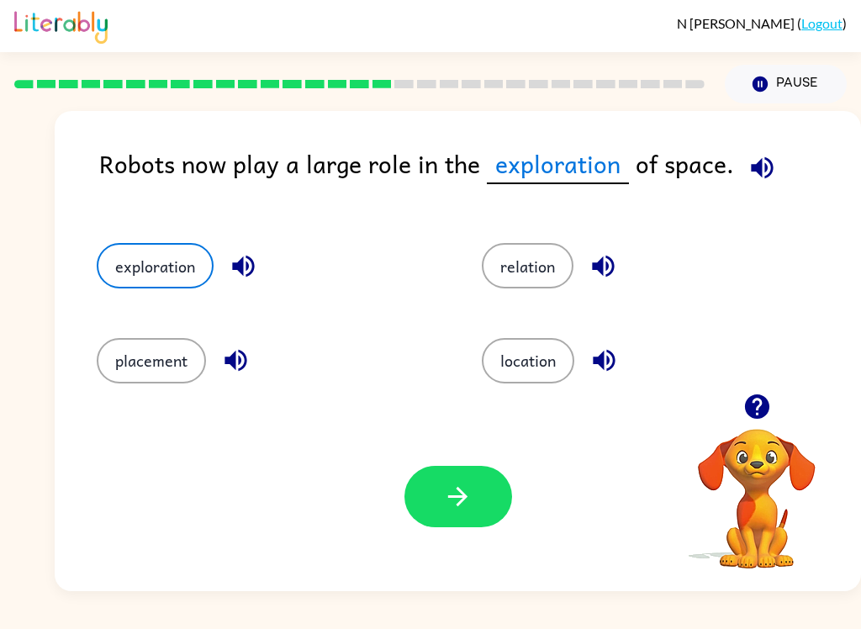
click at [439, 497] on button "button" at bounding box center [458, 496] width 108 height 61
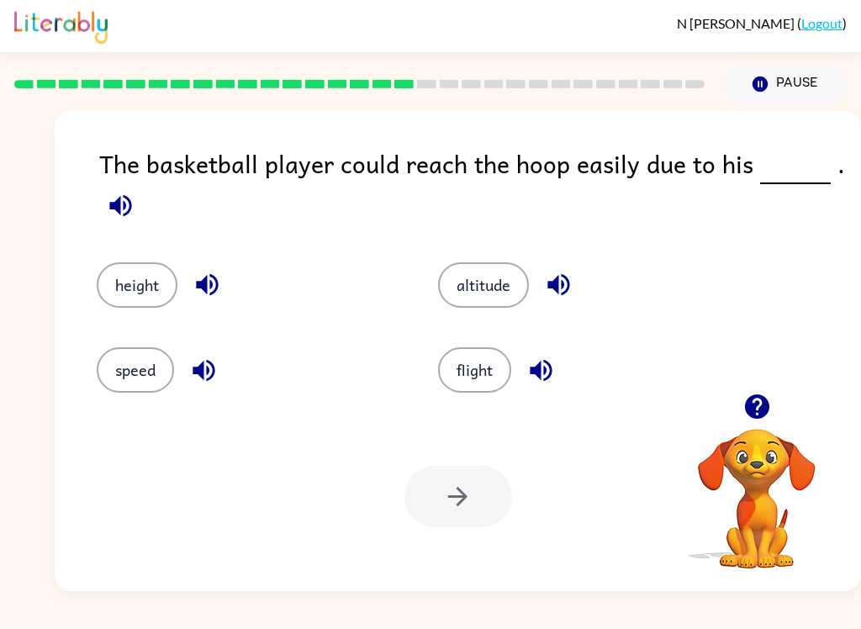
click at [124, 291] on button "height" at bounding box center [137, 284] width 81 height 45
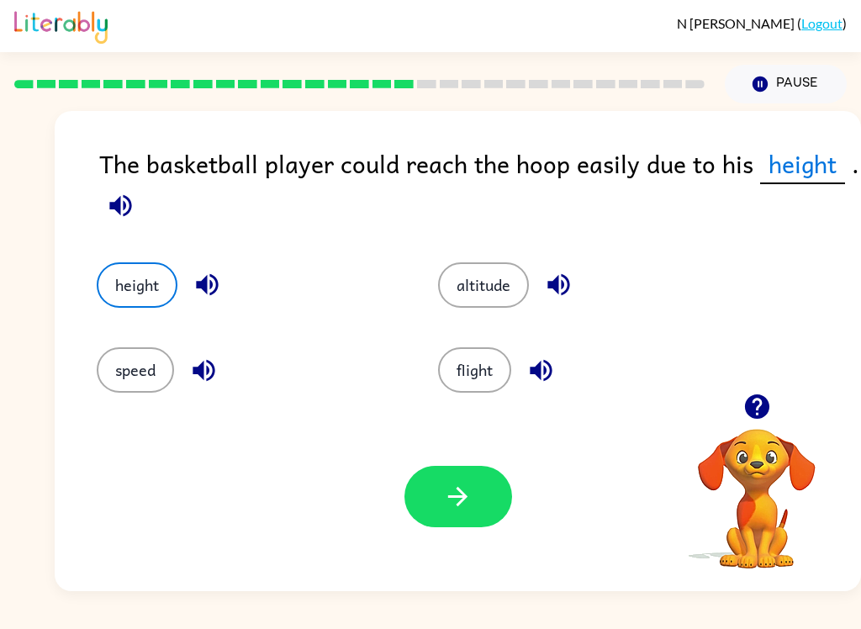
click at [434, 502] on button "button" at bounding box center [458, 496] width 108 height 61
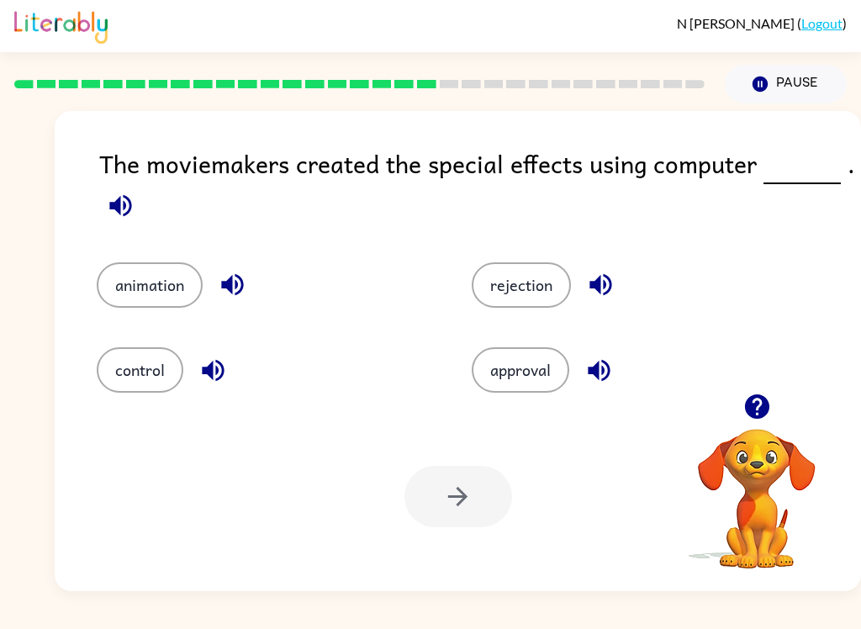
click at [139, 213] on button "button" at bounding box center [120, 205] width 43 height 43
click at [530, 371] on button "approval" at bounding box center [519, 369] width 97 height 45
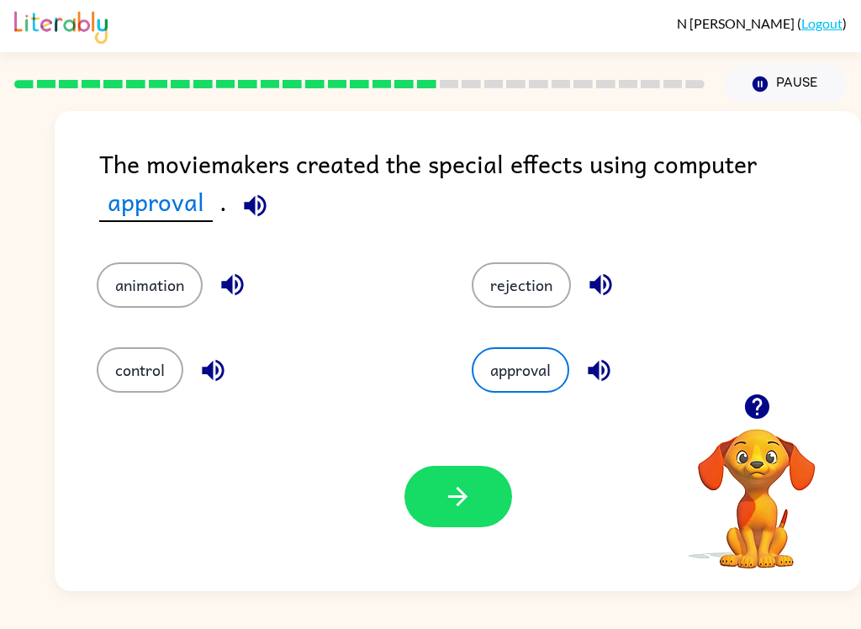
click at [473, 494] on button "button" at bounding box center [458, 496] width 108 height 61
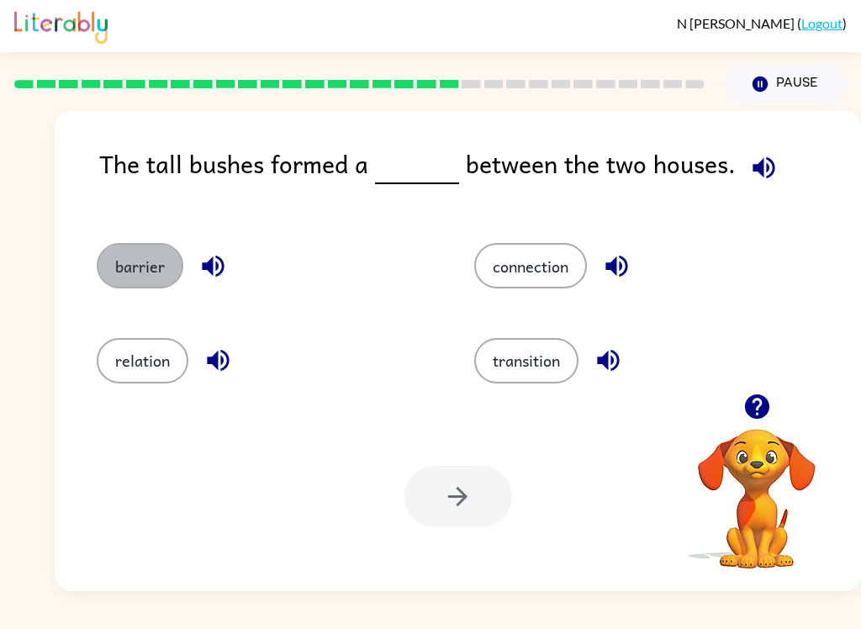
click at [140, 256] on button "barrier" at bounding box center [140, 265] width 87 height 45
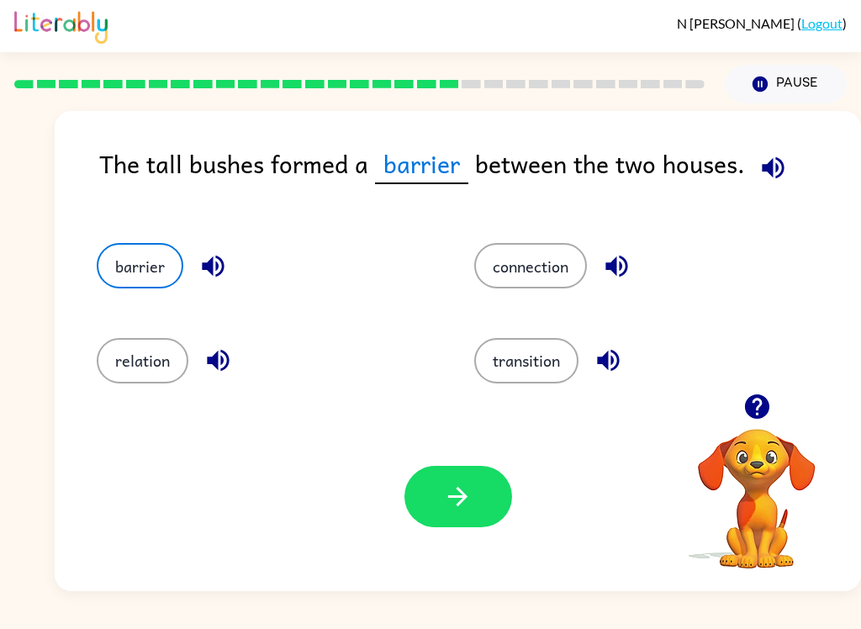
click at [500, 517] on button "button" at bounding box center [458, 496] width 108 height 61
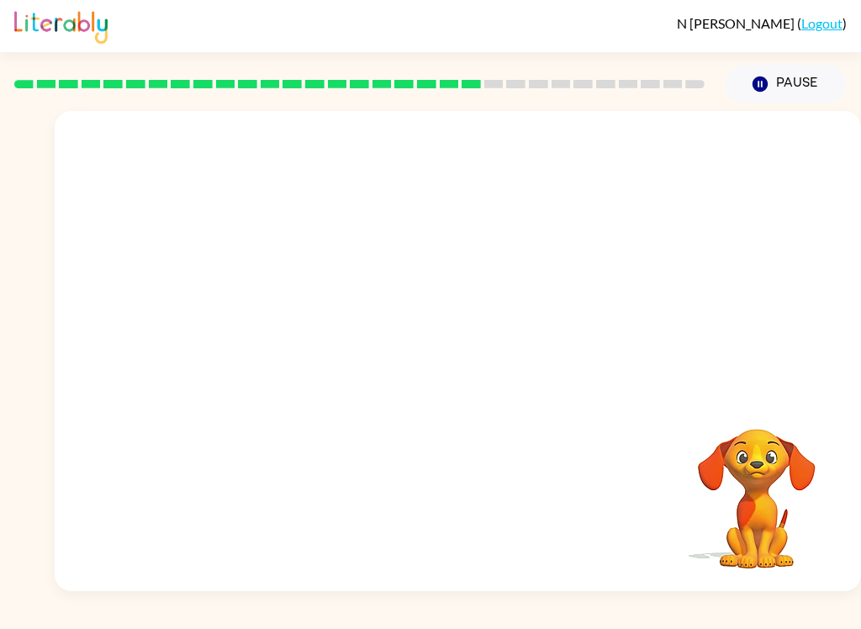
click at [298, 350] on video "Your browser must support playing .mp4 files to use Literably. Please try using…" at bounding box center [458, 252] width 806 height 282
click at [473, 350] on button "button" at bounding box center [458, 359] width 108 height 61
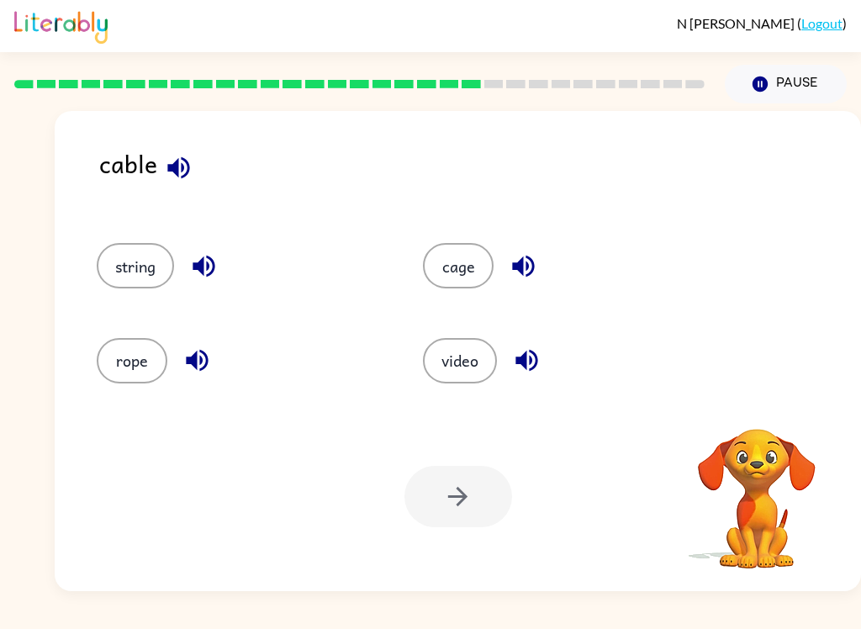
click at [153, 276] on button "string" at bounding box center [135, 265] width 77 height 45
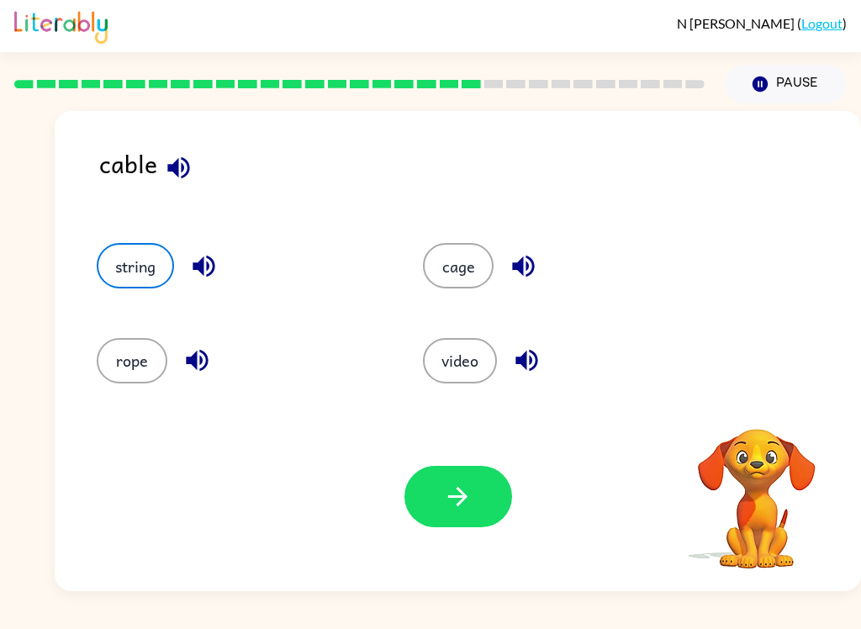
click at [436, 492] on button "button" at bounding box center [458, 496] width 108 height 61
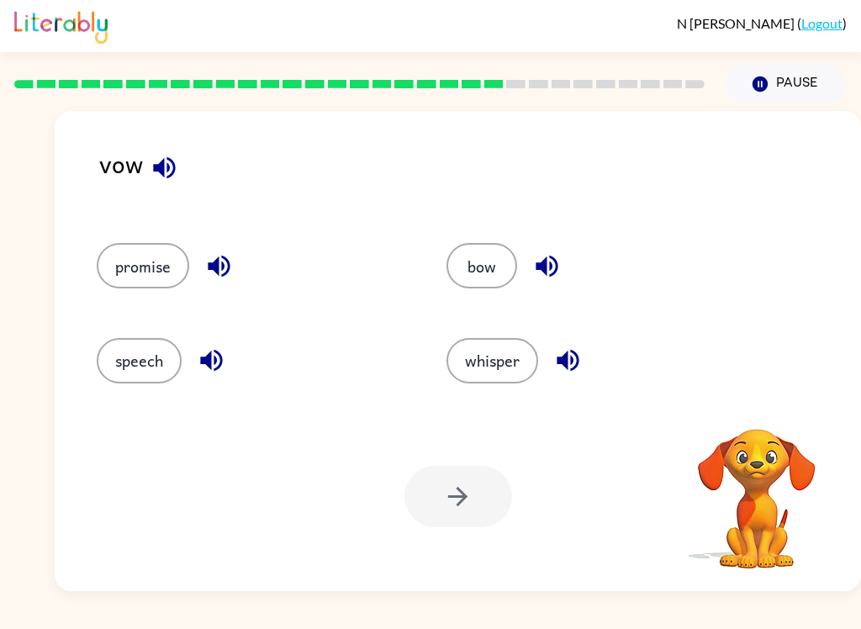
click at [169, 265] on button "promise" at bounding box center [143, 265] width 92 height 45
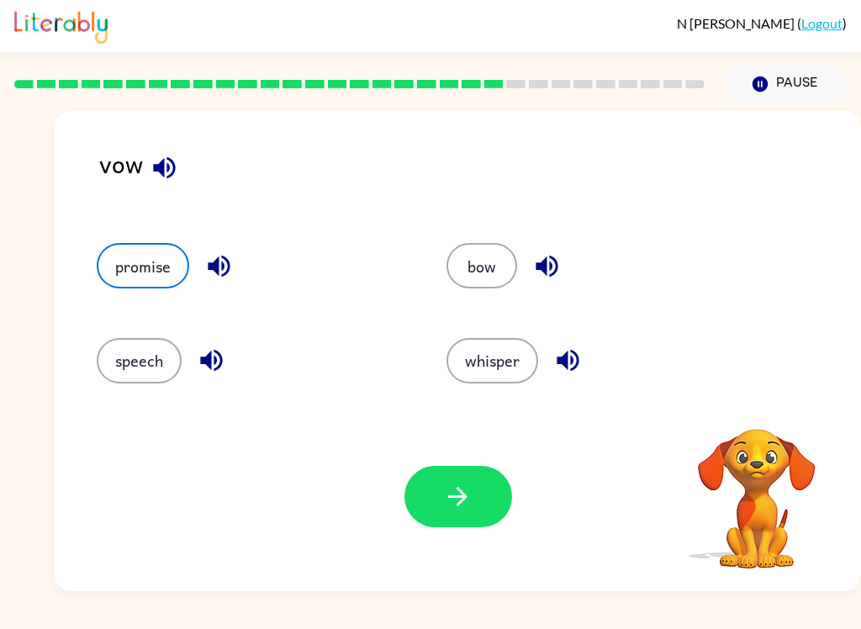
click at [471, 478] on button "button" at bounding box center [458, 496] width 108 height 61
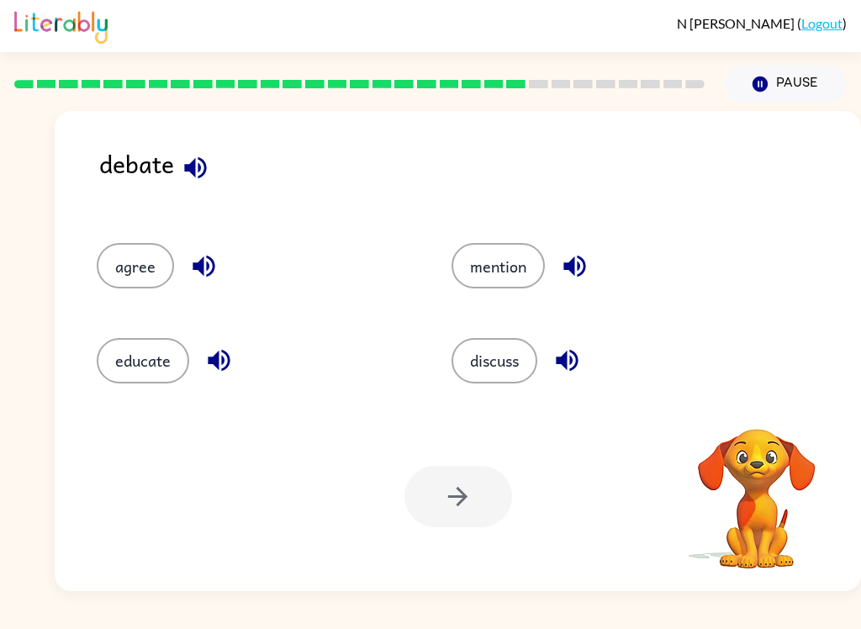
click at [514, 348] on button "discuss" at bounding box center [494, 360] width 86 height 45
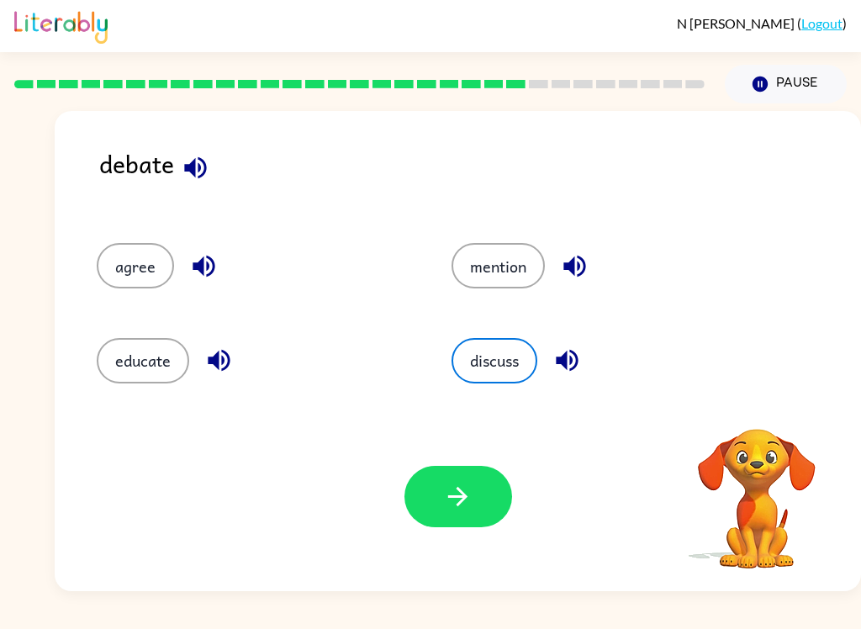
click at [470, 482] on icon "button" at bounding box center [457, 496] width 29 height 29
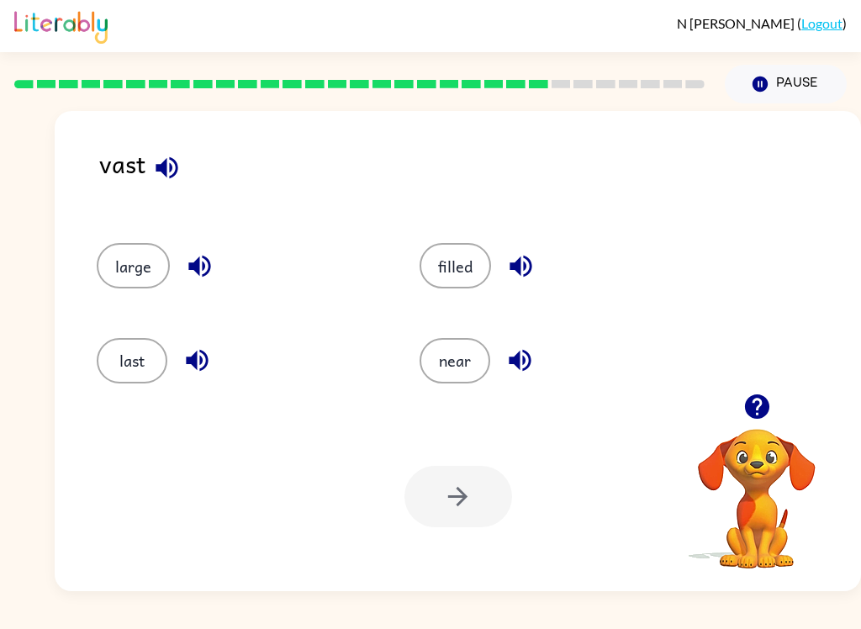
click at [161, 261] on button "large" at bounding box center [133, 265] width 73 height 45
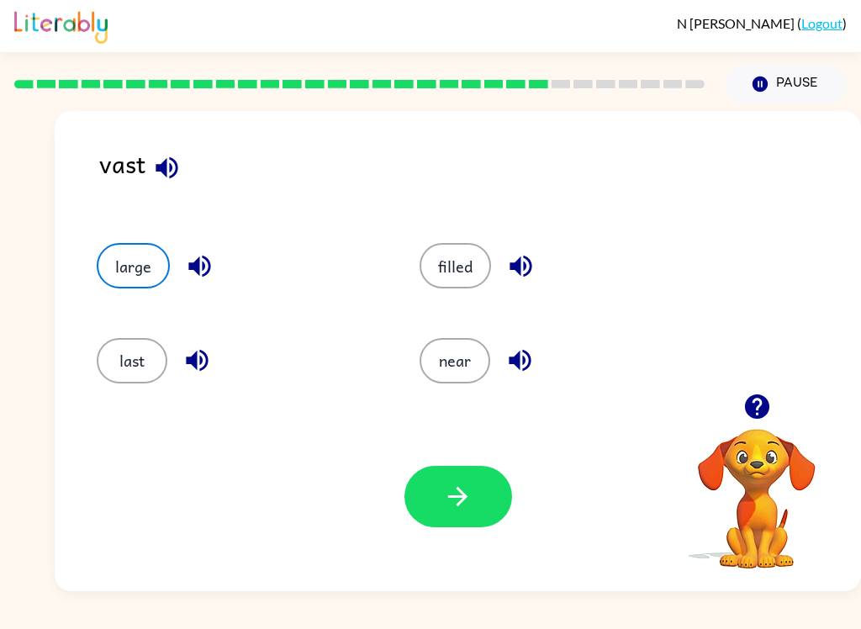
click at [466, 495] on icon "button" at bounding box center [457, 496] width 29 height 29
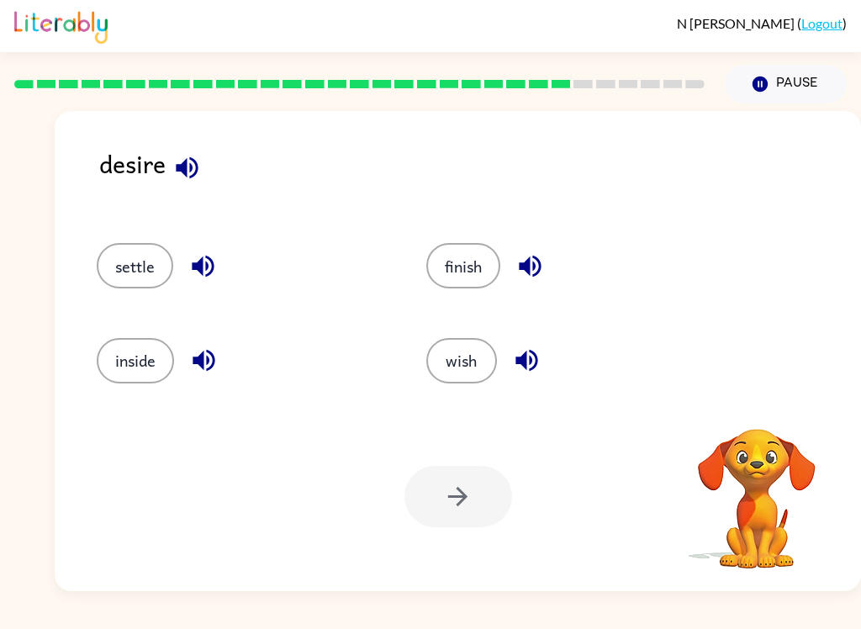
click at [479, 354] on button "wish" at bounding box center [461, 360] width 71 height 45
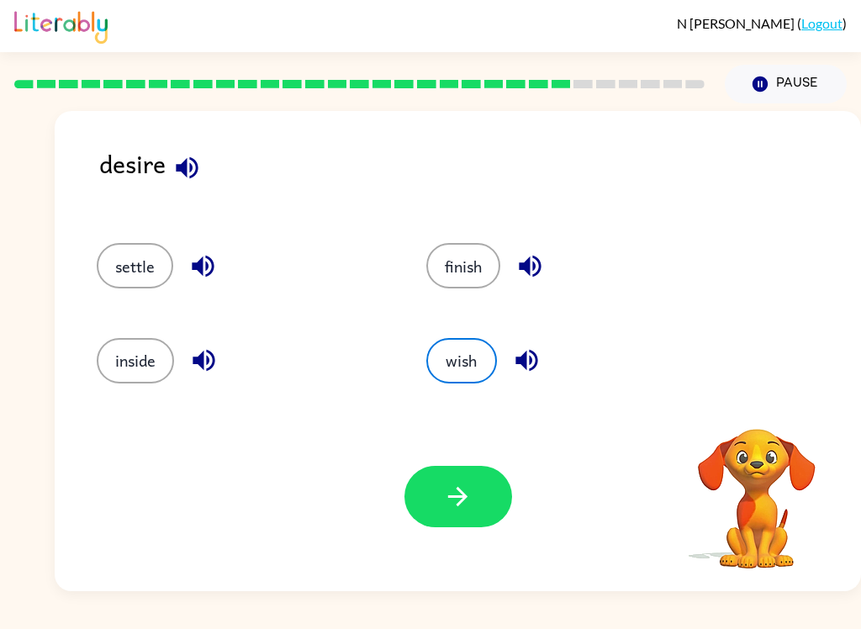
click at [478, 498] on button "button" at bounding box center [458, 496] width 108 height 61
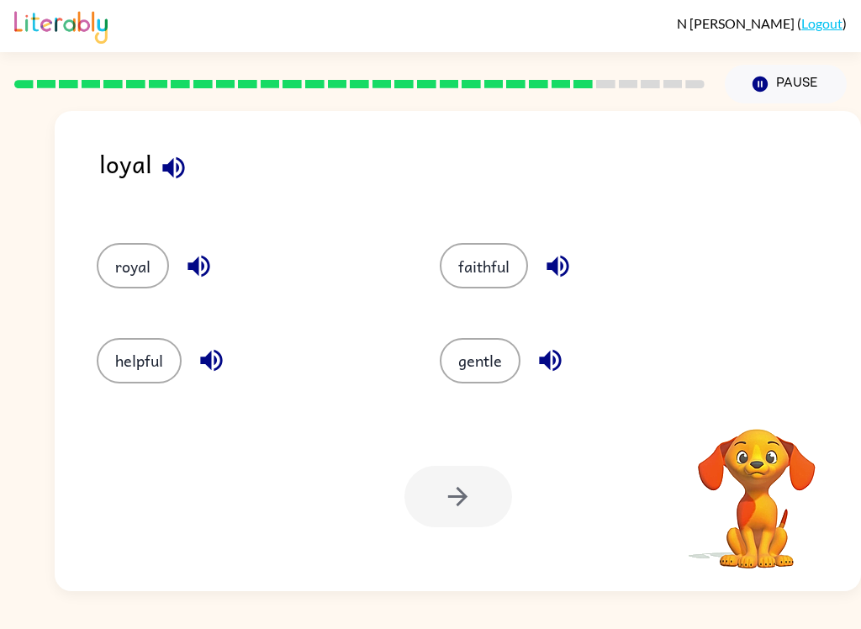
click at [498, 258] on button "faithful" at bounding box center [484, 265] width 88 height 45
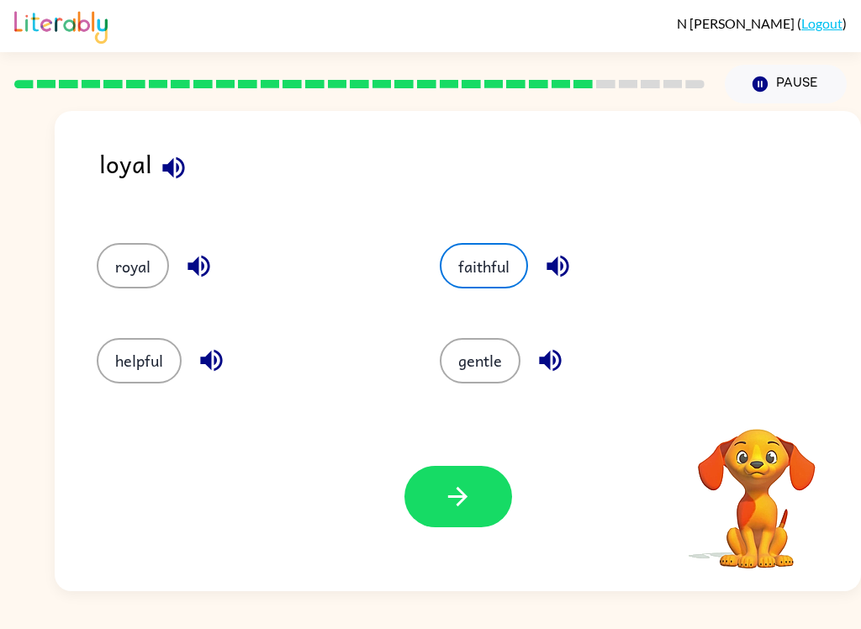
click at [472, 483] on button "button" at bounding box center [458, 496] width 108 height 61
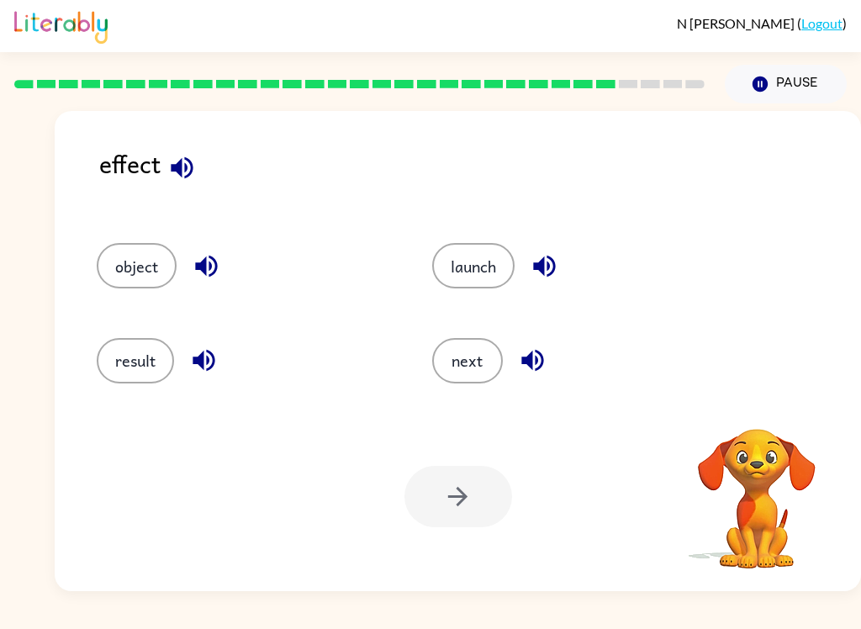
click at [148, 355] on button "result" at bounding box center [135, 360] width 77 height 45
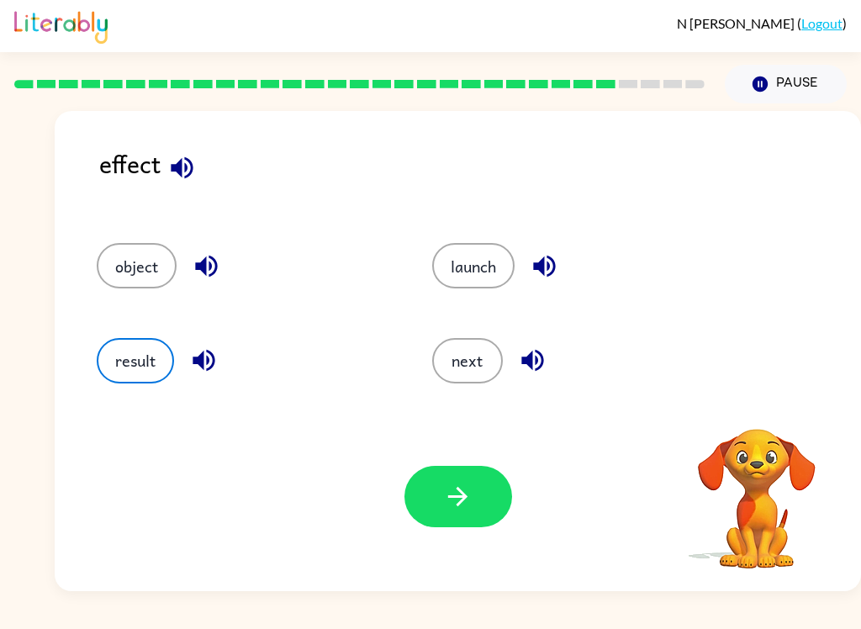
click at [438, 482] on button "button" at bounding box center [458, 496] width 108 height 61
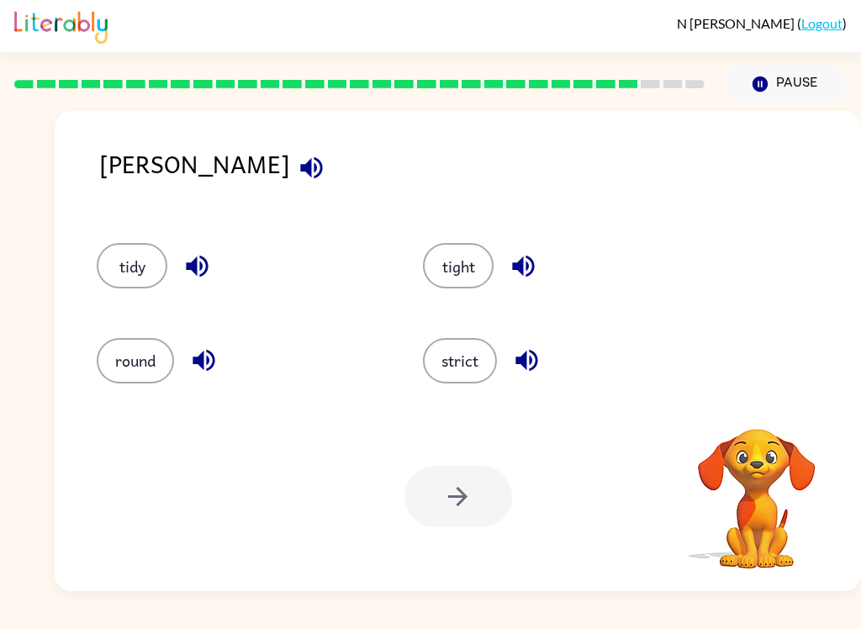
click at [469, 364] on button "strict" at bounding box center [460, 360] width 74 height 45
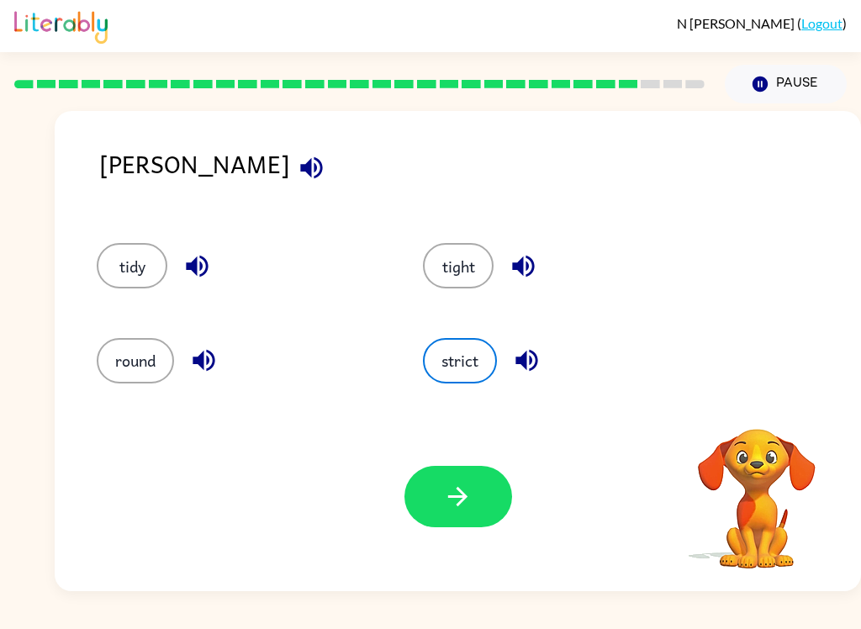
click at [472, 499] on button "button" at bounding box center [458, 496] width 108 height 61
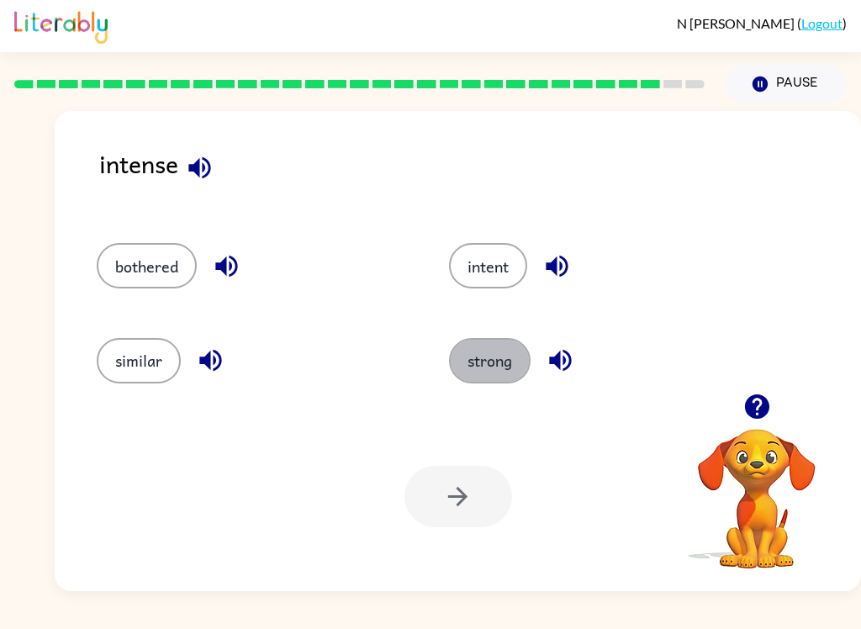
click at [495, 361] on button "strong" at bounding box center [490, 360] width 82 height 45
click at [479, 477] on button "button" at bounding box center [458, 496] width 108 height 61
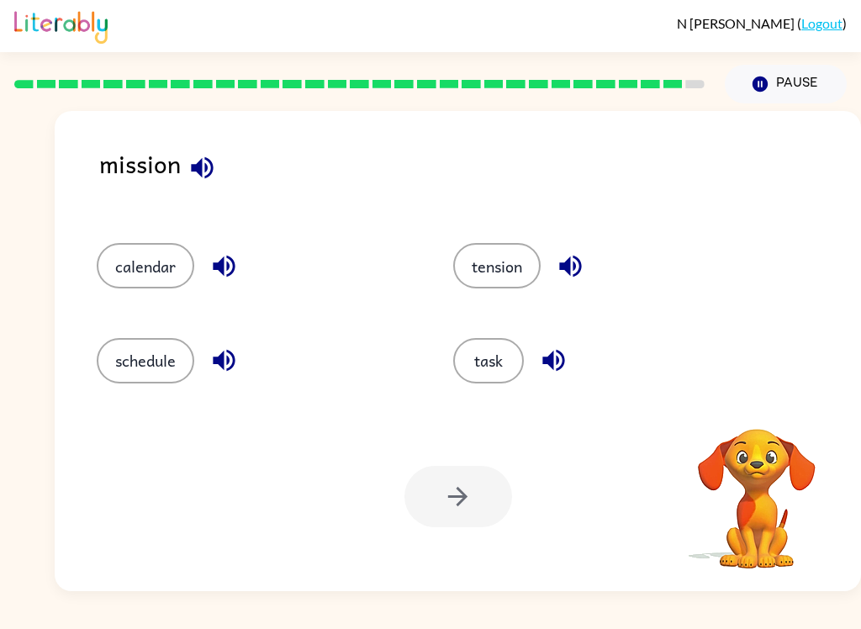
click at [488, 364] on button "task" at bounding box center [488, 360] width 71 height 45
click at [472, 487] on button "button" at bounding box center [458, 496] width 108 height 61
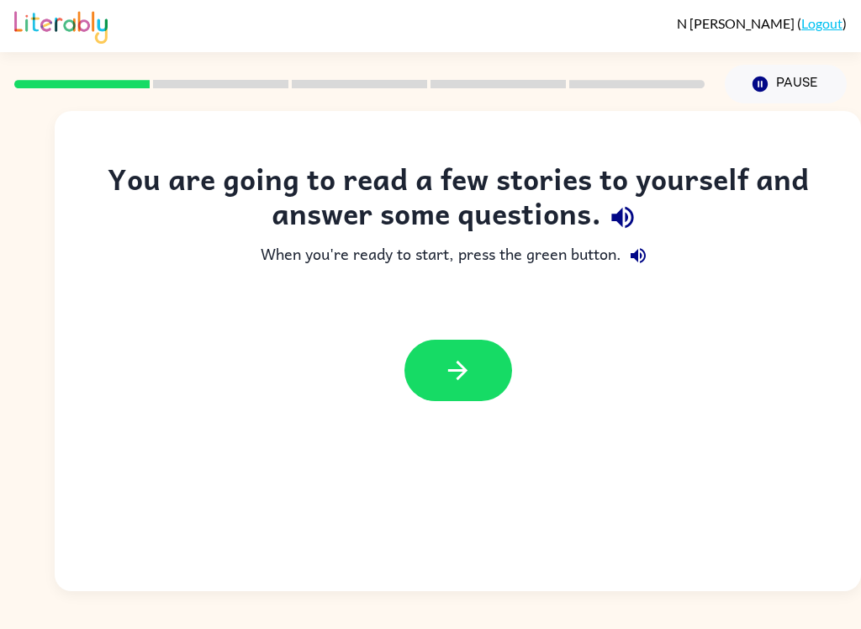
click at [465, 385] on icon "button" at bounding box center [457, 369] width 29 height 29
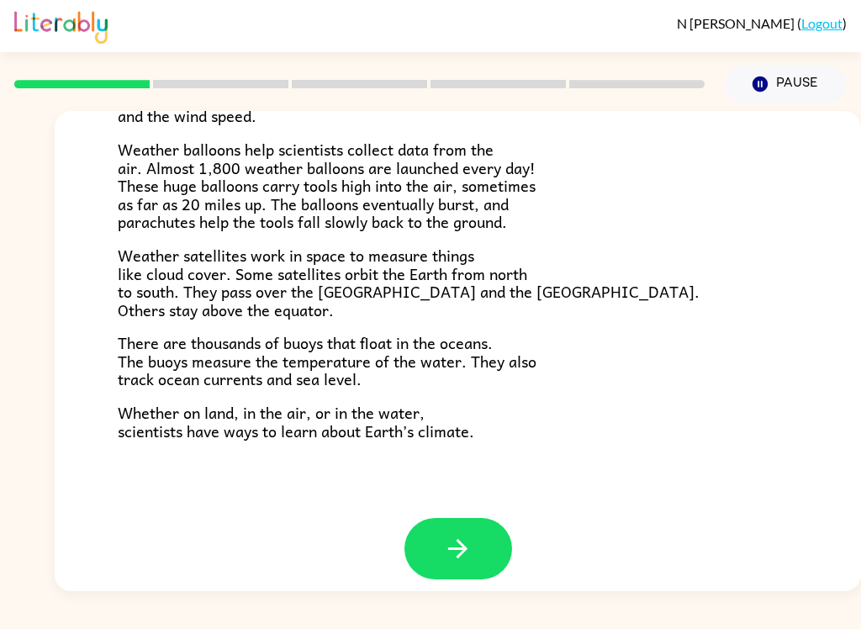
scroll to position [455, 0]
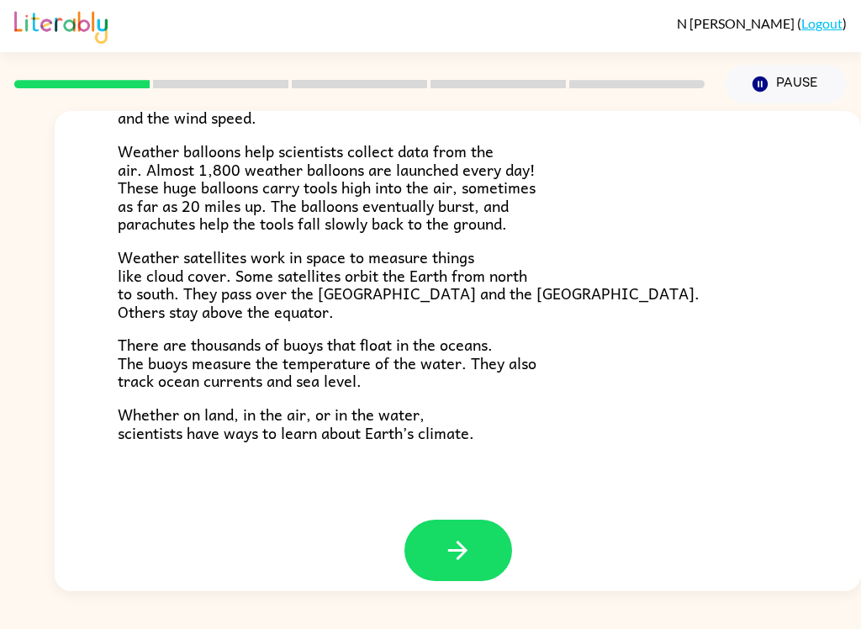
click at [449, 545] on icon "button" at bounding box center [457, 549] width 29 height 29
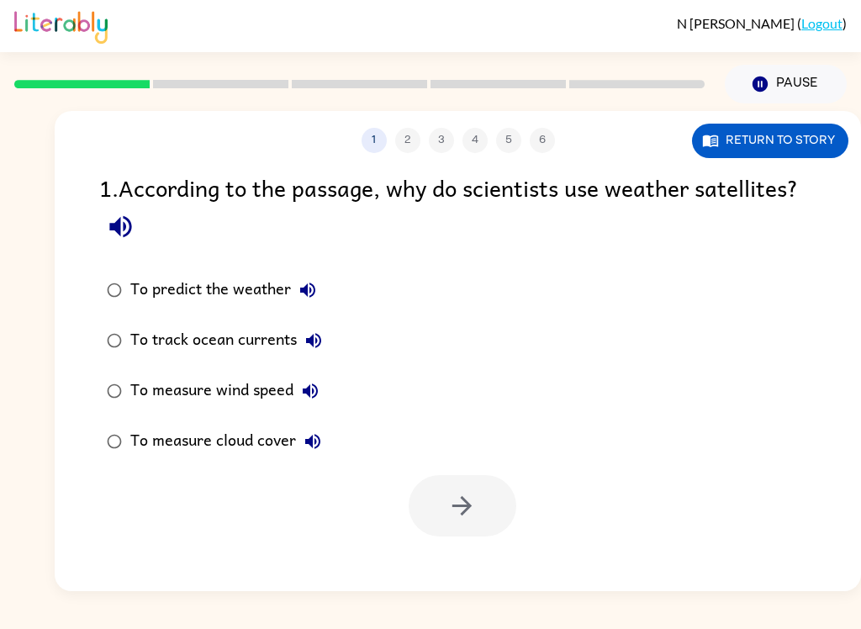
scroll to position [0, 0]
click at [743, 155] on button "Return to story" at bounding box center [770, 141] width 156 height 34
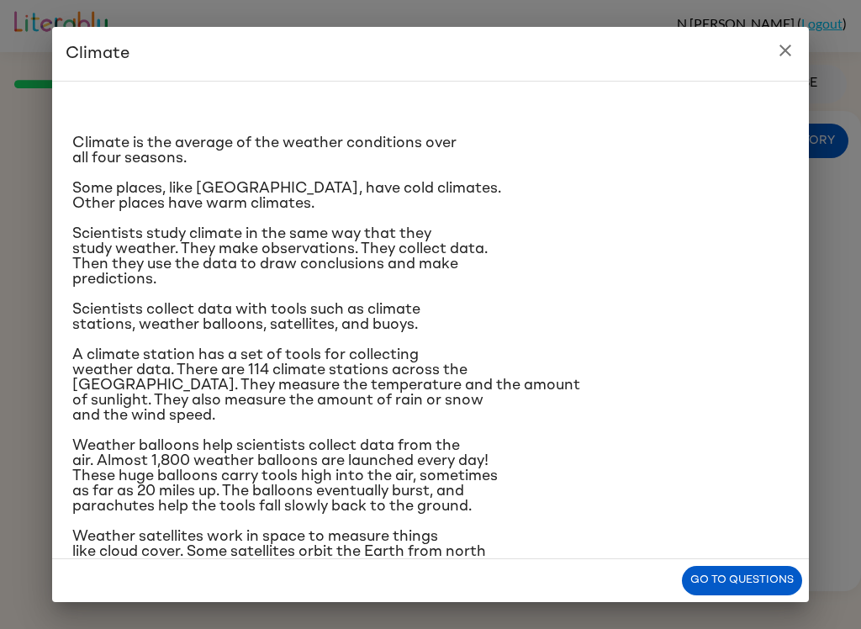
click at [779, 38] on button "close" at bounding box center [785, 51] width 34 height 34
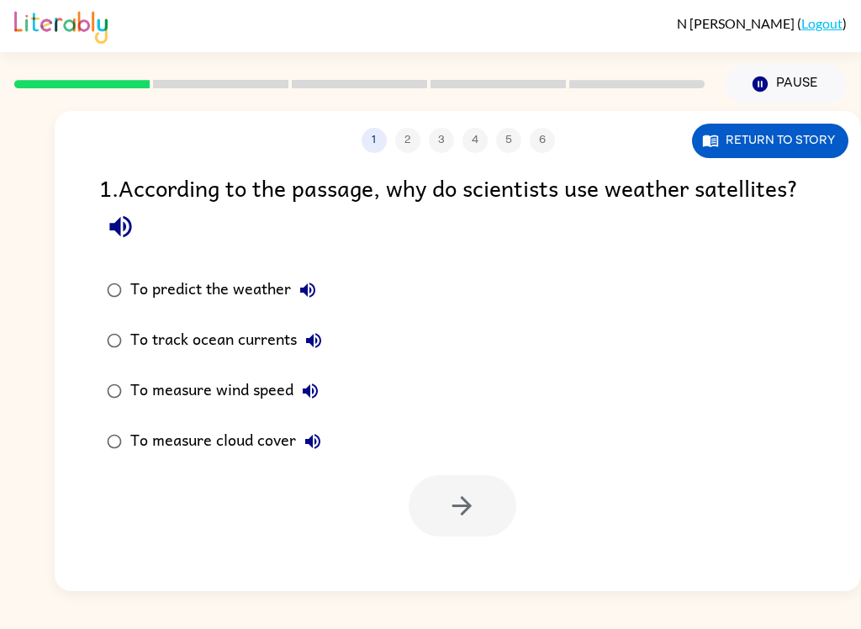
click at [797, 138] on button "Return to story" at bounding box center [770, 141] width 156 height 34
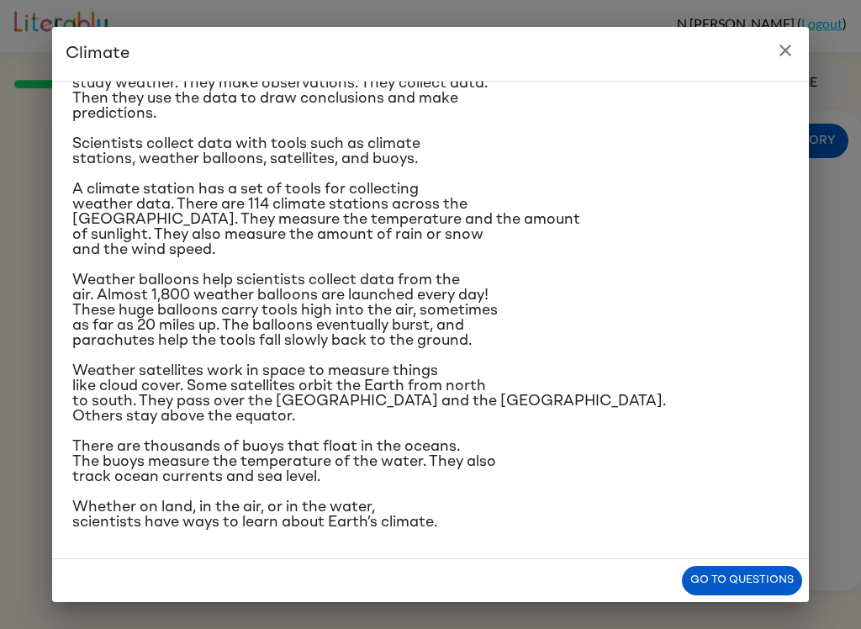
scroll to position [285, 0]
click at [715, 570] on button "Go to questions" at bounding box center [742, 580] width 120 height 29
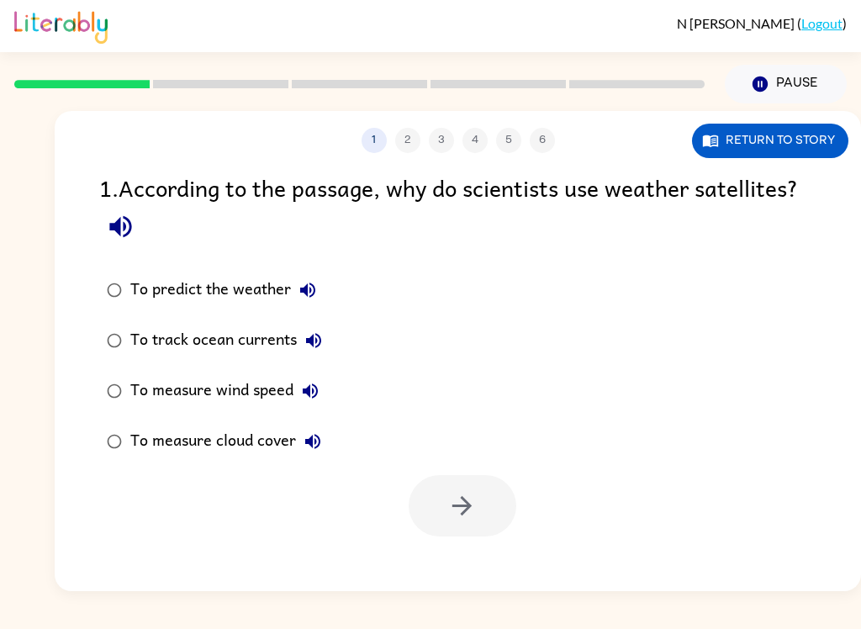
click at [198, 444] on div "To measure cloud cover" at bounding box center [229, 441] width 199 height 34
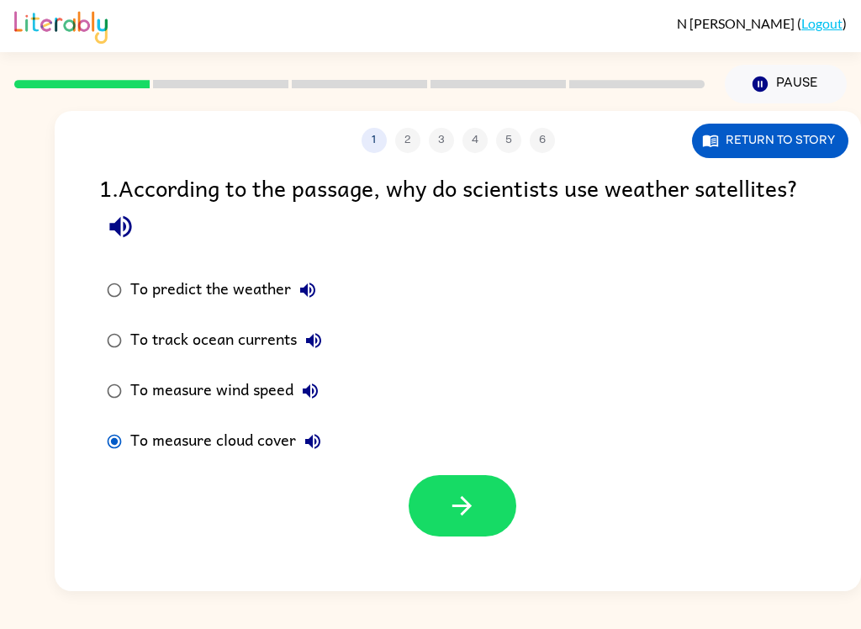
click at [484, 490] on button "button" at bounding box center [462, 505] width 108 height 61
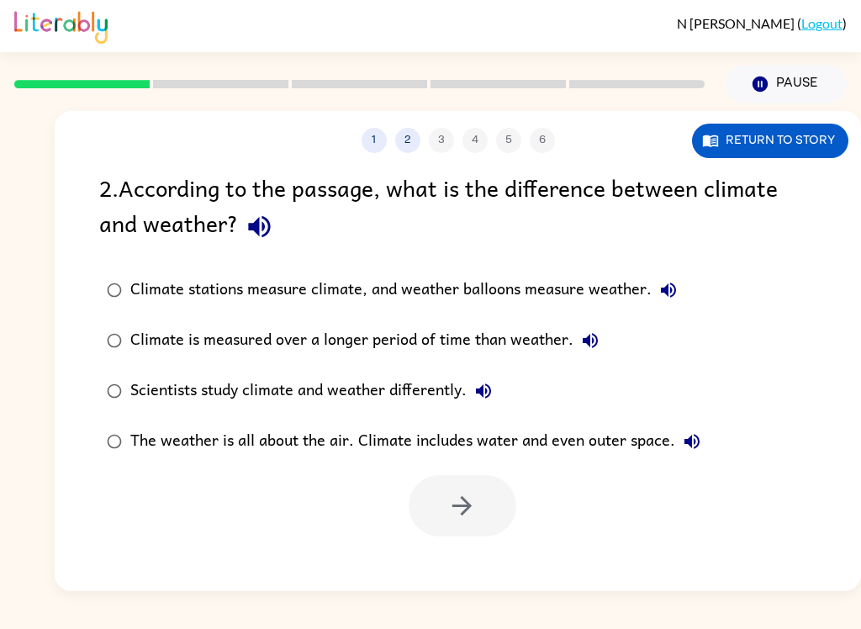
click at [801, 146] on button "Return to story" at bounding box center [770, 141] width 156 height 34
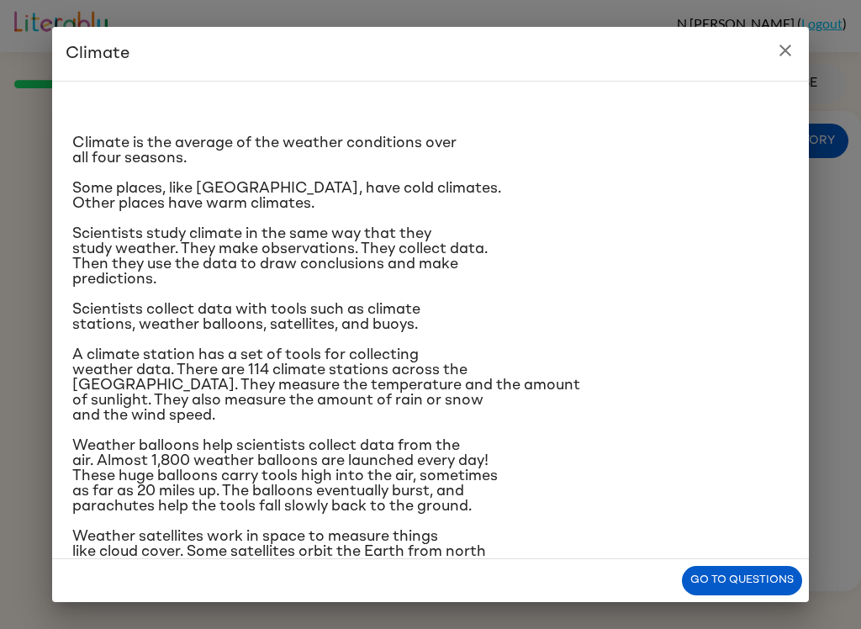
click at [776, 63] on button "close" at bounding box center [785, 51] width 34 height 34
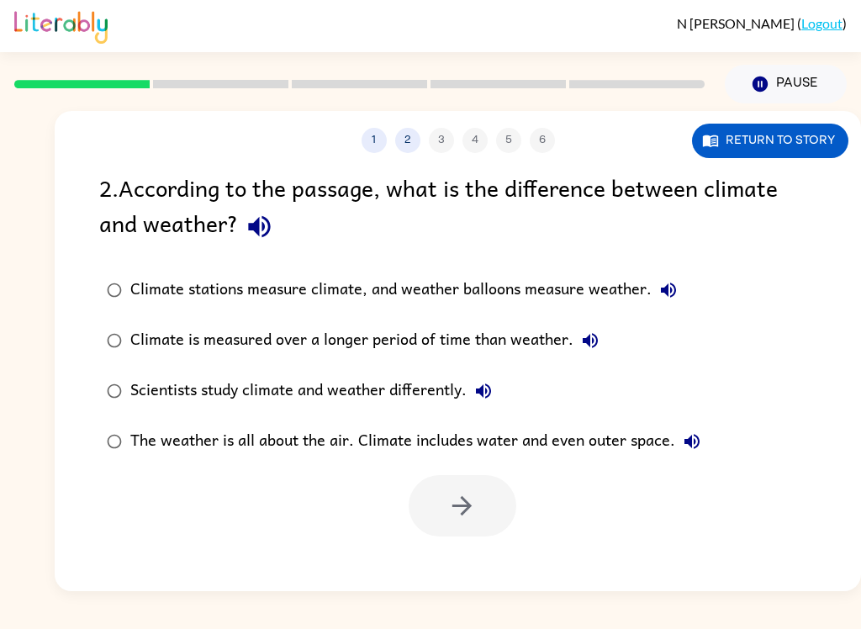
click at [796, 134] on button "Return to story" at bounding box center [770, 141] width 156 height 34
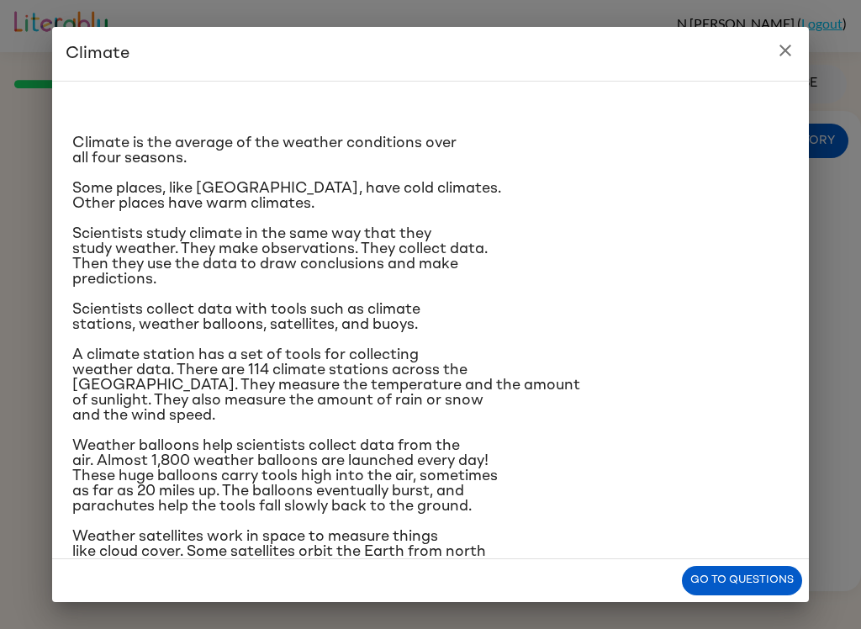
click at [800, 52] on button "close" at bounding box center [785, 51] width 34 height 34
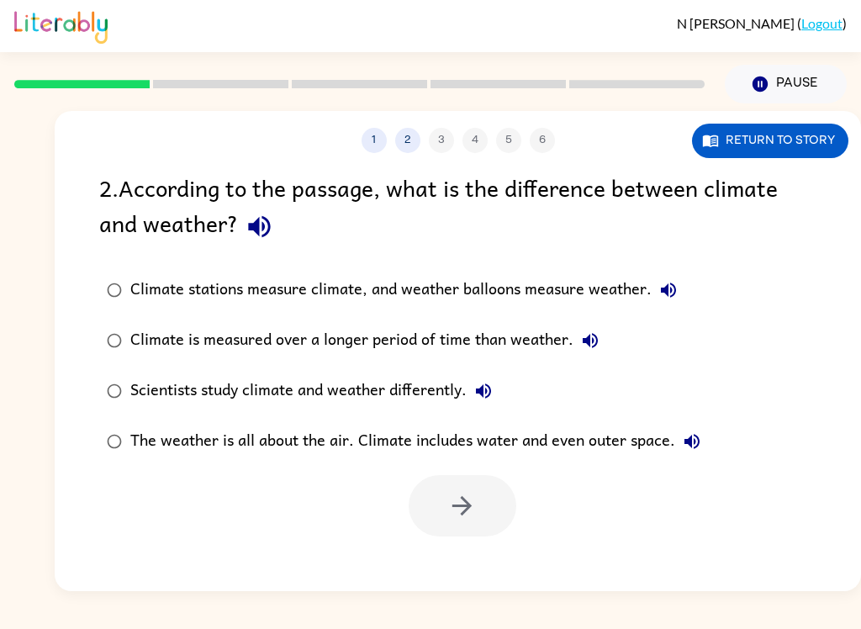
click at [208, 352] on div "Climate is measured over a longer period of time than weather." at bounding box center [368, 341] width 477 height 34
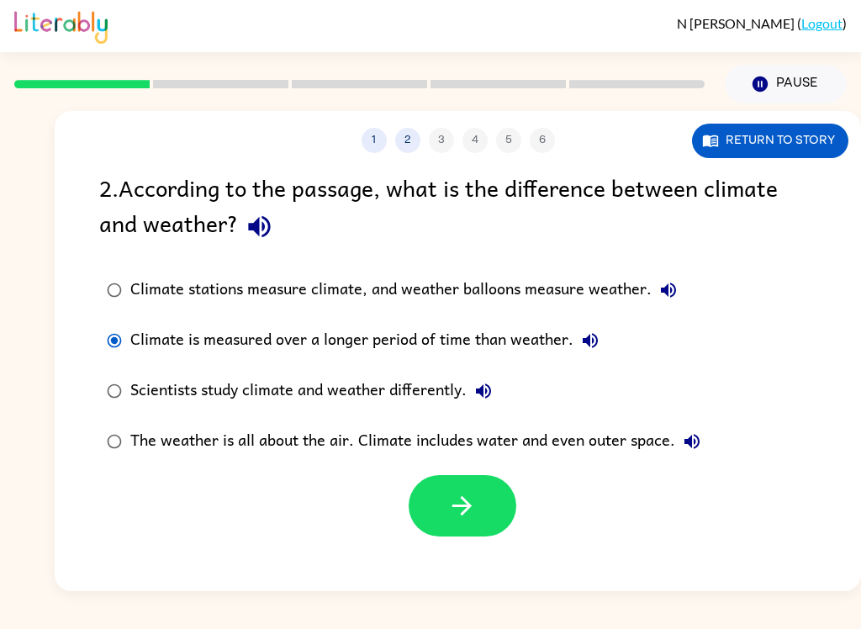
click at [456, 501] on icon "button" at bounding box center [461, 505] width 29 height 29
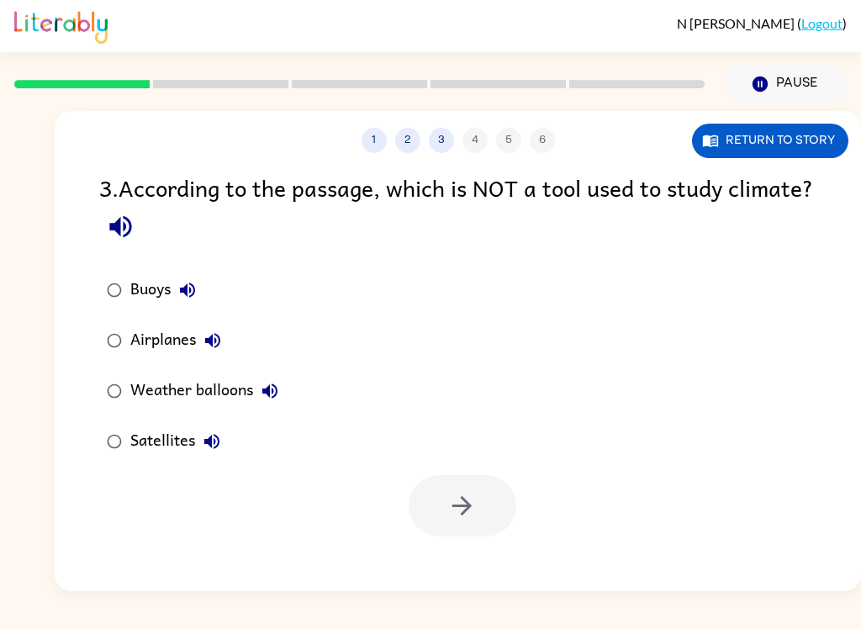
click at [170, 340] on div "Airplanes" at bounding box center [179, 341] width 99 height 34
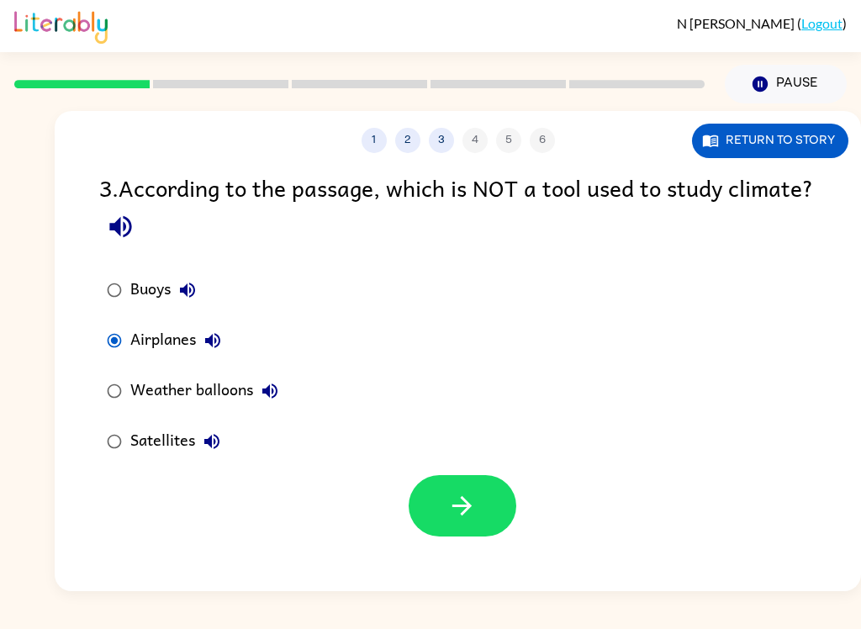
click at [470, 508] on icon "button" at bounding box center [461, 505] width 19 height 19
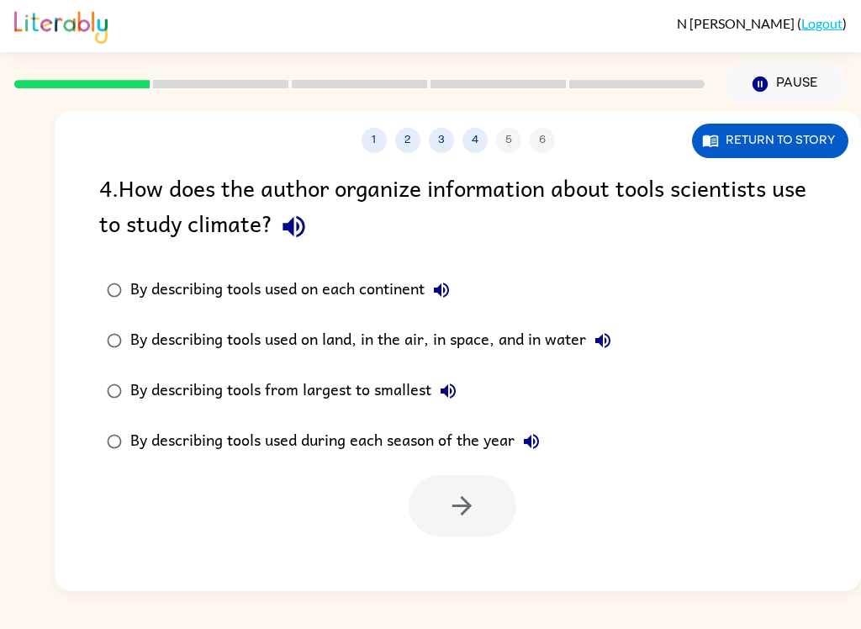
click at [96, 271] on label "By describing tools used on each continent" at bounding box center [359, 290] width 538 height 50
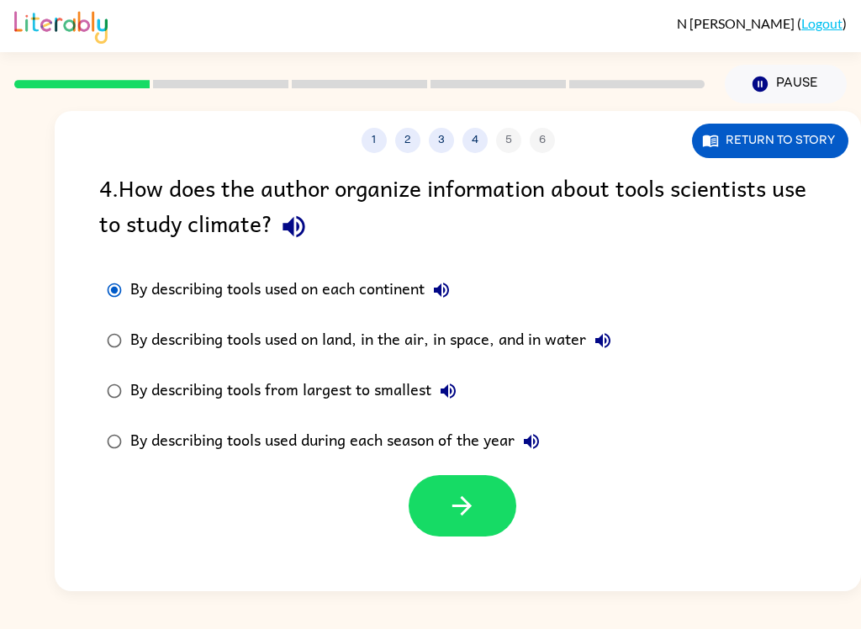
click at [442, 513] on button "button" at bounding box center [462, 505] width 108 height 61
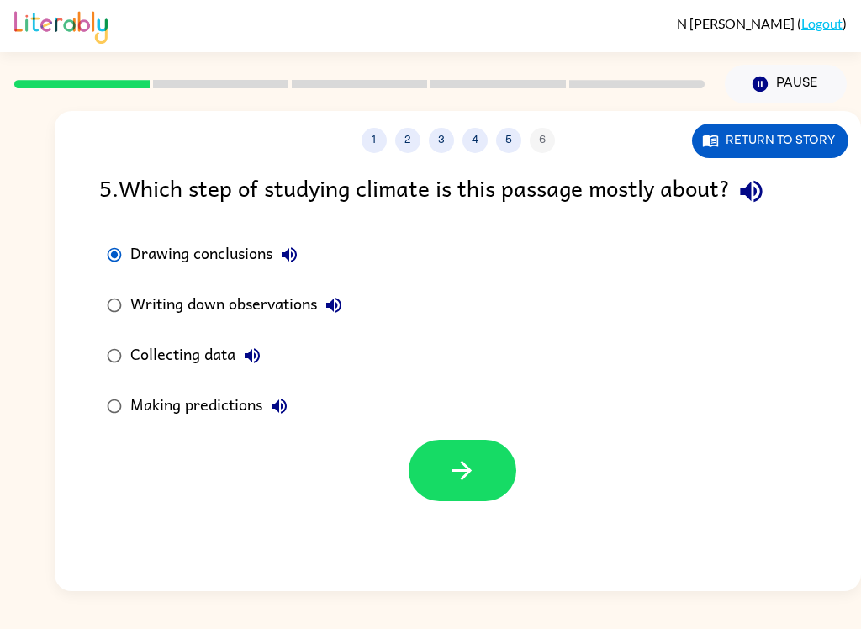
click at [472, 470] on icon "button" at bounding box center [461, 470] width 29 height 29
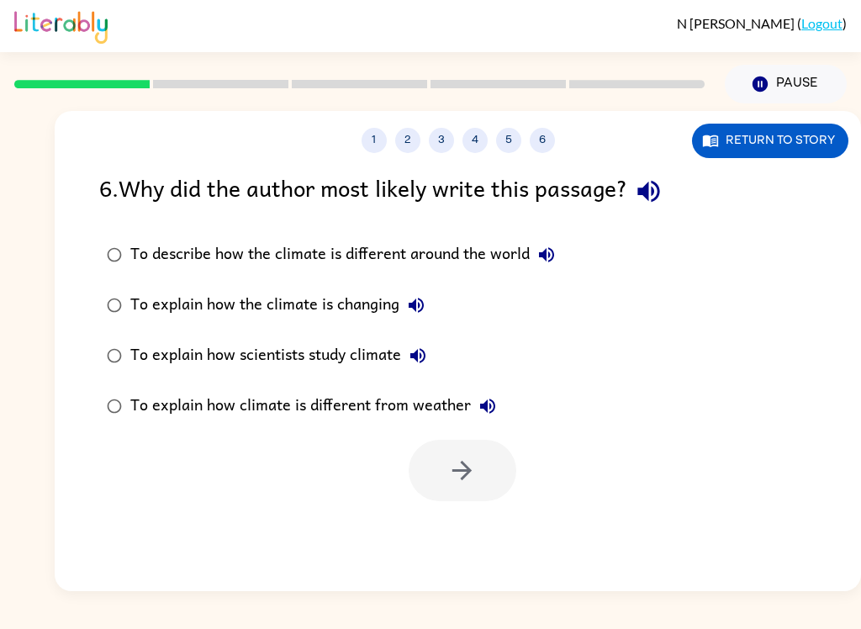
click at [568, 615] on div "N Adreani ( Logout ) Pause Pause 1 2 3 4 5 6 Return to story 6 . Why did the au…" at bounding box center [430, 314] width 861 height 629
click at [346, 353] on div "To explain how scientists study climate" at bounding box center [282, 356] width 304 height 34
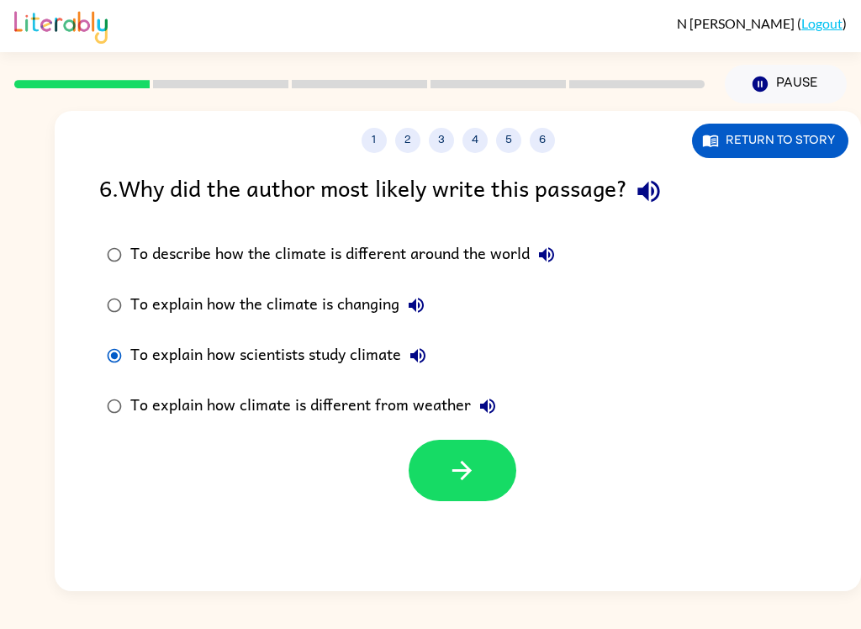
click at [487, 495] on button "button" at bounding box center [462, 470] width 108 height 61
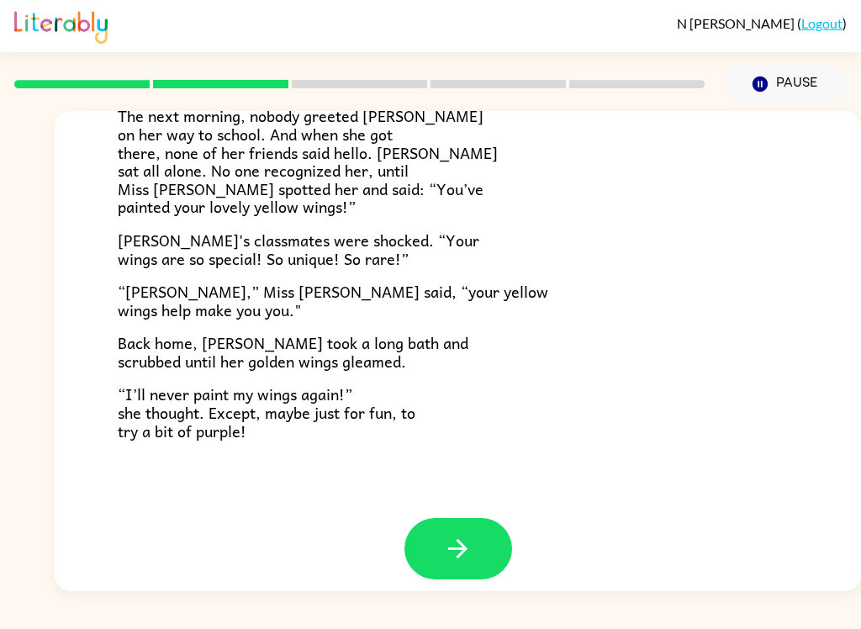
scroll to position [455, 0]
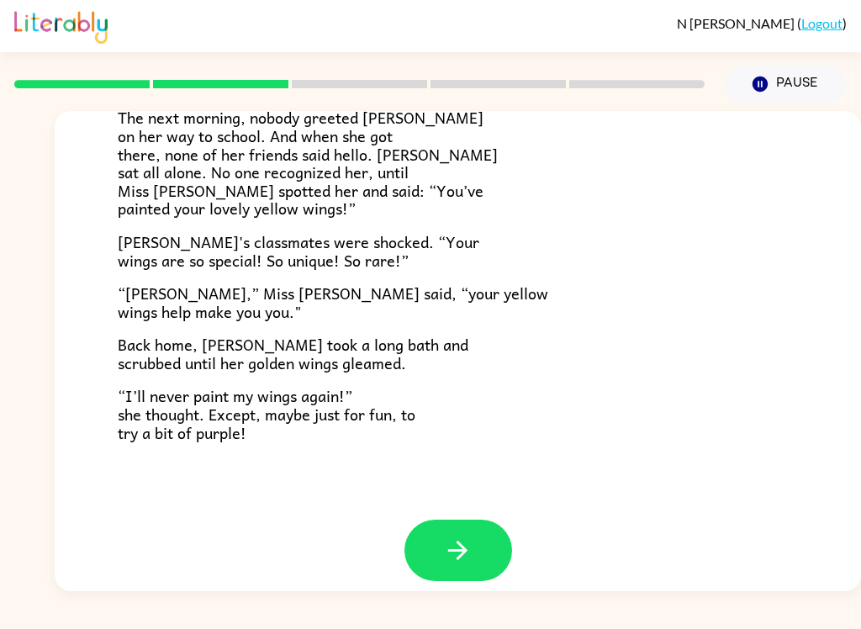
click at [485, 524] on button "button" at bounding box center [458, 549] width 108 height 61
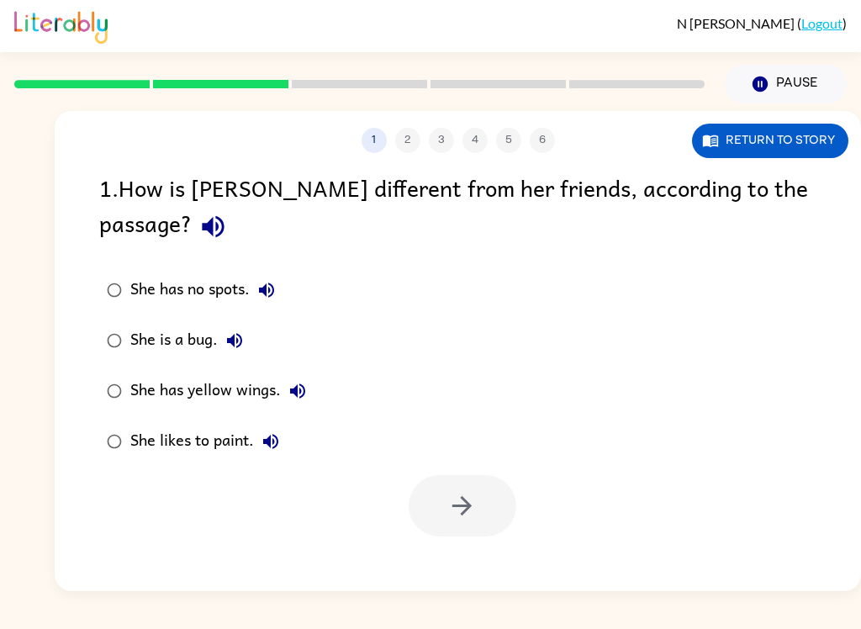
scroll to position [0, 0]
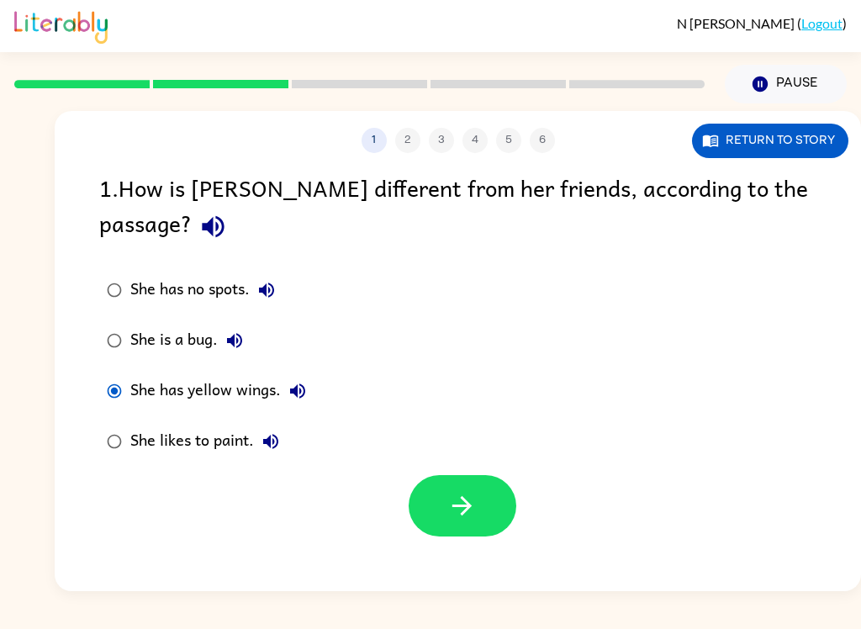
click at [468, 491] on icon "button" at bounding box center [461, 505] width 29 height 29
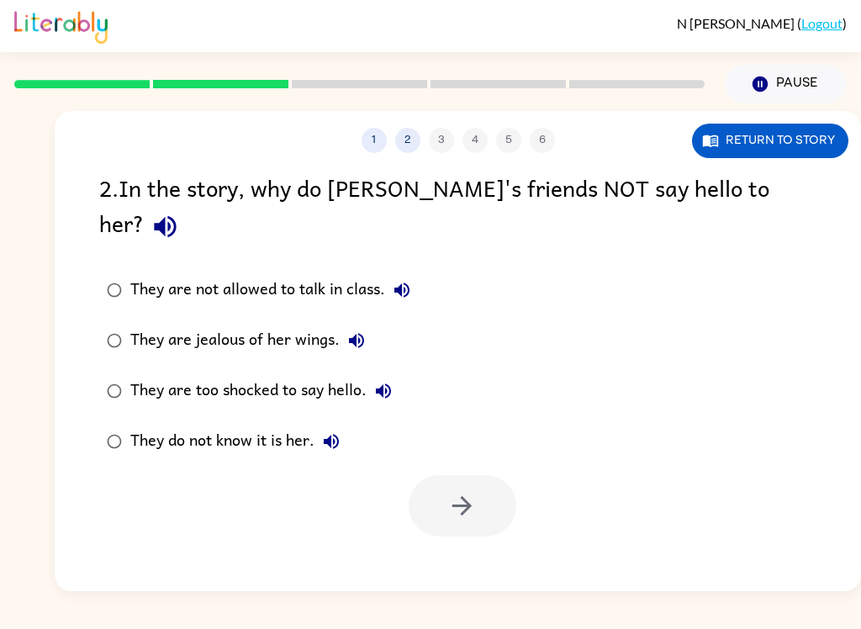
click at [140, 424] on div "They do not know it is her." at bounding box center [239, 441] width 218 height 34
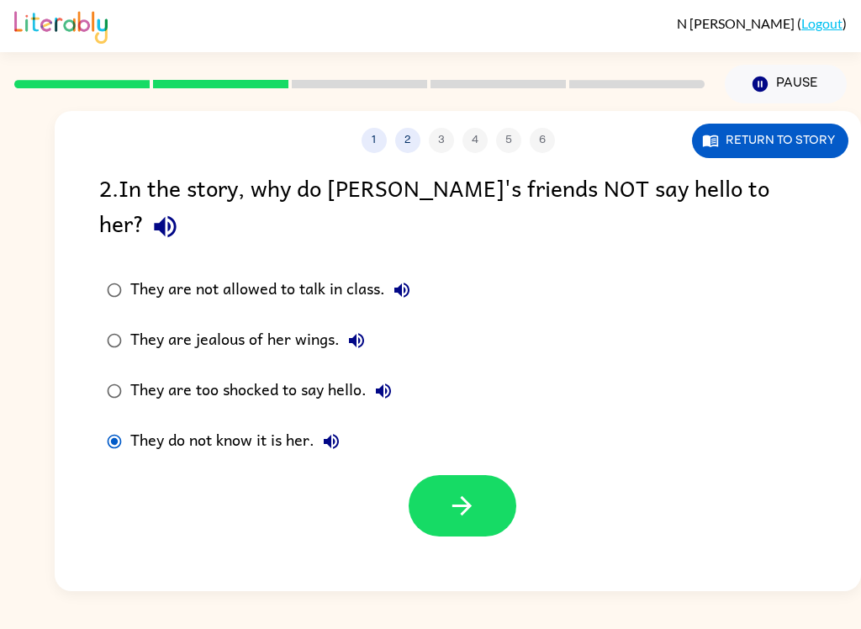
click at [488, 487] on button "button" at bounding box center [462, 505] width 108 height 61
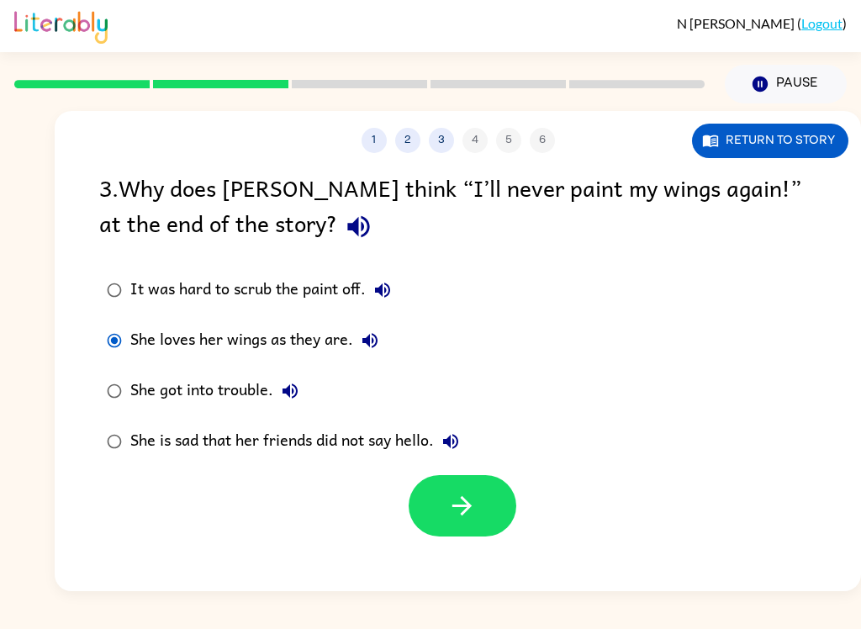
click at [461, 508] on icon "button" at bounding box center [461, 505] width 29 height 29
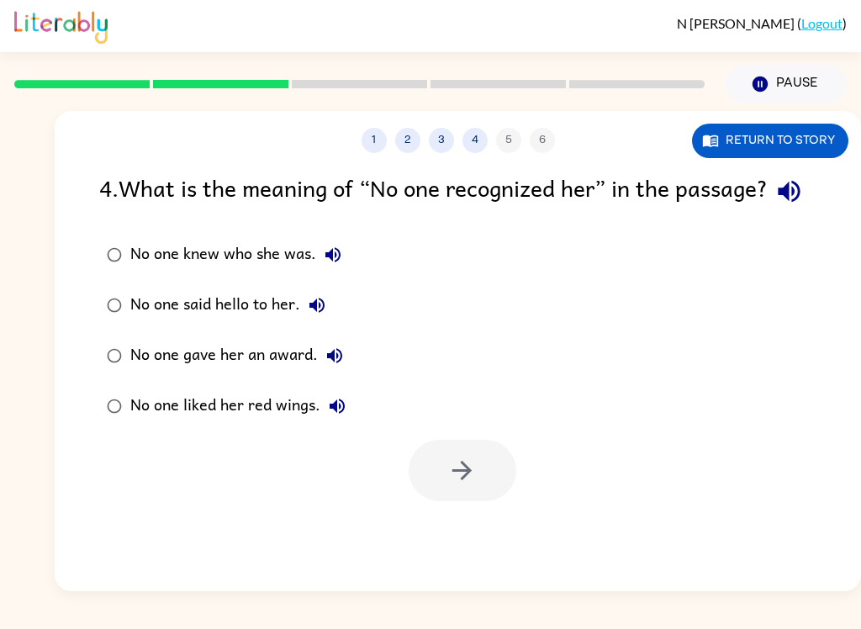
click at [91, 280] on label "No one knew who she was." at bounding box center [226, 254] width 272 height 50
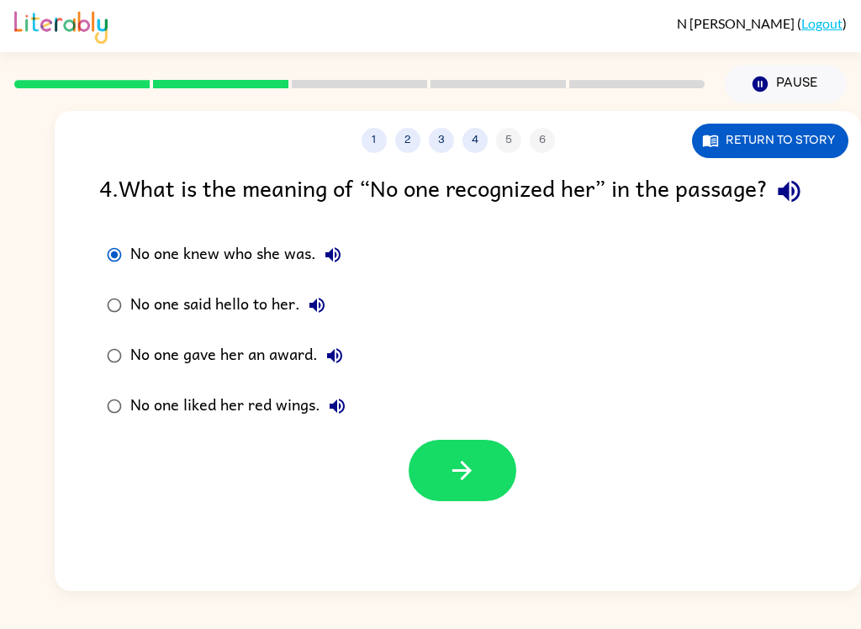
click at [492, 501] on button "button" at bounding box center [462, 470] width 108 height 61
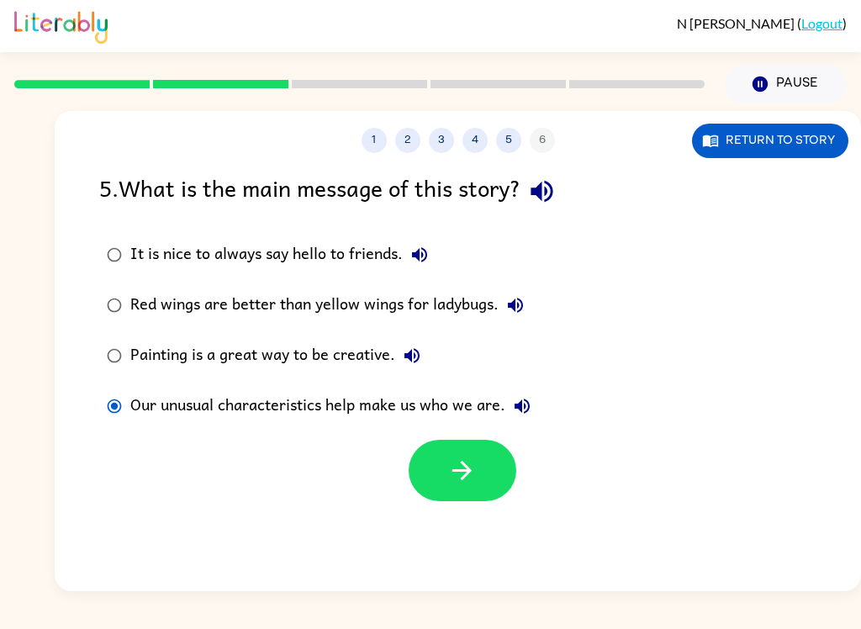
click at [456, 482] on icon "button" at bounding box center [461, 470] width 29 height 29
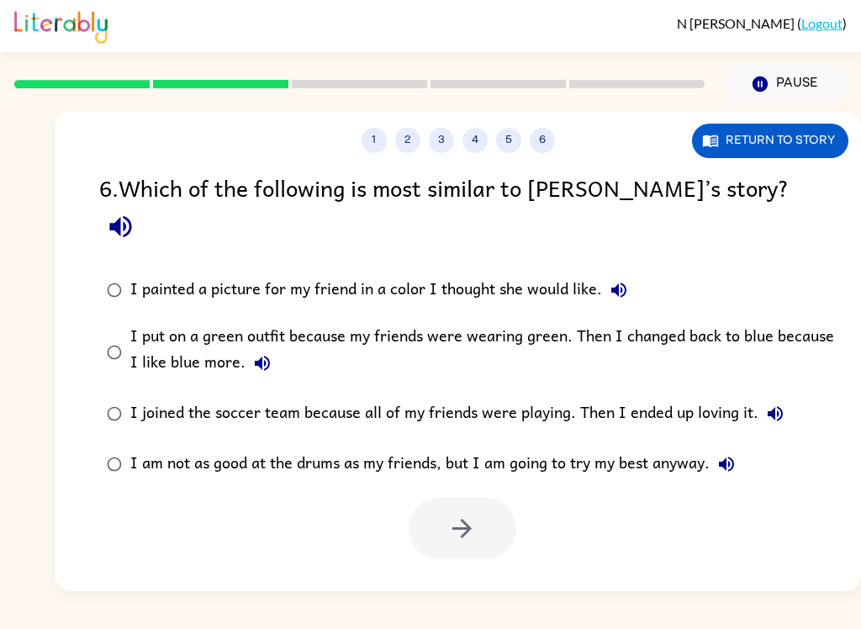
click at [666, 324] on div "I put on a green outfit because my friends were wearing green. Then I changed b…" at bounding box center [484, 352] width 708 height 56
click at [454, 498] on button "button" at bounding box center [462, 528] width 108 height 61
click at [440, 498] on div at bounding box center [462, 528] width 108 height 61
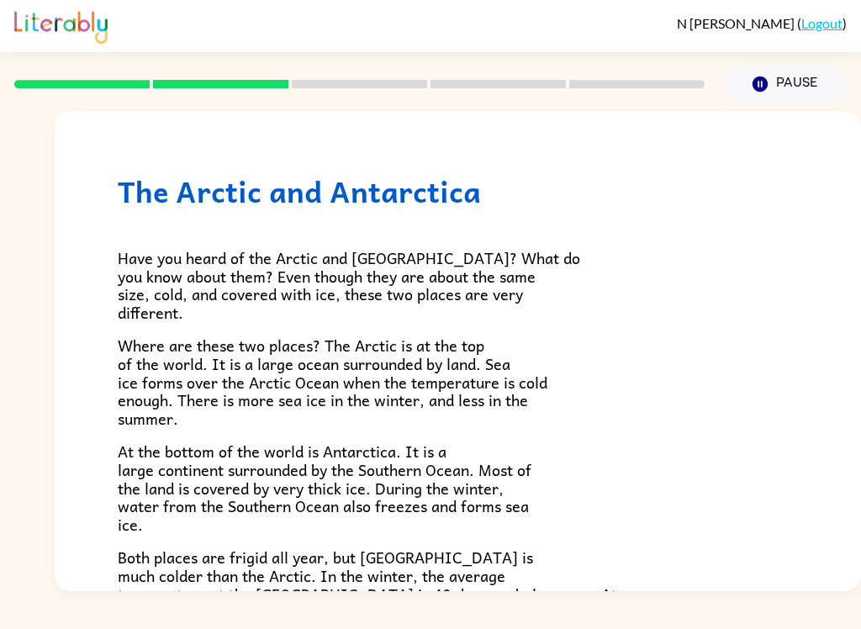
click at [434, 461] on span "At the bottom of the world is Antarctica. It is a large continent surrounded by…" at bounding box center [324, 487] width 413 height 97
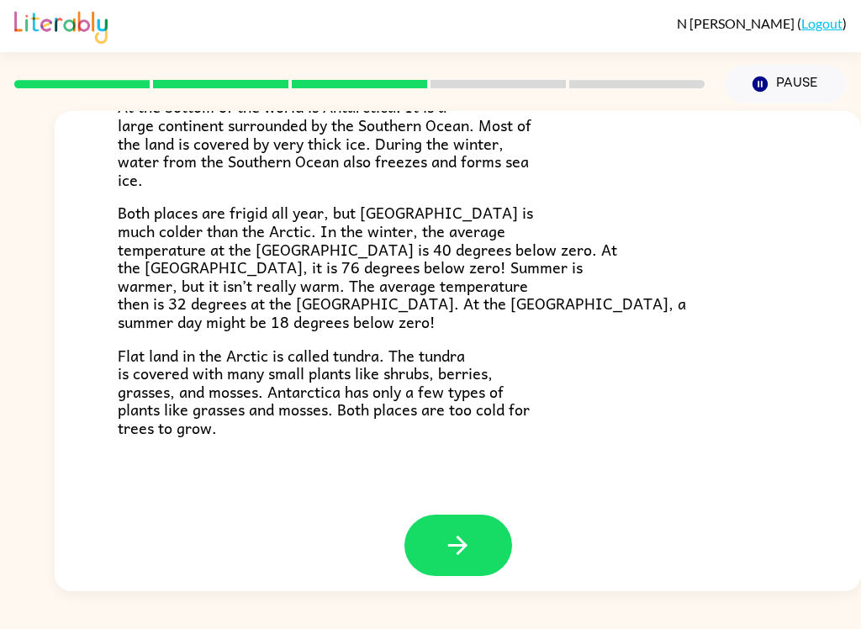
scroll to position [341, 0]
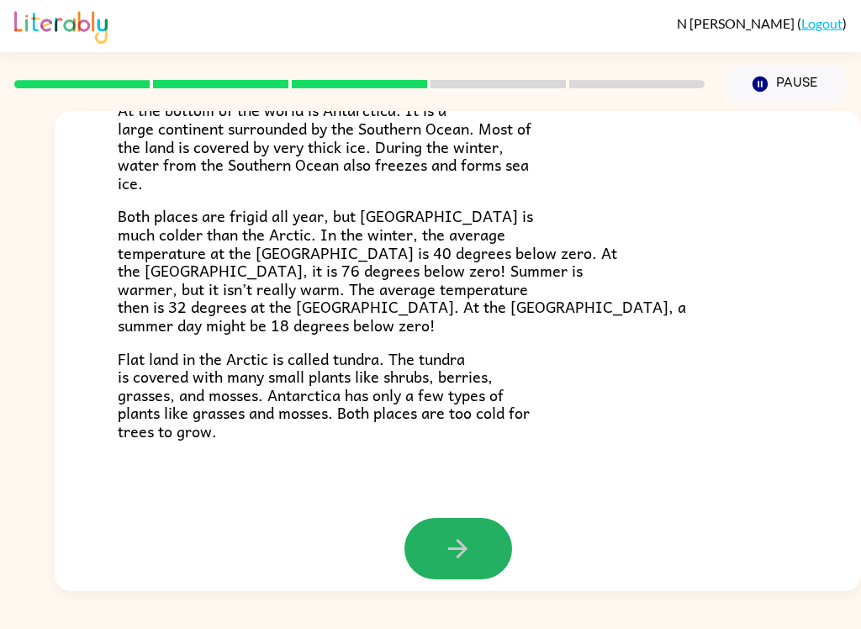
click at [482, 520] on button "button" at bounding box center [458, 548] width 108 height 61
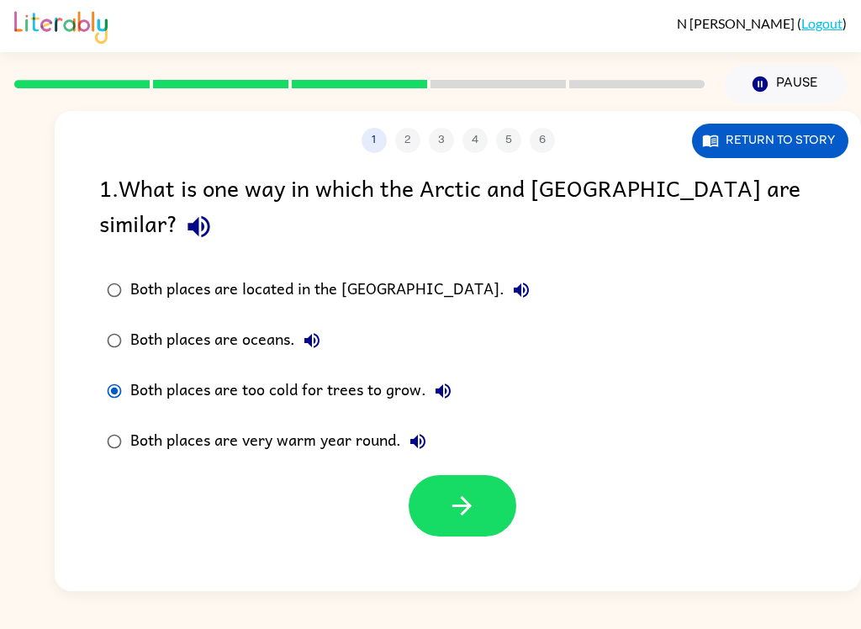
click at [496, 478] on button "button" at bounding box center [462, 505] width 108 height 61
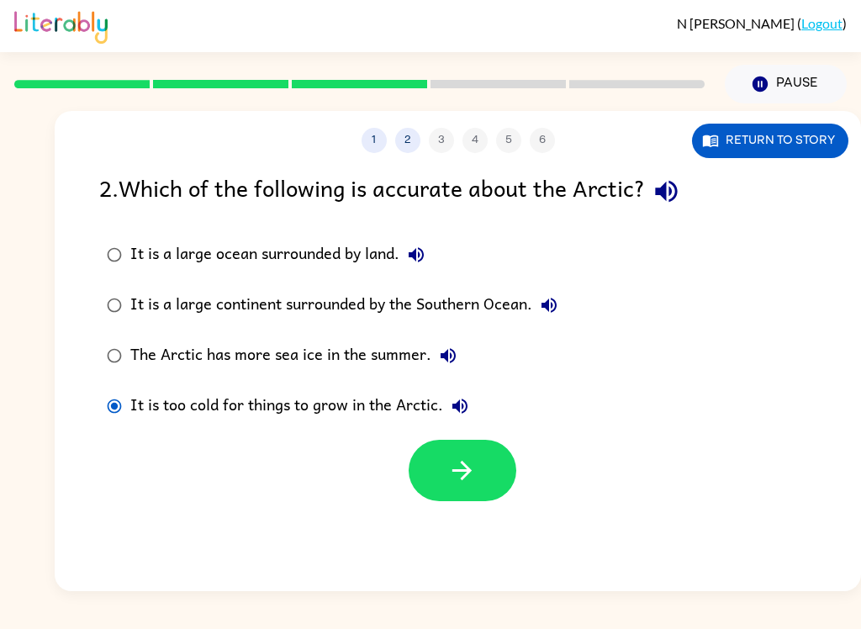
click at [495, 467] on button "button" at bounding box center [462, 470] width 108 height 61
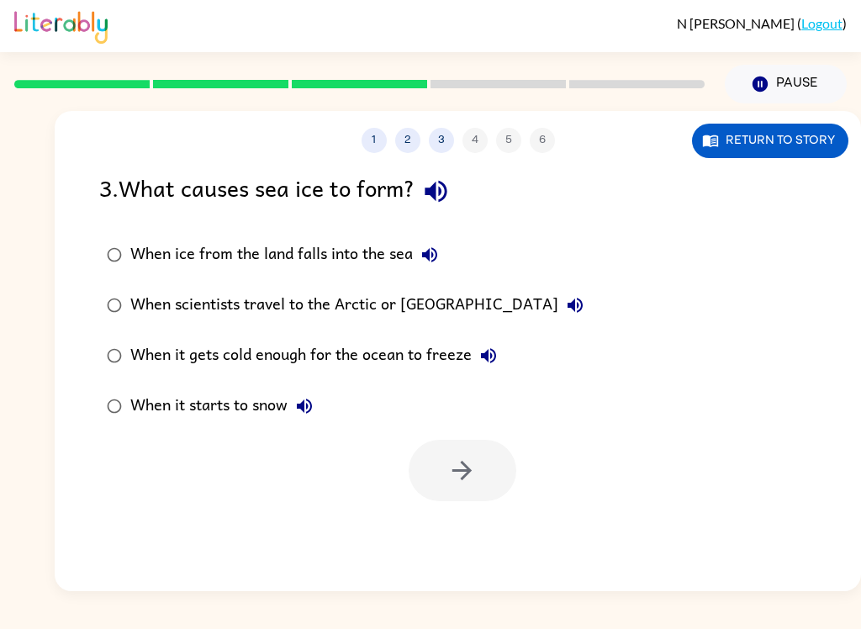
click at [750, 140] on button "Return to story" at bounding box center [770, 141] width 156 height 34
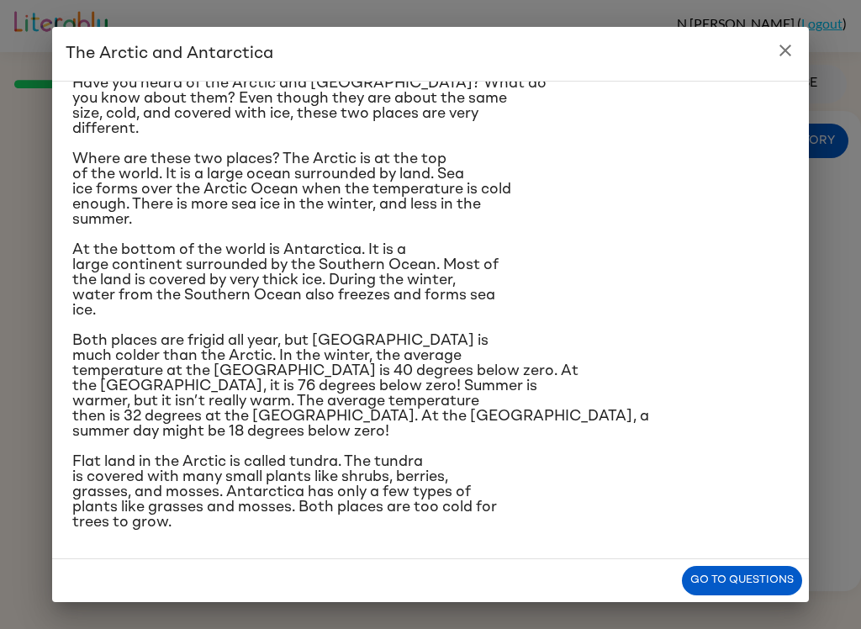
scroll to position [101, 0]
click at [783, 55] on icon "close" at bounding box center [785, 50] width 20 height 20
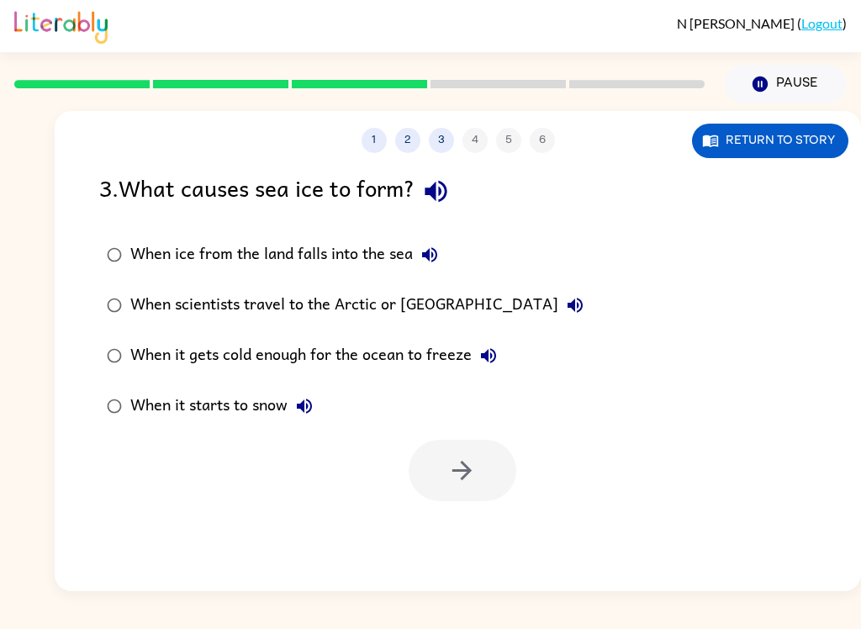
click at [387, 354] on div "When it gets cold enough for the ocean to freeze" at bounding box center [317, 356] width 375 height 34
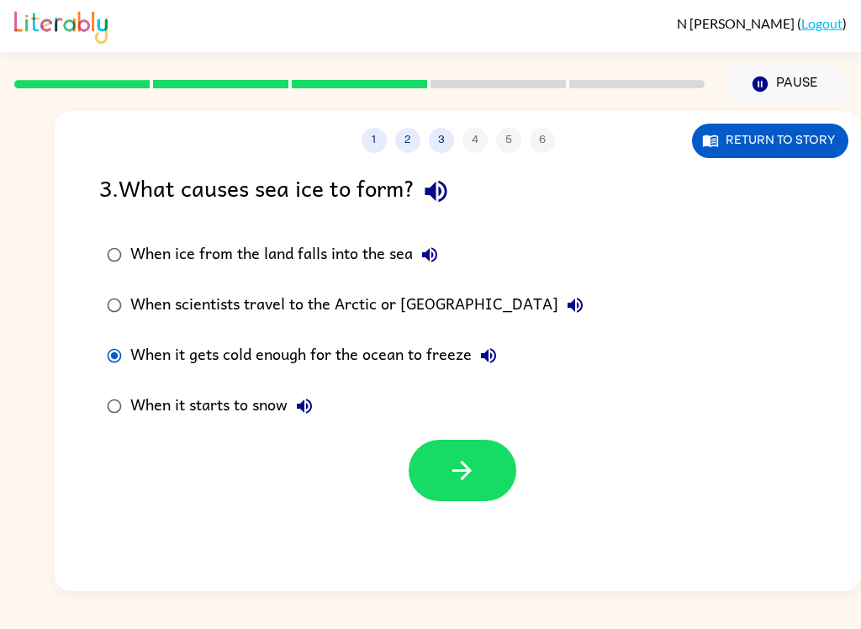
click at [482, 461] on button "button" at bounding box center [462, 470] width 108 height 61
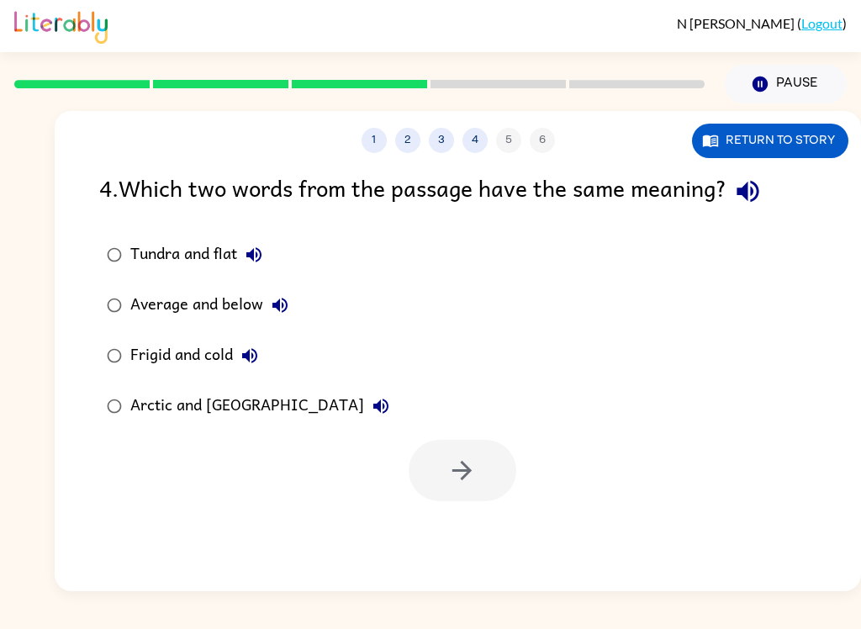
click at [179, 359] on div "Frigid and cold" at bounding box center [198, 356] width 136 height 34
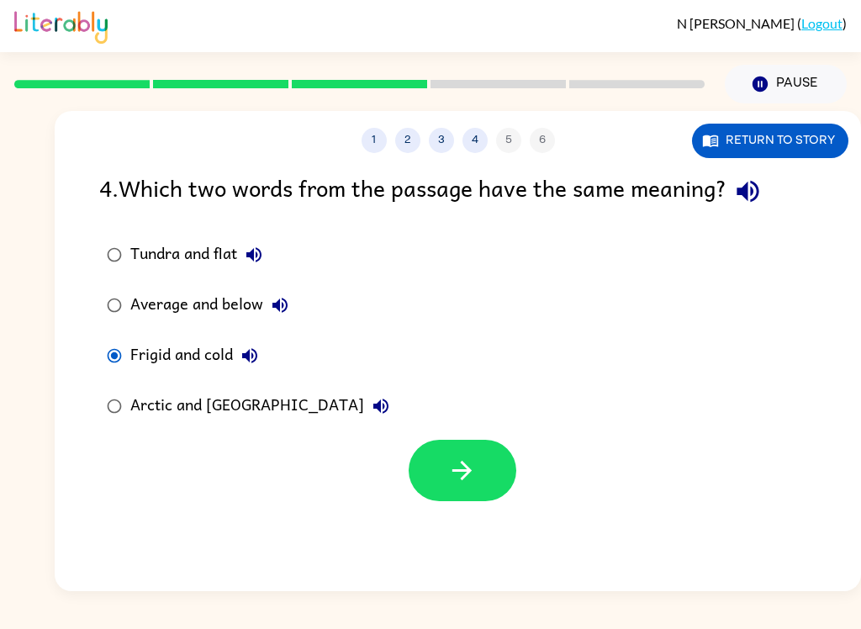
click at [439, 457] on button "button" at bounding box center [462, 470] width 108 height 61
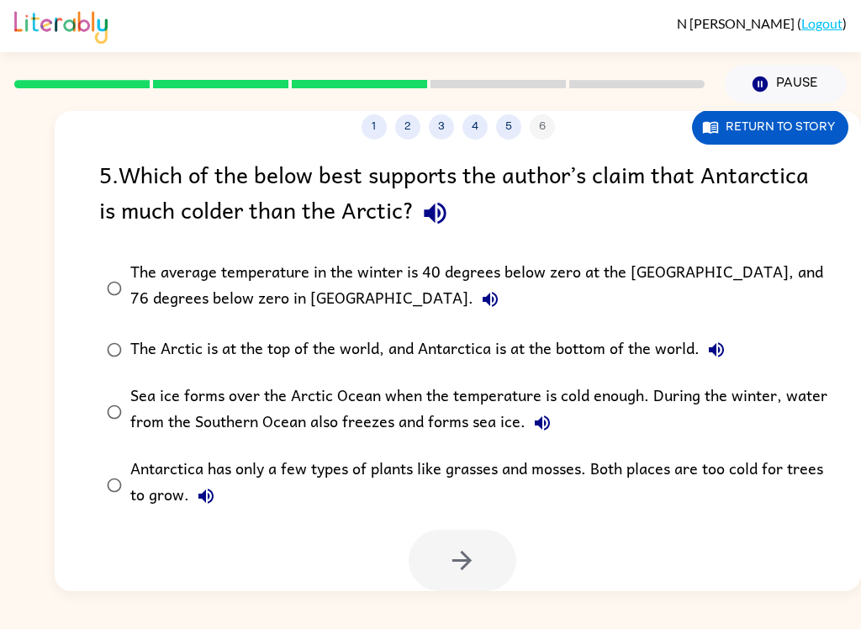
scroll to position [14, 0]
click at [219, 276] on div "The average temperature in the winter is 40 degrees below zero at the North Pol…" at bounding box center [484, 288] width 708 height 56
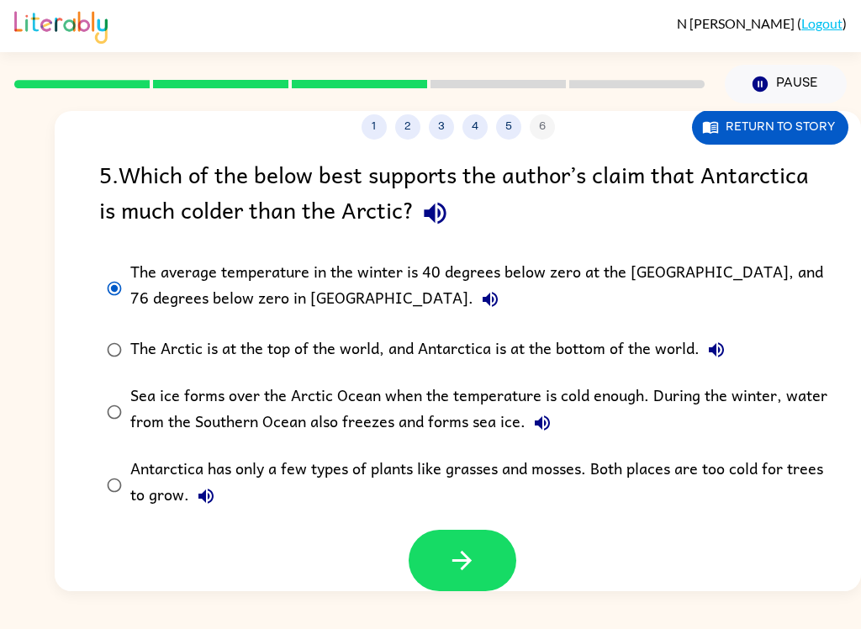
click at [477, 556] on button "button" at bounding box center [462, 559] width 108 height 61
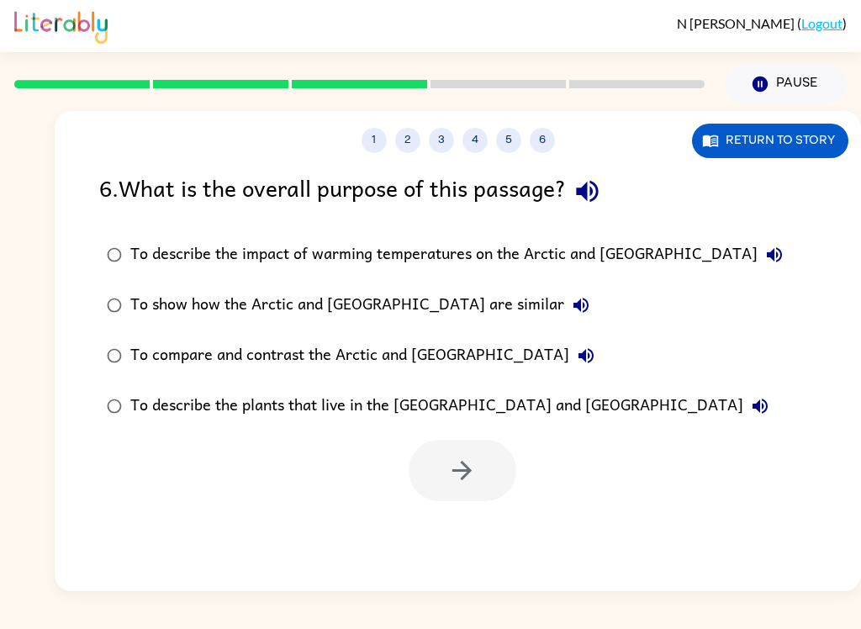
click at [397, 370] on div "To compare and contrast the Arctic and Antarctica" at bounding box center [366, 356] width 472 height 34
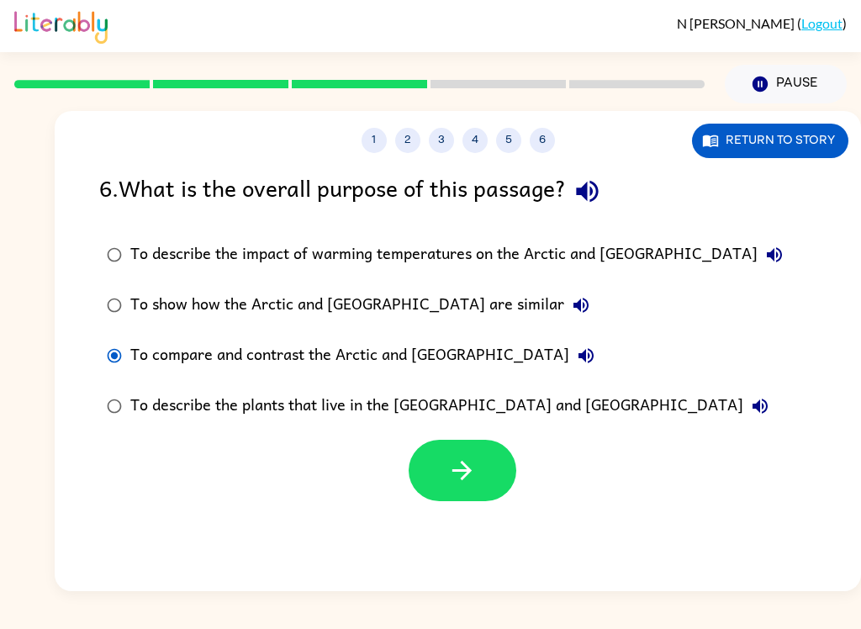
click at [455, 474] on icon "button" at bounding box center [461, 470] width 29 height 29
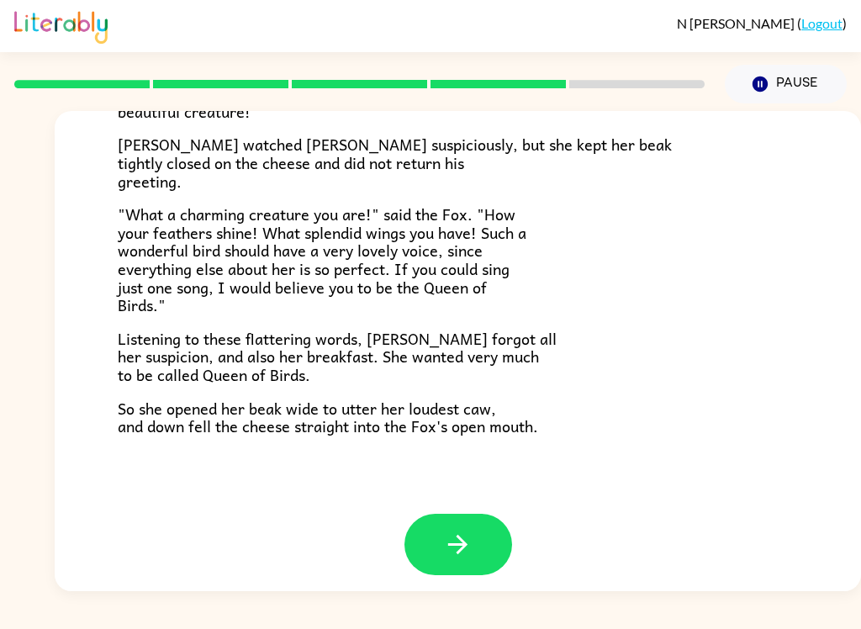
scroll to position [319, 0]
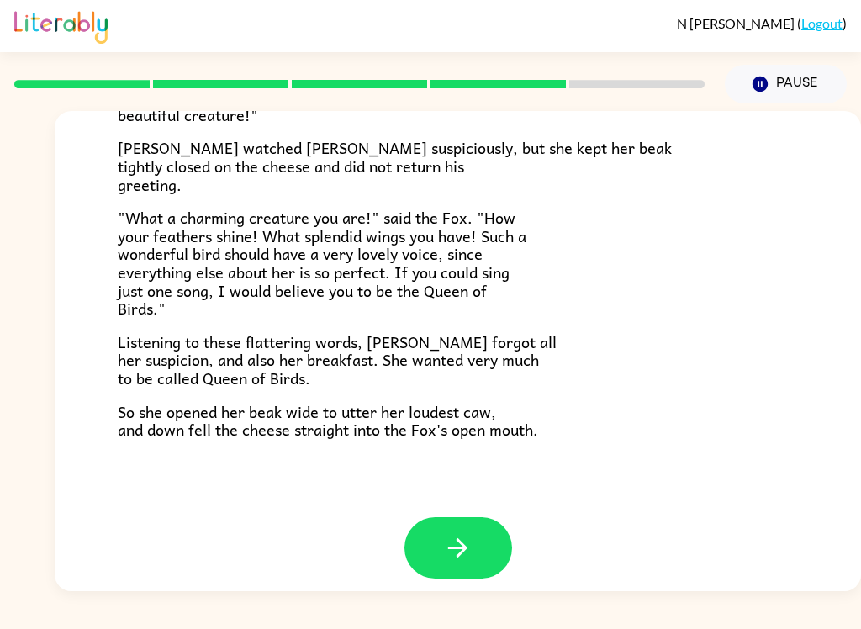
click at [454, 533] on icon "button" at bounding box center [457, 547] width 29 height 29
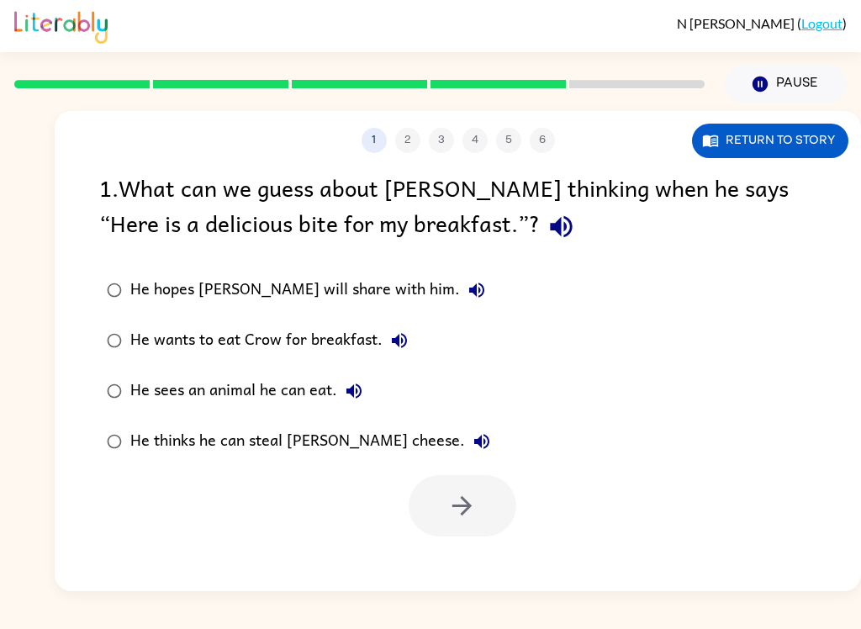
click at [341, 445] on div "He thinks he can steal Crow’s cheese." at bounding box center [314, 441] width 368 height 34
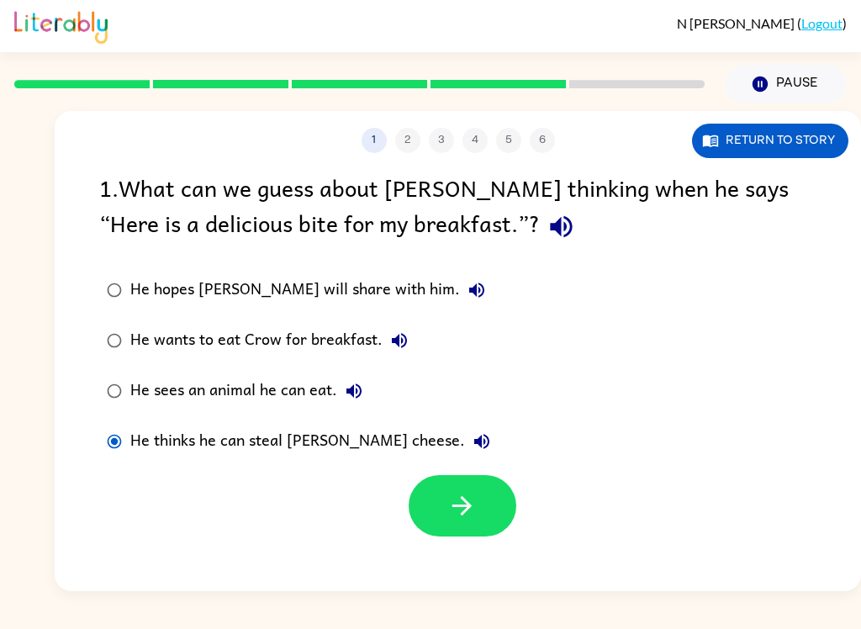
click at [459, 510] on icon "button" at bounding box center [461, 505] width 29 height 29
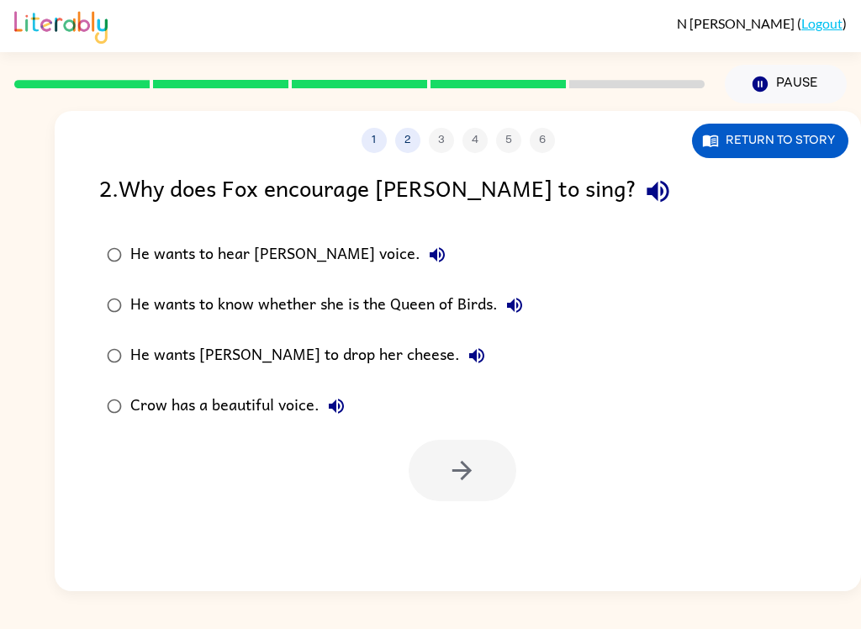
click at [270, 360] on div "He wants Crow to drop her cheese." at bounding box center [311, 356] width 363 height 34
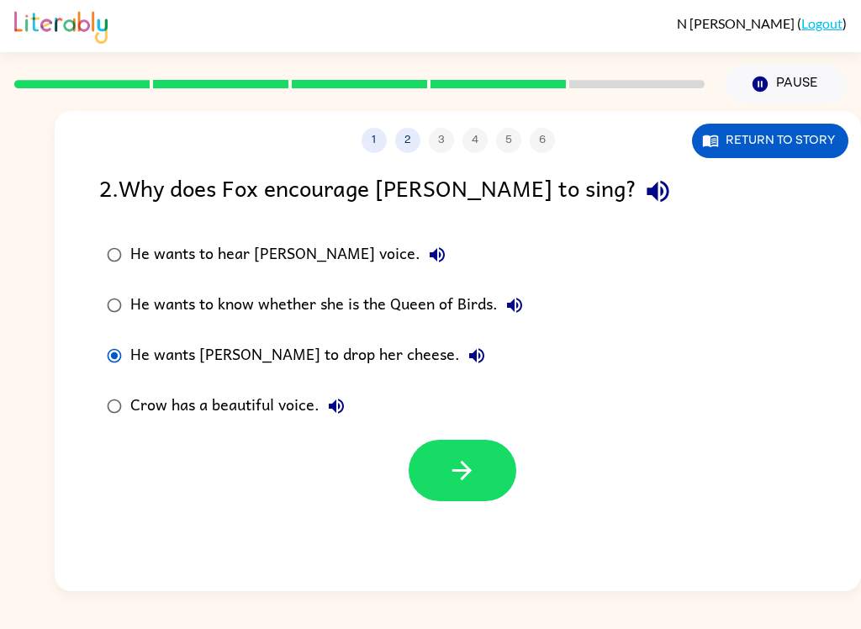
click at [444, 477] on button "button" at bounding box center [462, 470] width 108 height 61
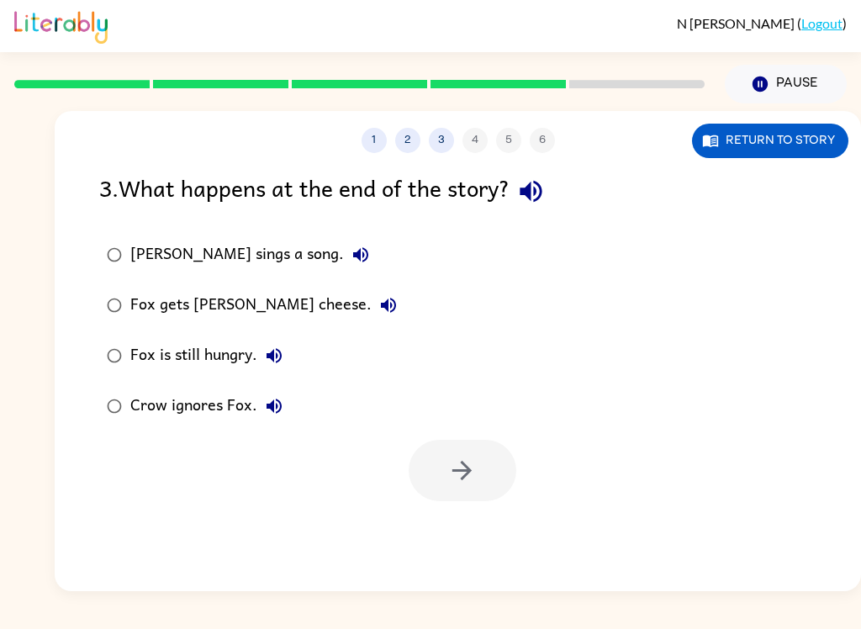
click at [246, 307] on div "Fox gets Crow's cheese." at bounding box center [267, 305] width 275 height 34
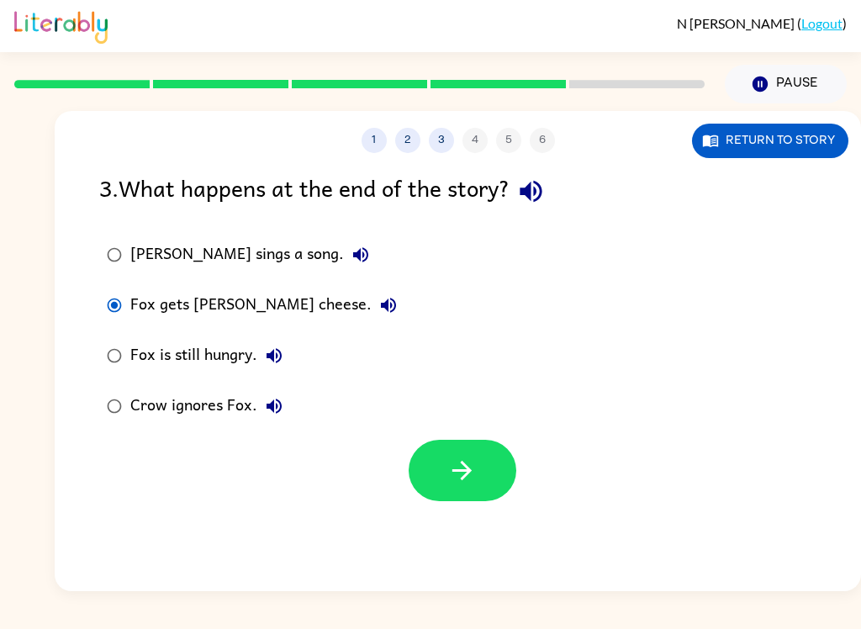
click at [461, 485] on icon "button" at bounding box center [461, 470] width 29 height 29
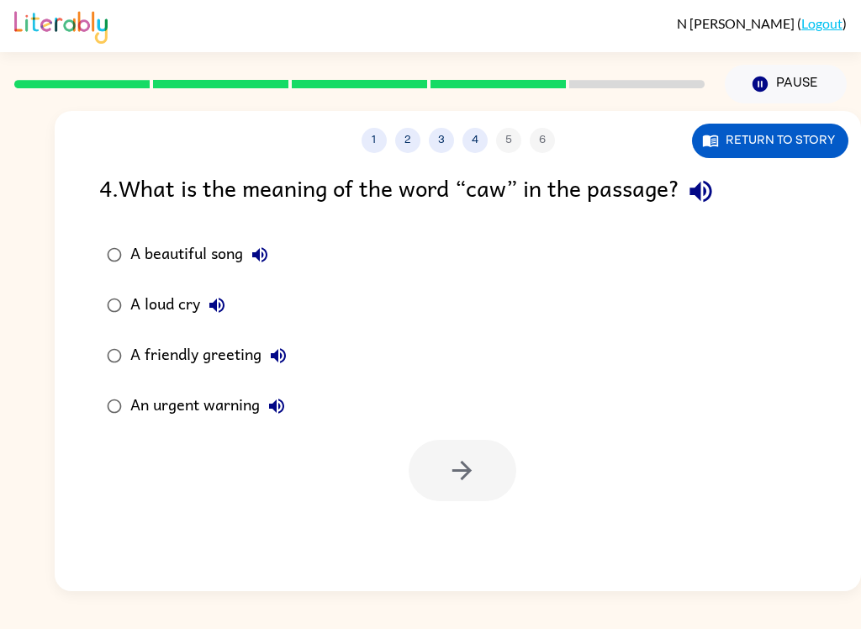
click at [169, 299] on div "A loud cry" at bounding box center [181, 305] width 103 height 34
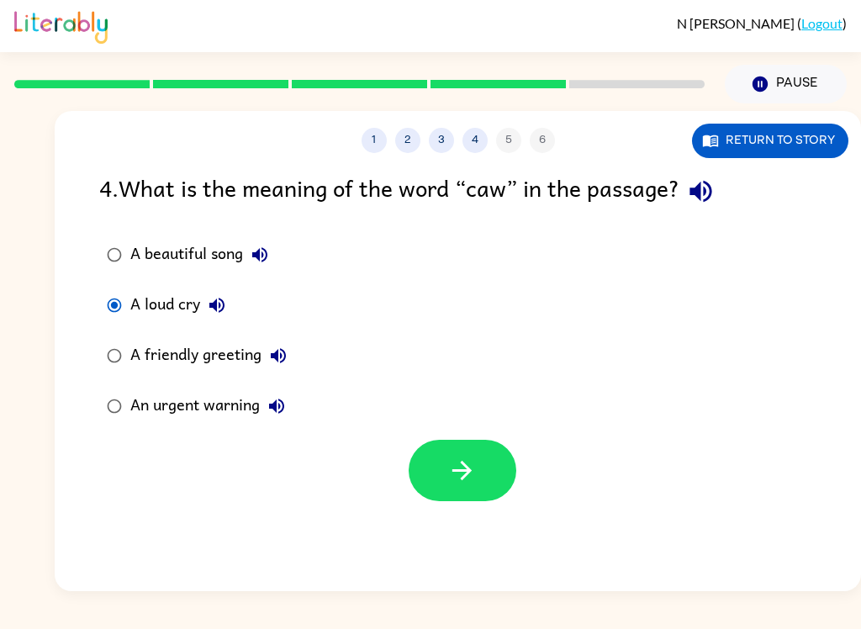
click at [440, 463] on button "button" at bounding box center [462, 470] width 108 height 61
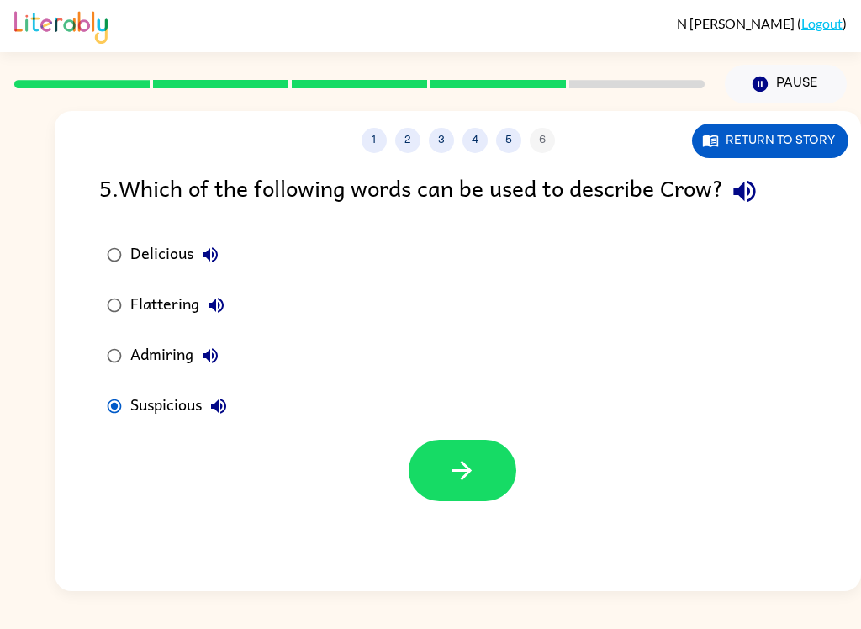
click at [474, 482] on icon "button" at bounding box center [461, 470] width 29 height 29
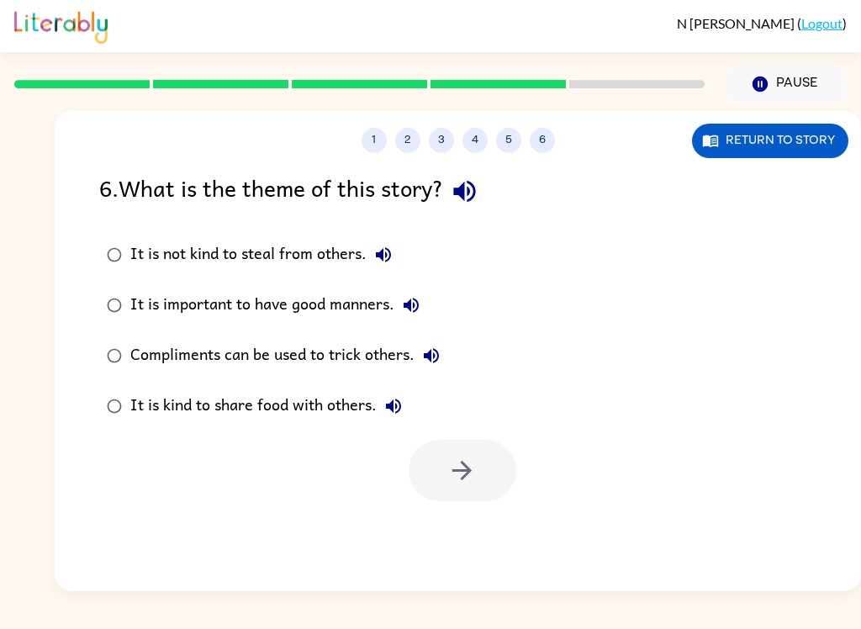
click at [261, 361] on div "Compliments can be used to trick others." at bounding box center [289, 356] width 318 height 34
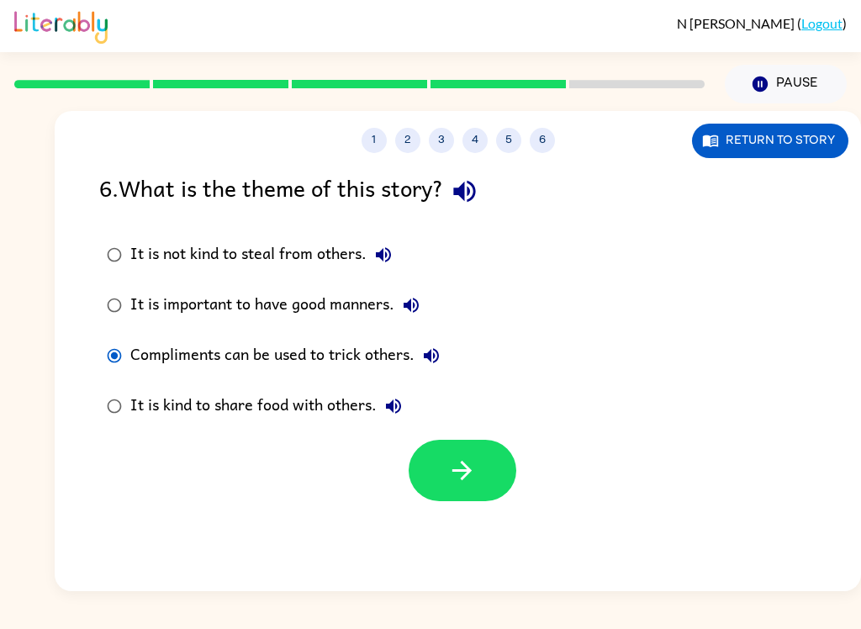
click at [448, 471] on icon "button" at bounding box center [461, 470] width 29 height 29
